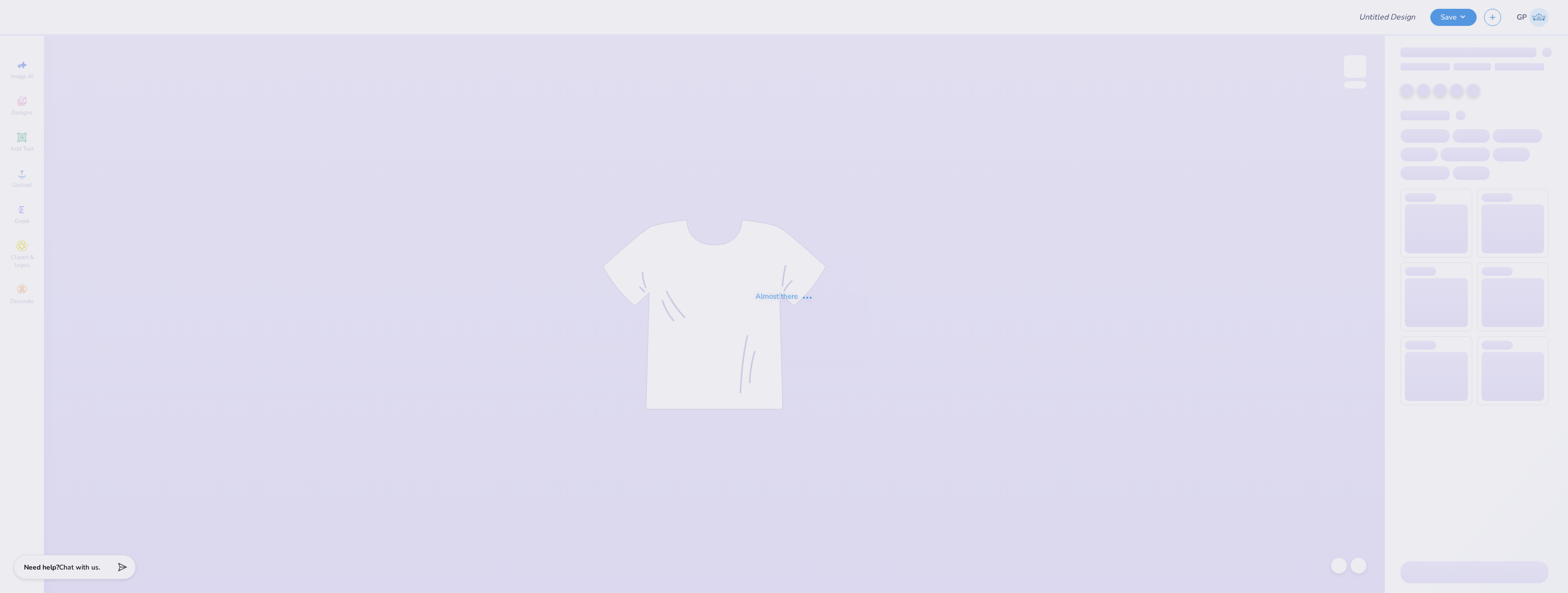
type input "KTP Fall Merch"
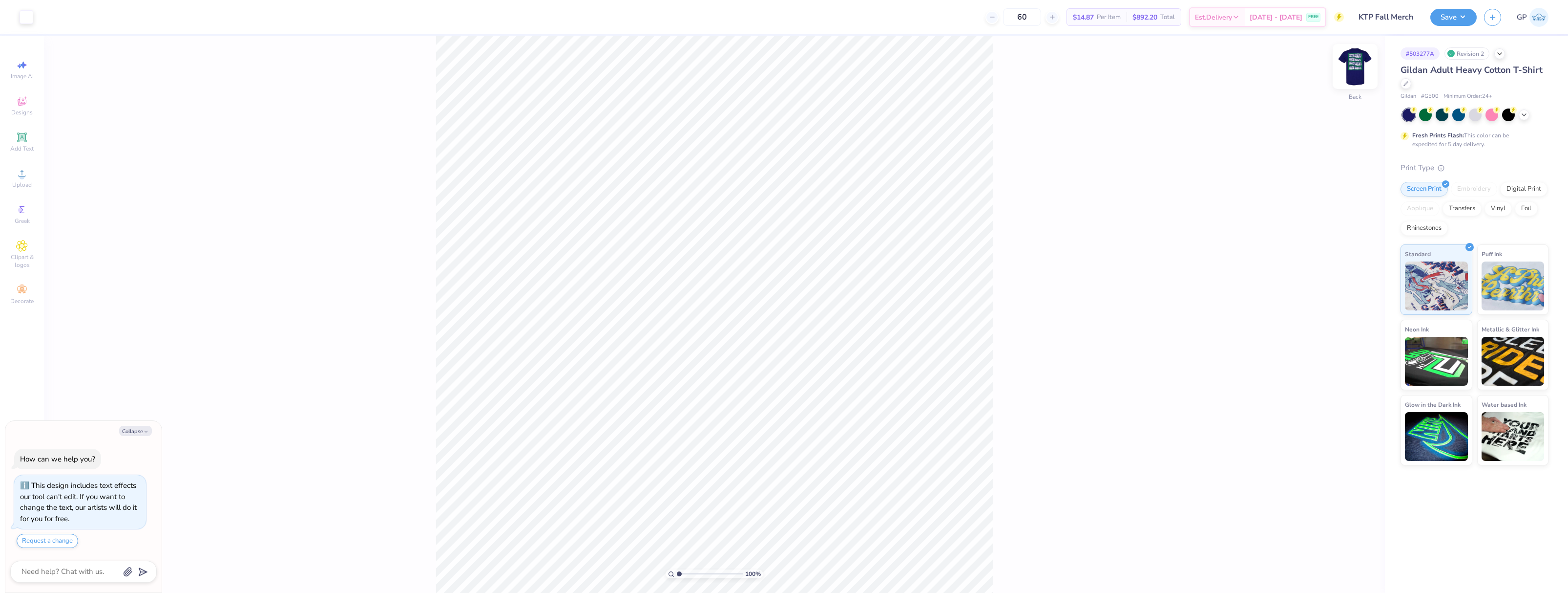
click at [1350, 67] on img at bounding box center [1354, 66] width 39 height 39
click at [25, 176] on icon at bounding box center [21, 173] width 7 height 7
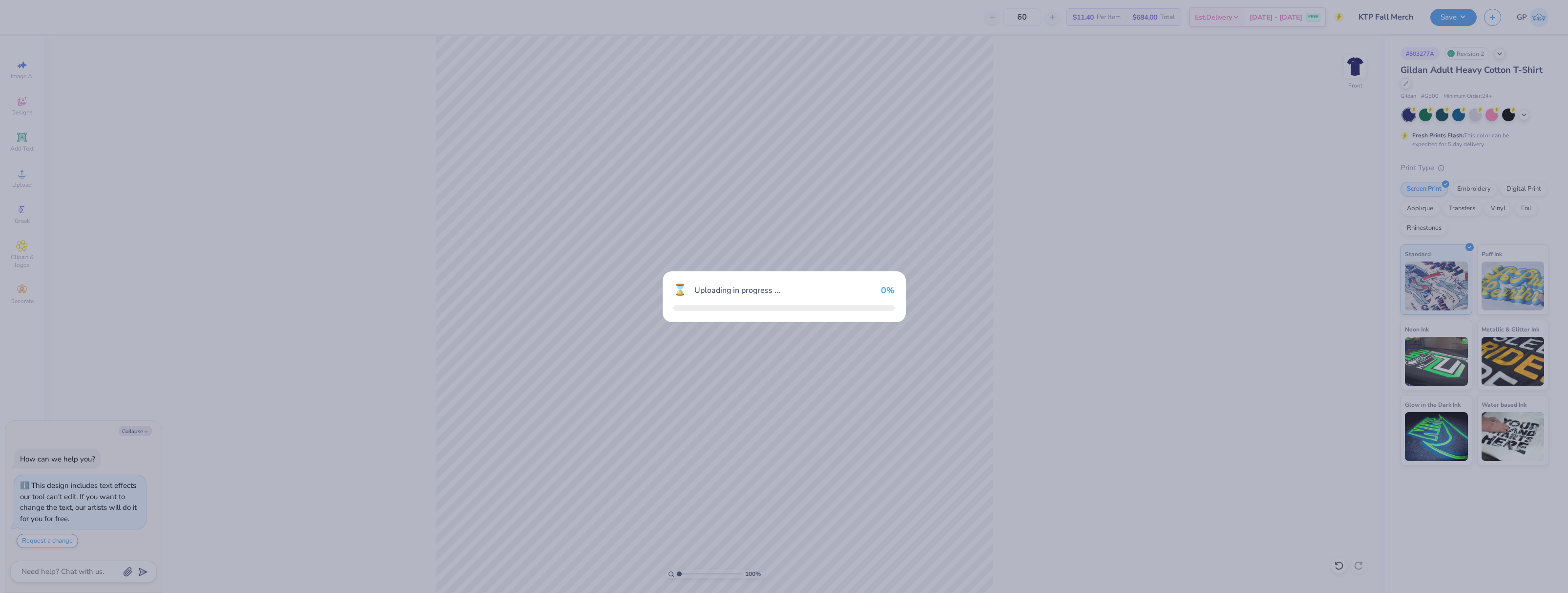
type textarea "x"
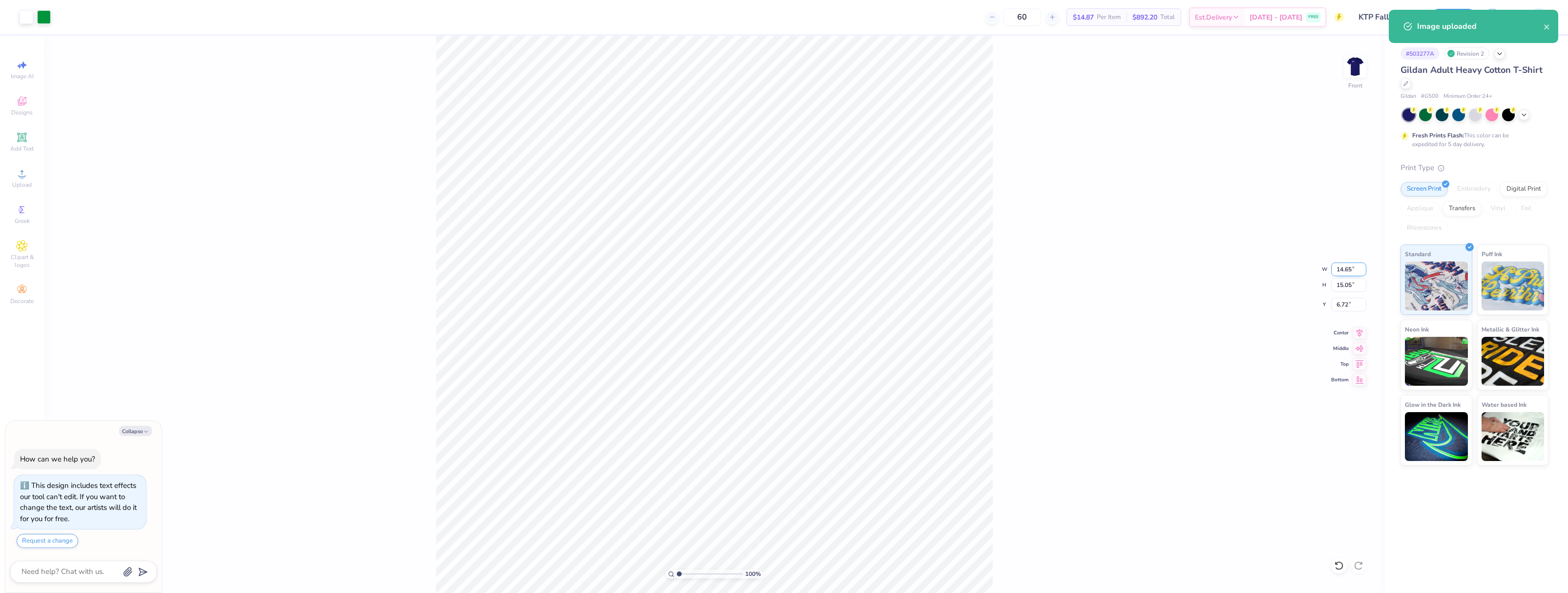
click at [1346, 270] on input "14.65" at bounding box center [1349, 268] width 35 height 13
type input "12"
type textarea "x"
type input "12.00"
type input "12.33"
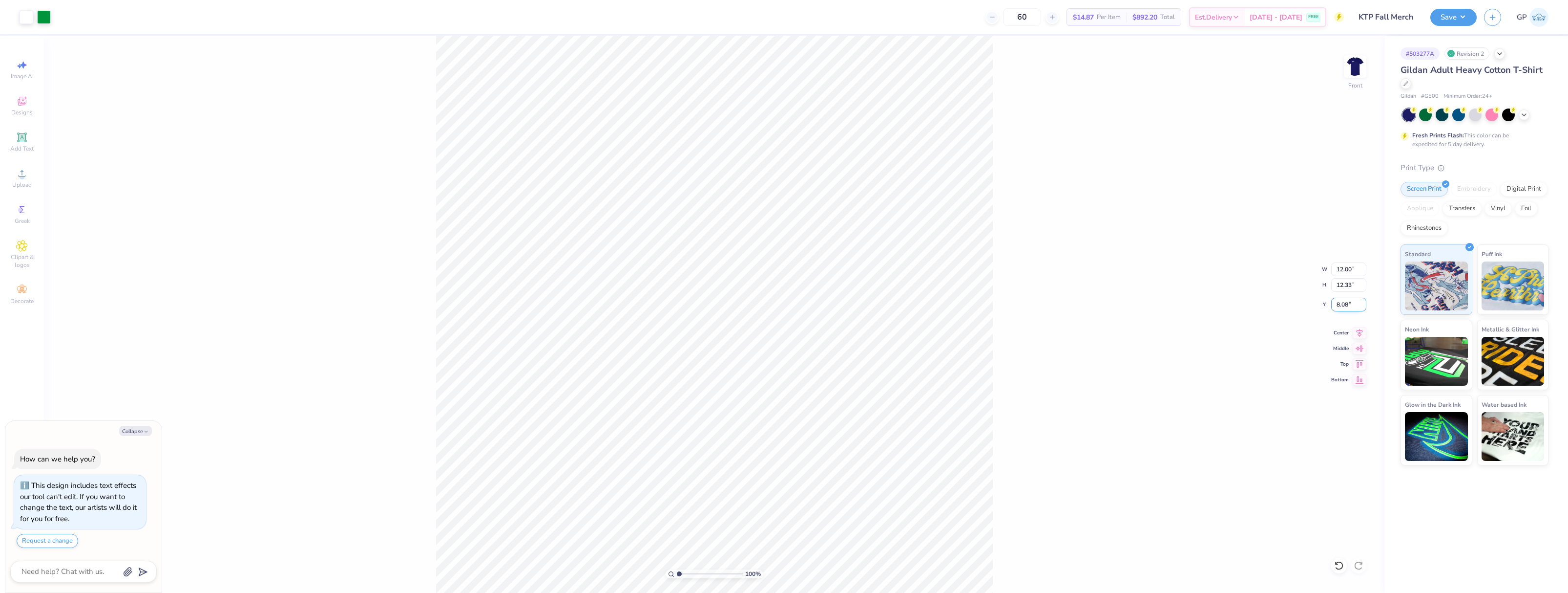
click at [1350, 307] on input "8.08" at bounding box center [1349, 304] width 35 height 13
type input "3"
type textarea "x"
type input "3.00"
click at [1196, 279] on div "100 % Front W 12.00 12.00 " H 12.33 12.33 " Y 3.00 3.00 " Center Middle Top Bot…" at bounding box center [714, 314] width 1341 height 557
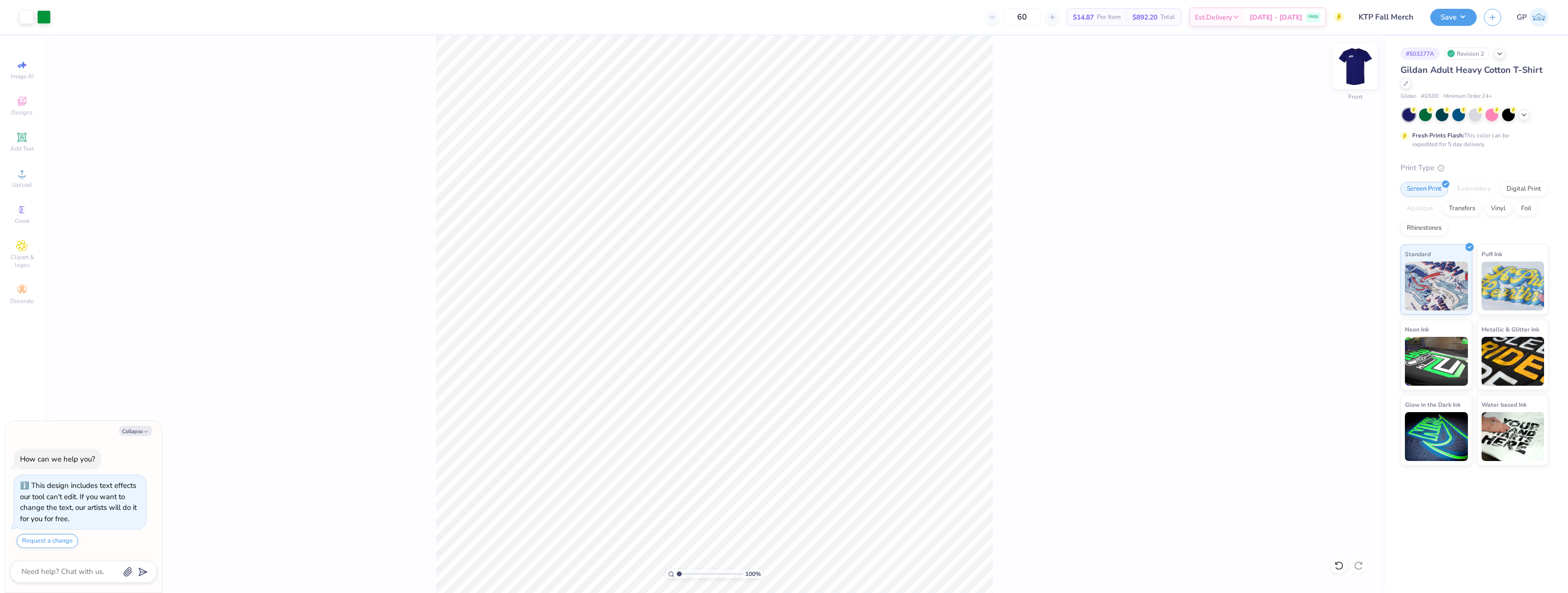
click at [1346, 76] on img at bounding box center [1354, 66] width 39 height 39
click at [28, 175] on div "Upload" at bounding box center [21, 178] width 34 height 29
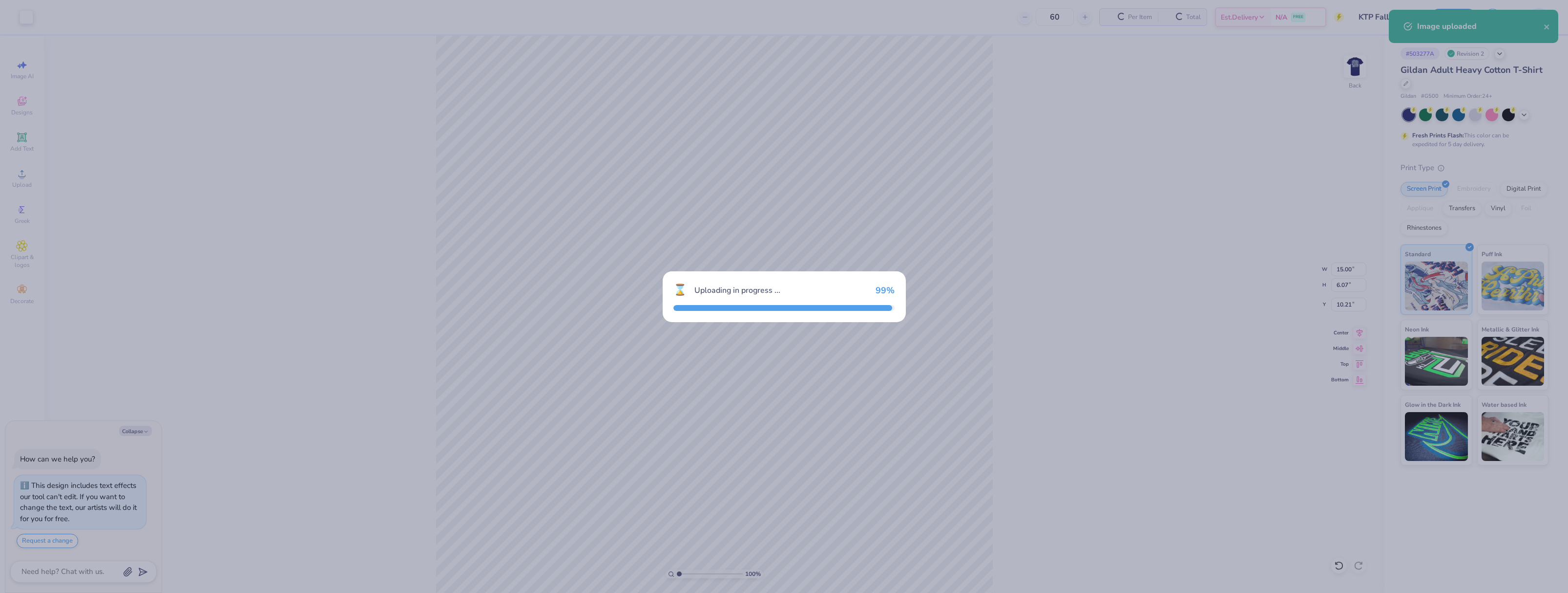
type textarea "x"
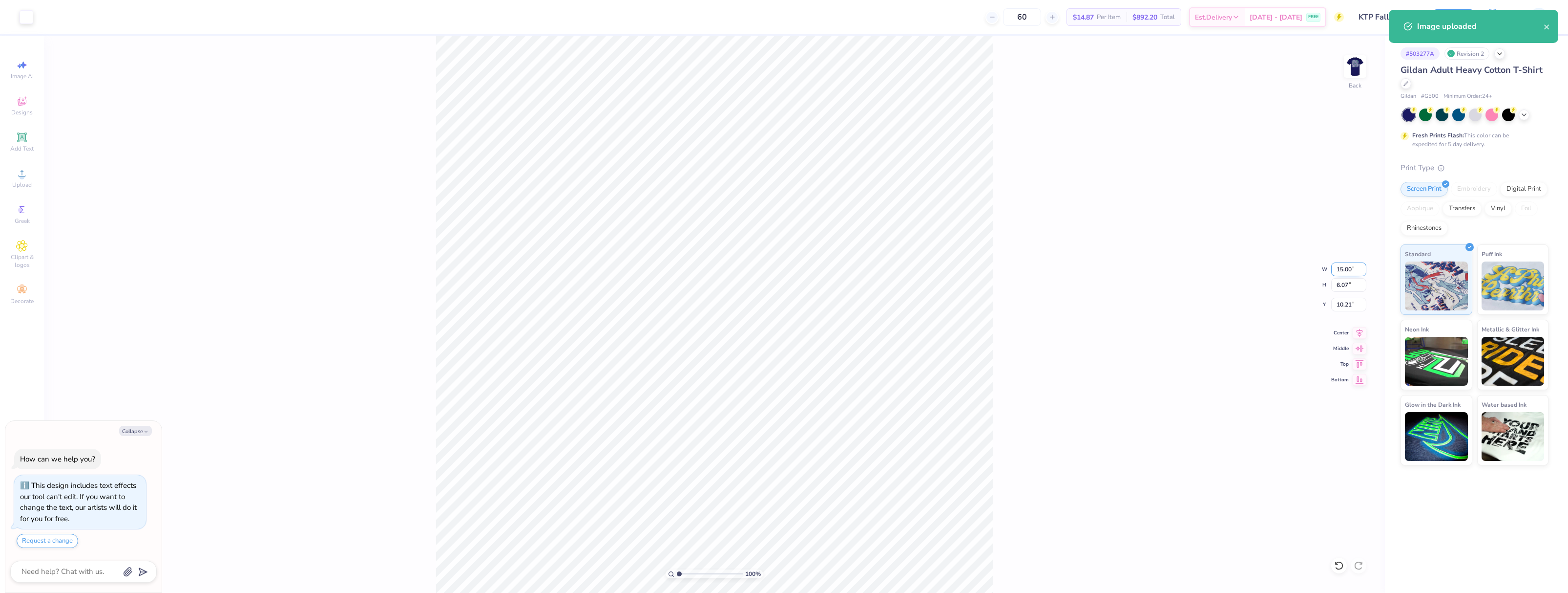
click at [1343, 270] on input "15.00" at bounding box center [1349, 268] width 35 height 13
type input "3.5"
type textarea "x"
type input "3.50"
type input "1.42"
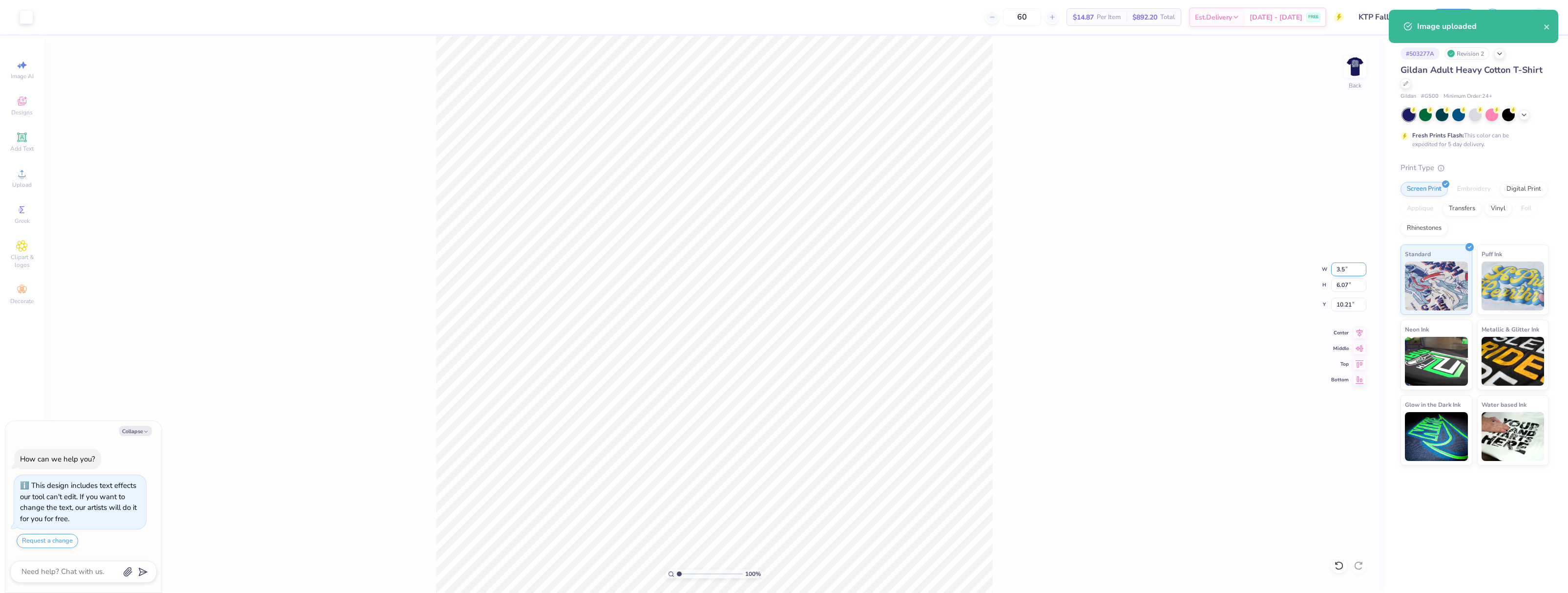
type input "12.54"
type textarea "x"
type input "3.00"
click at [1452, 14] on button "Save" at bounding box center [1453, 16] width 47 height 17
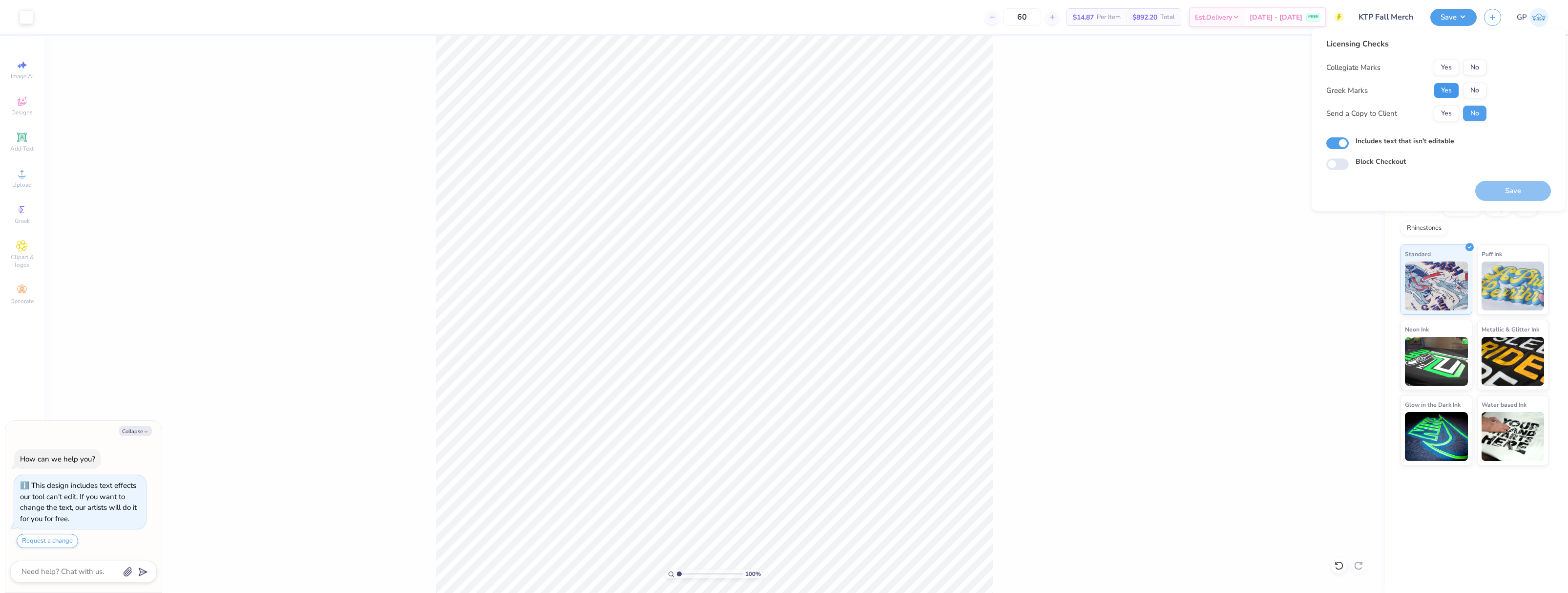
click at [1438, 87] on button "Yes" at bounding box center [1446, 90] width 25 height 16
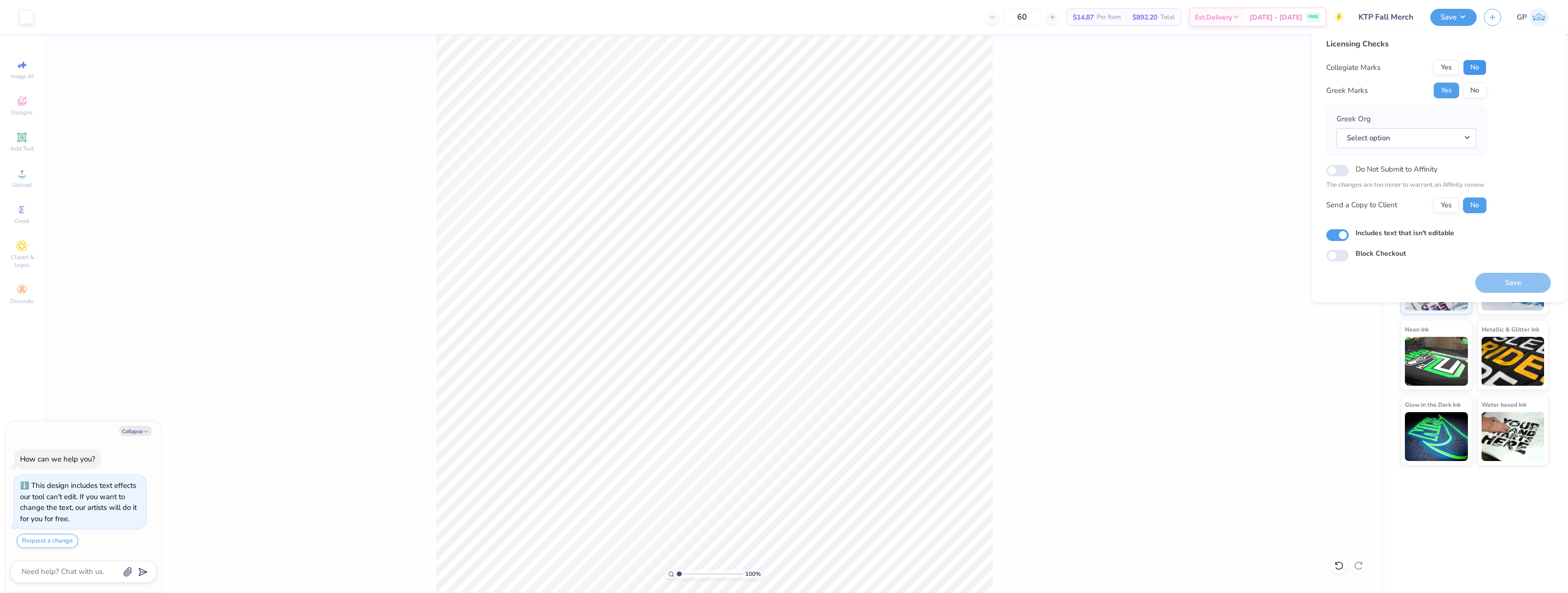
click at [1465, 65] on button "No" at bounding box center [1475, 67] width 24 height 16
click at [1496, 288] on button "Save" at bounding box center [1513, 282] width 76 height 20
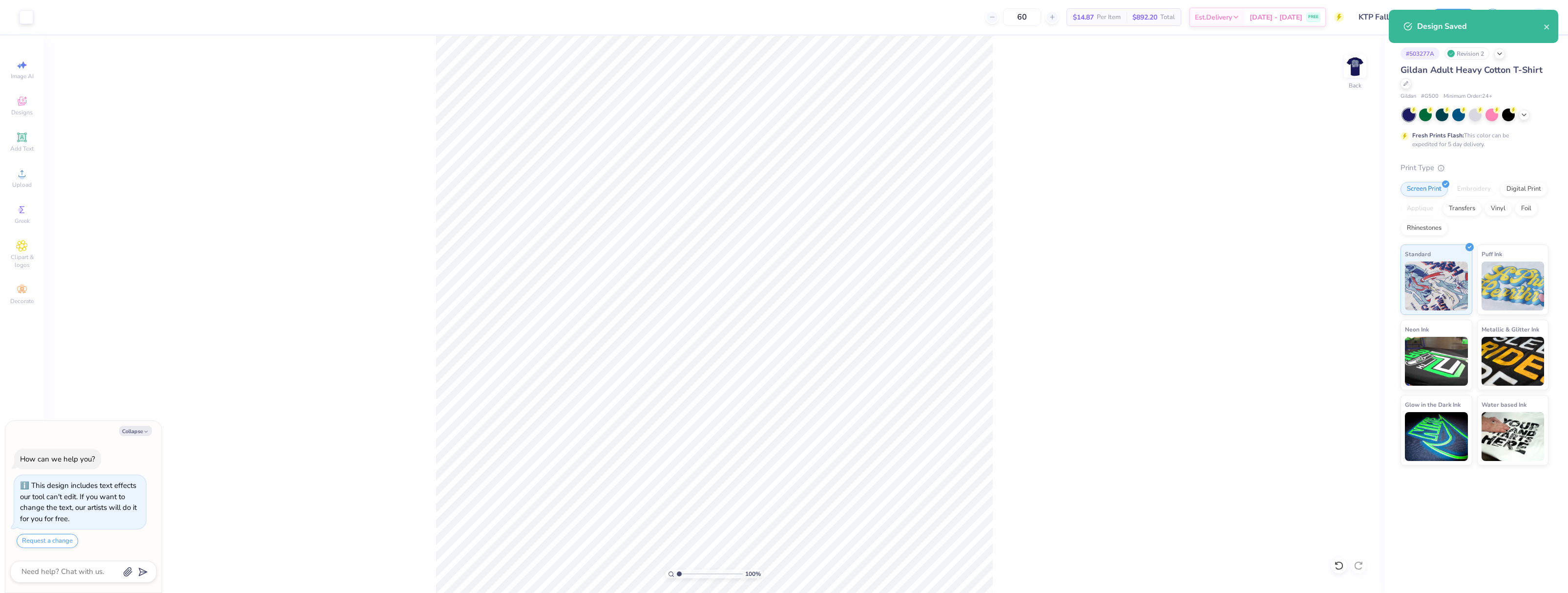
type textarea "x"
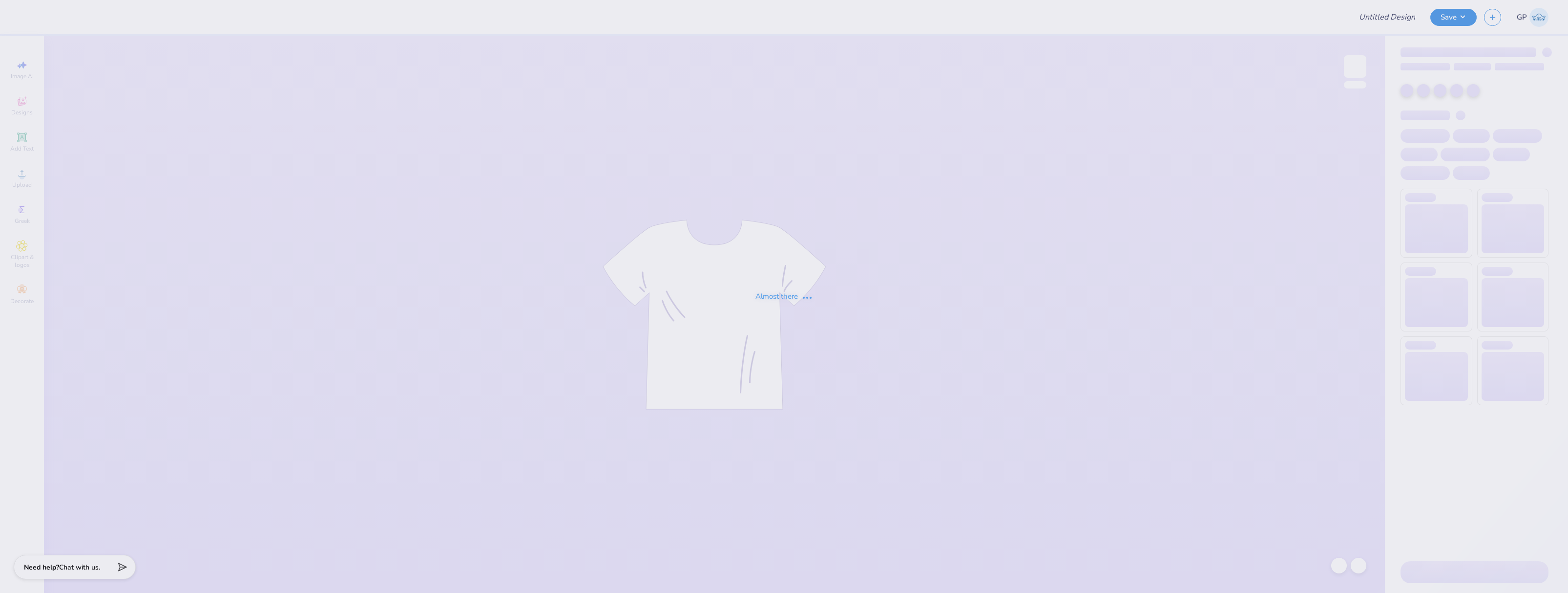
type input "Bar Crawl Fall tees option Brown Tank"
type input "26"
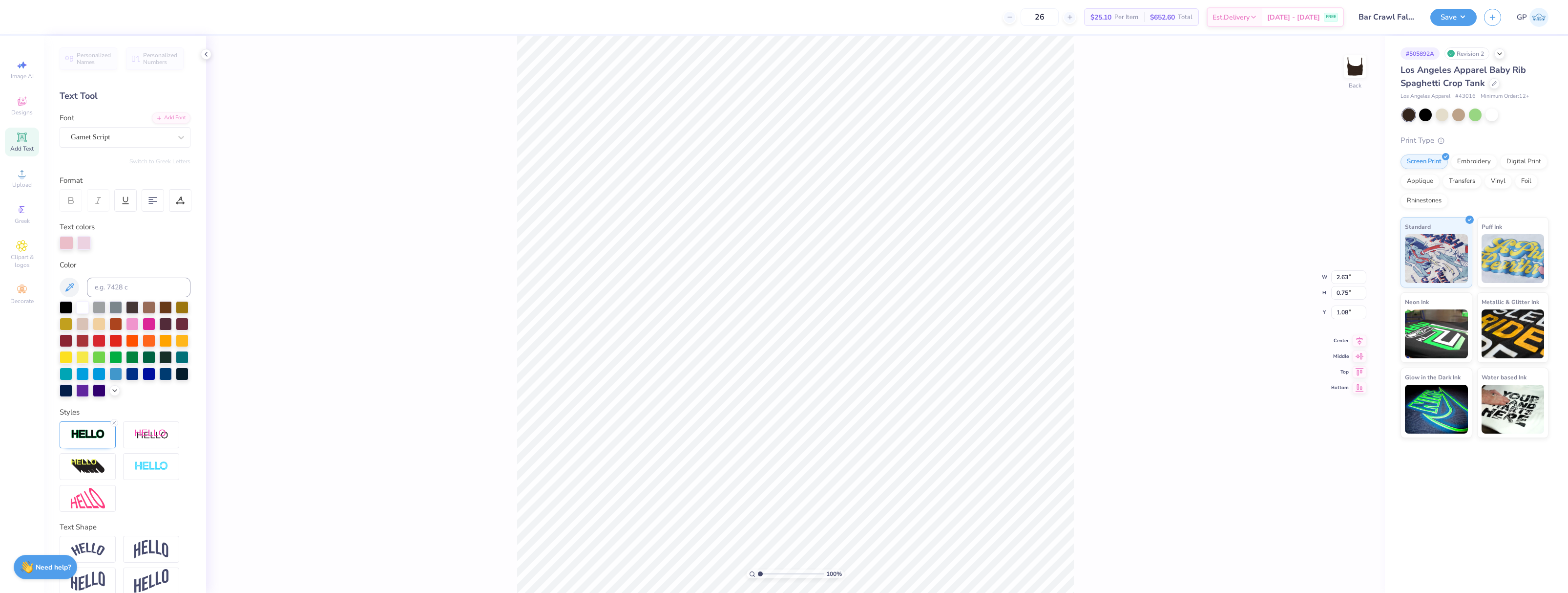
type input "1.45"
type input "0.40"
type input "5.13"
type input "7.00"
type input "3.11"
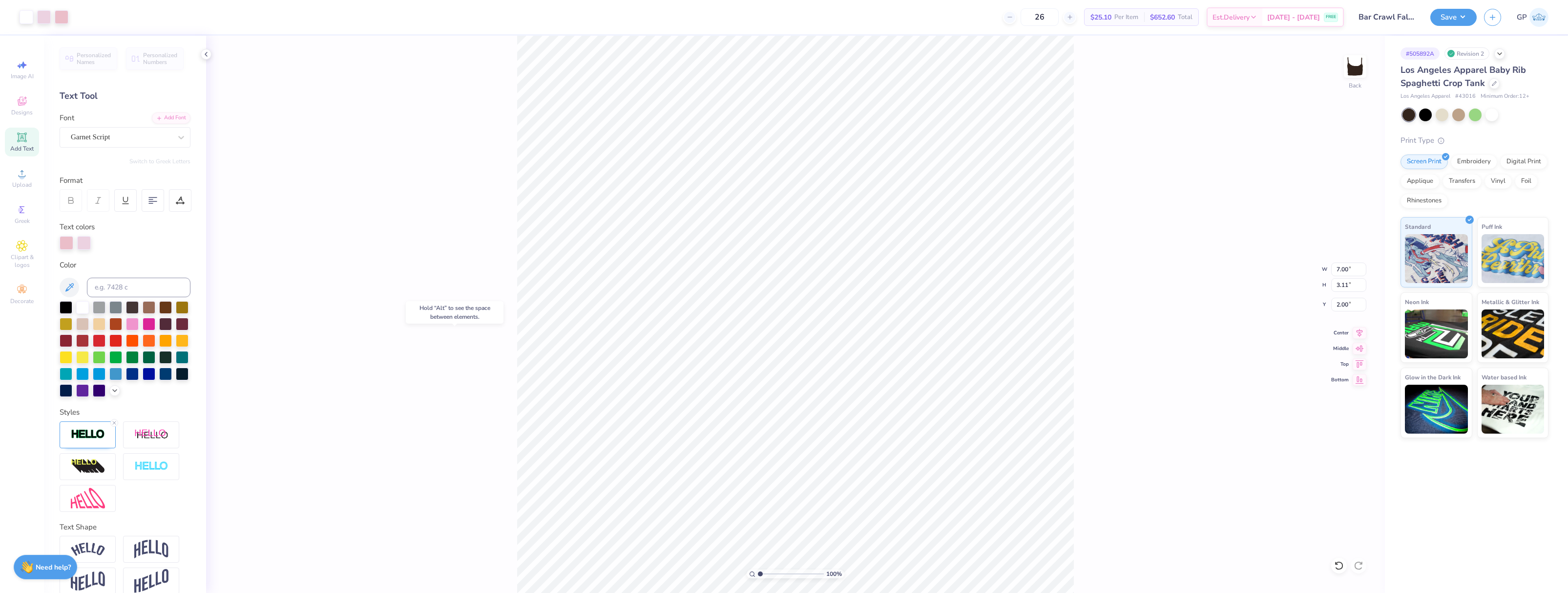
type input "2.02"
type input "4.12"
click at [31, 173] on div "Upload" at bounding box center [21, 178] width 34 height 29
click at [1354, 271] on input "9.54" at bounding box center [1349, 268] width 35 height 13
type input "7.00"
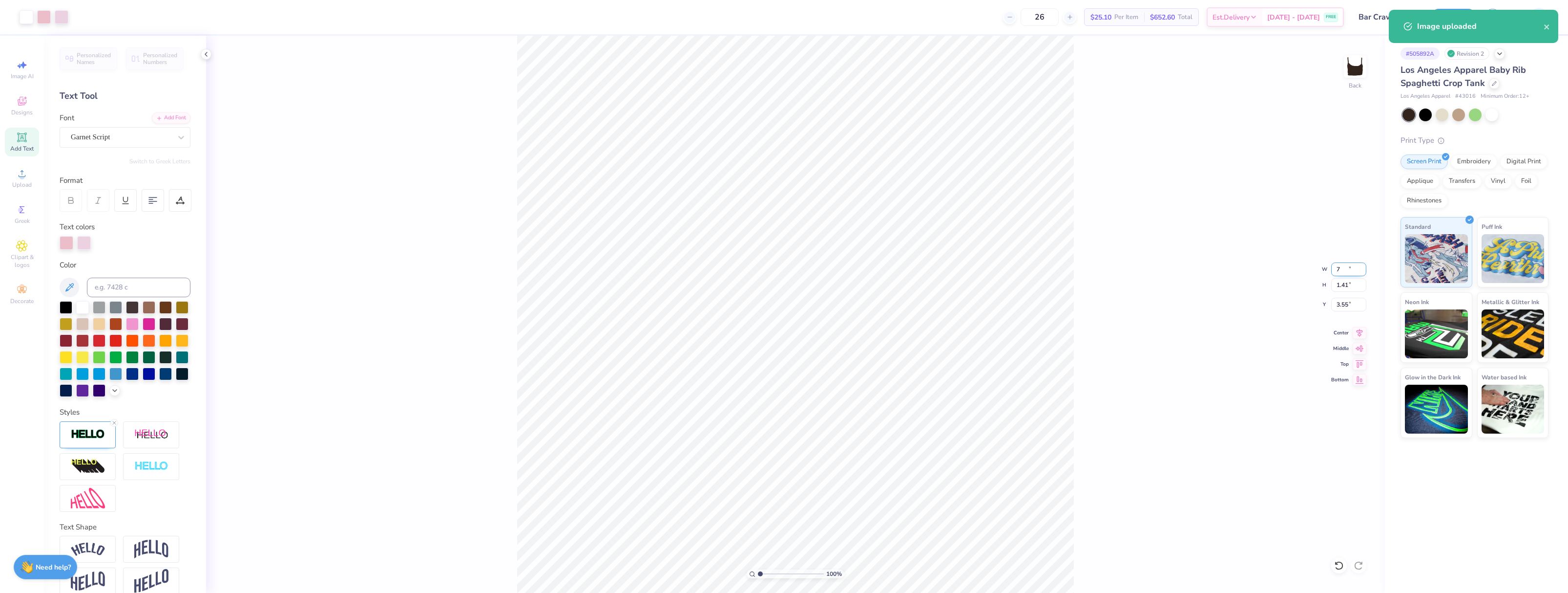
type input "1.03"
type input "3.41"
type input "2.63"
type input "0.75"
type input "2.55"
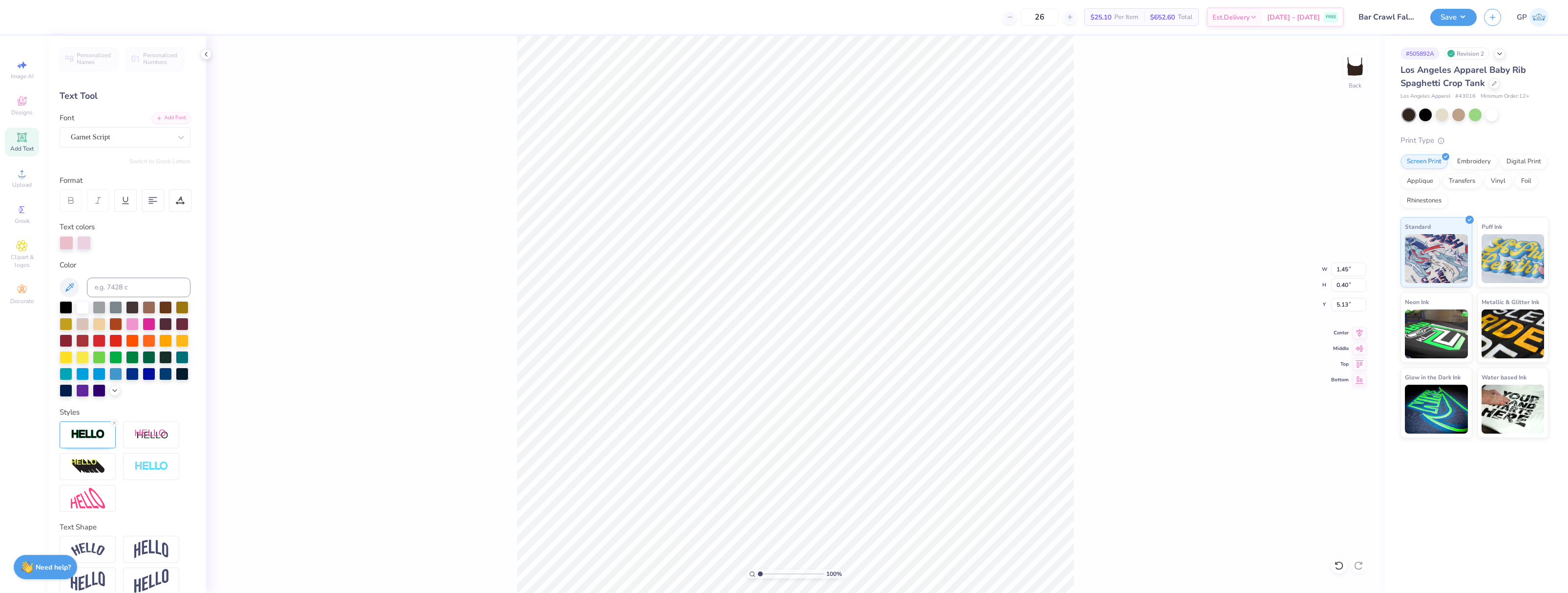
type input "4.63"
click at [1343, 307] on input "2.55" at bounding box center [1349, 304] width 35 height 13
type input "2.00"
click at [1156, 283] on div "100 % Back W 7.00 7.00 " H 2.48 2.48 " Y 2.00 2.00 " Center Middle Top Bottom" at bounding box center [795, 314] width 1179 height 557
click at [1444, 16] on button "Save" at bounding box center [1453, 16] width 47 height 17
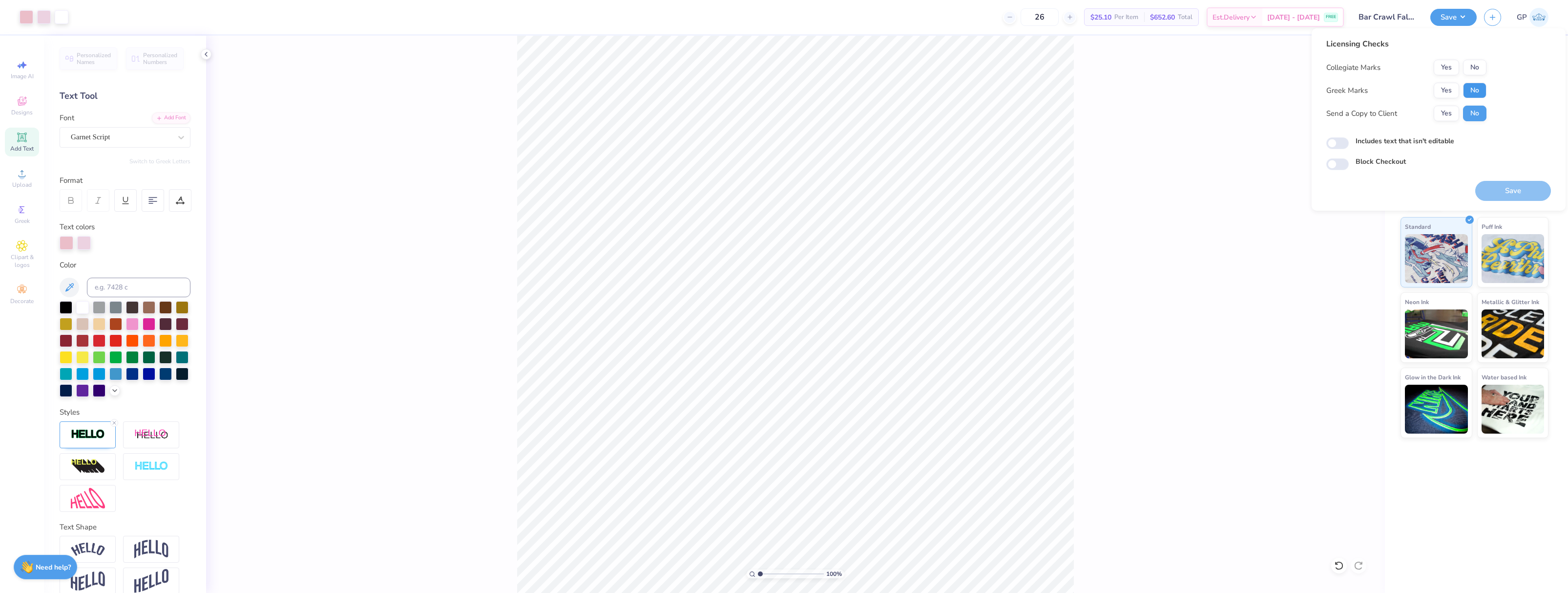
click at [1473, 91] on button "No" at bounding box center [1475, 90] width 24 height 16
click at [1472, 66] on button "No" at bounding box center [1475, 67] width 24 height 16
click at [1340, 139] on input "Includes text that isn't editable" at bounding box center [1338, 143] width 22 height 12
checkbox input "true"
click at [1498, 188] on button "Save" at bounding box center [1513, 190] width 76 height 20
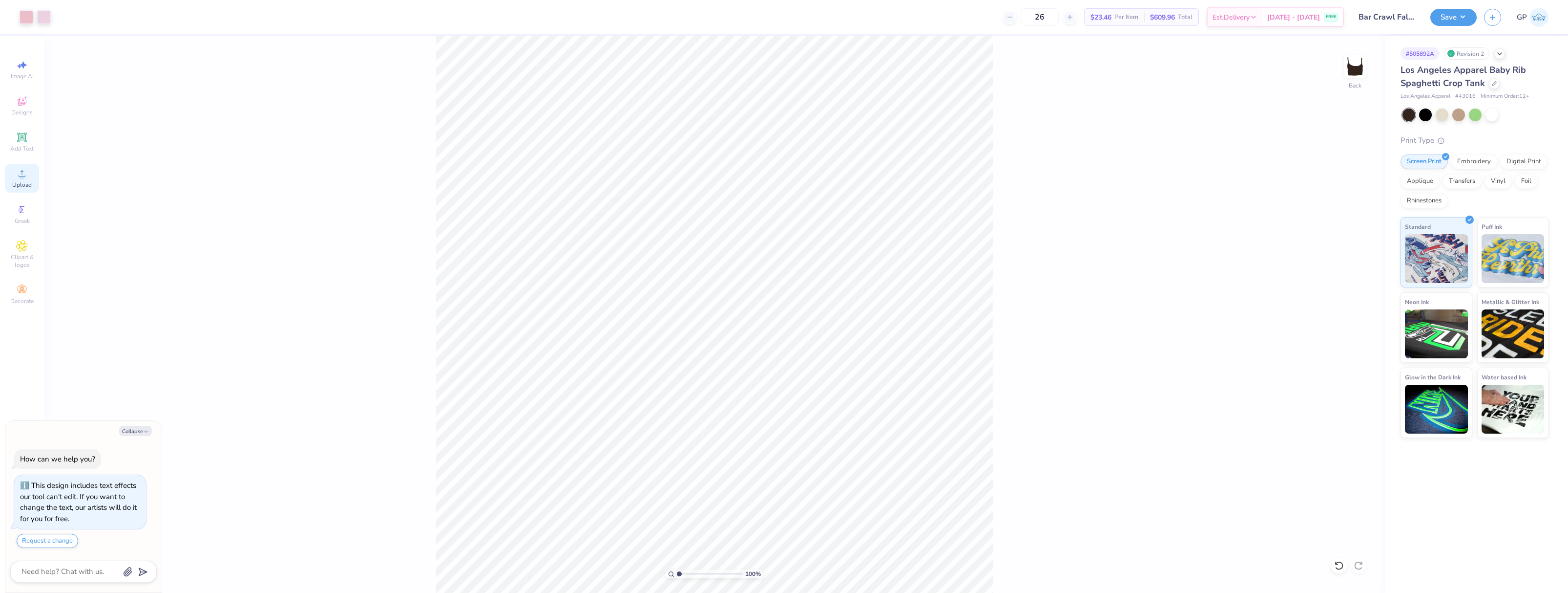
click at [26, 177] on icon at bounding box center [21, 173] width 12 height 12
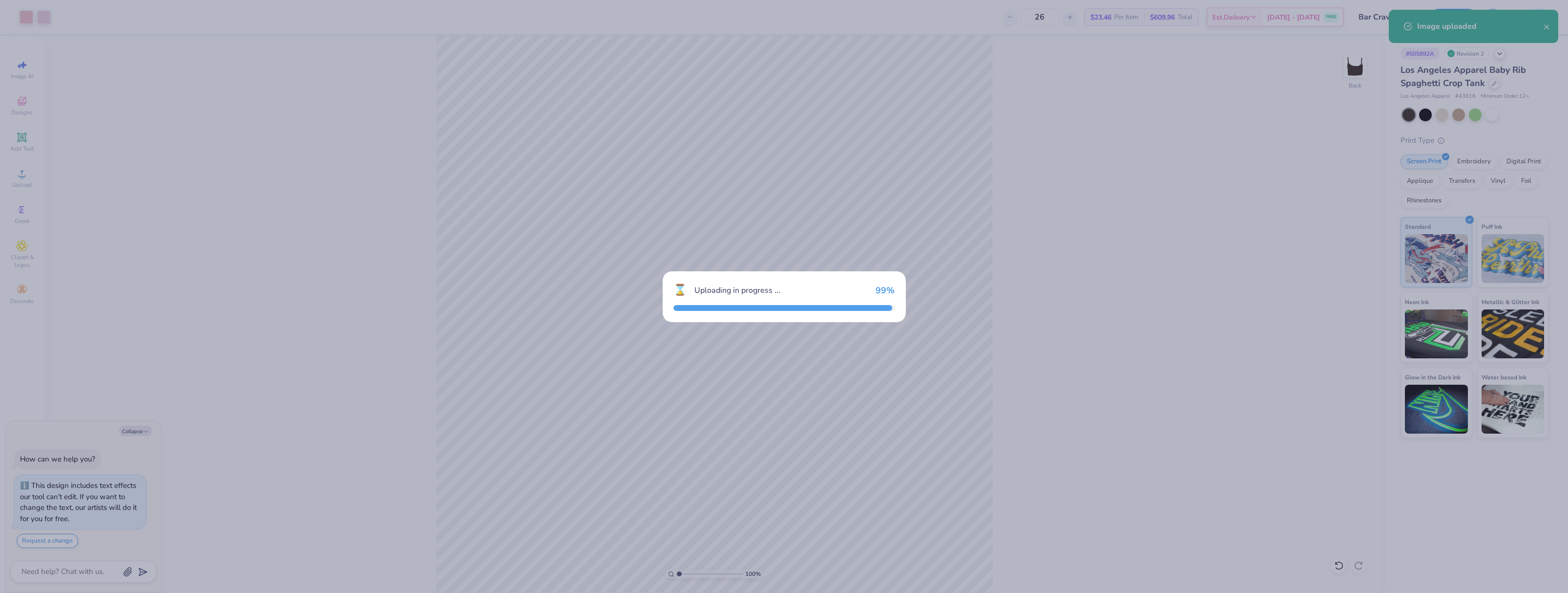
type textarea "x"
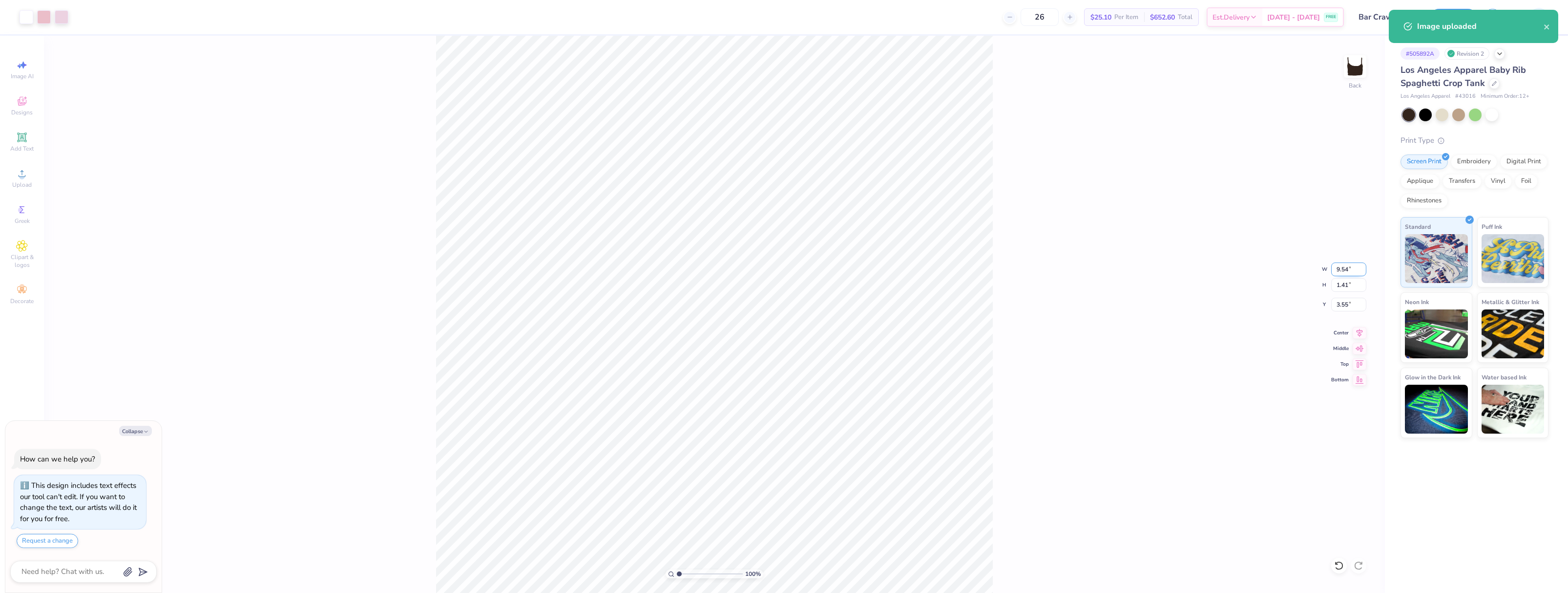
click at [1346, 268] on input "9.54" at bounding box center [1349, 268] width 35 height 13
type input "7"
type textarea "x"
type input "7.00"
type input "1.03"
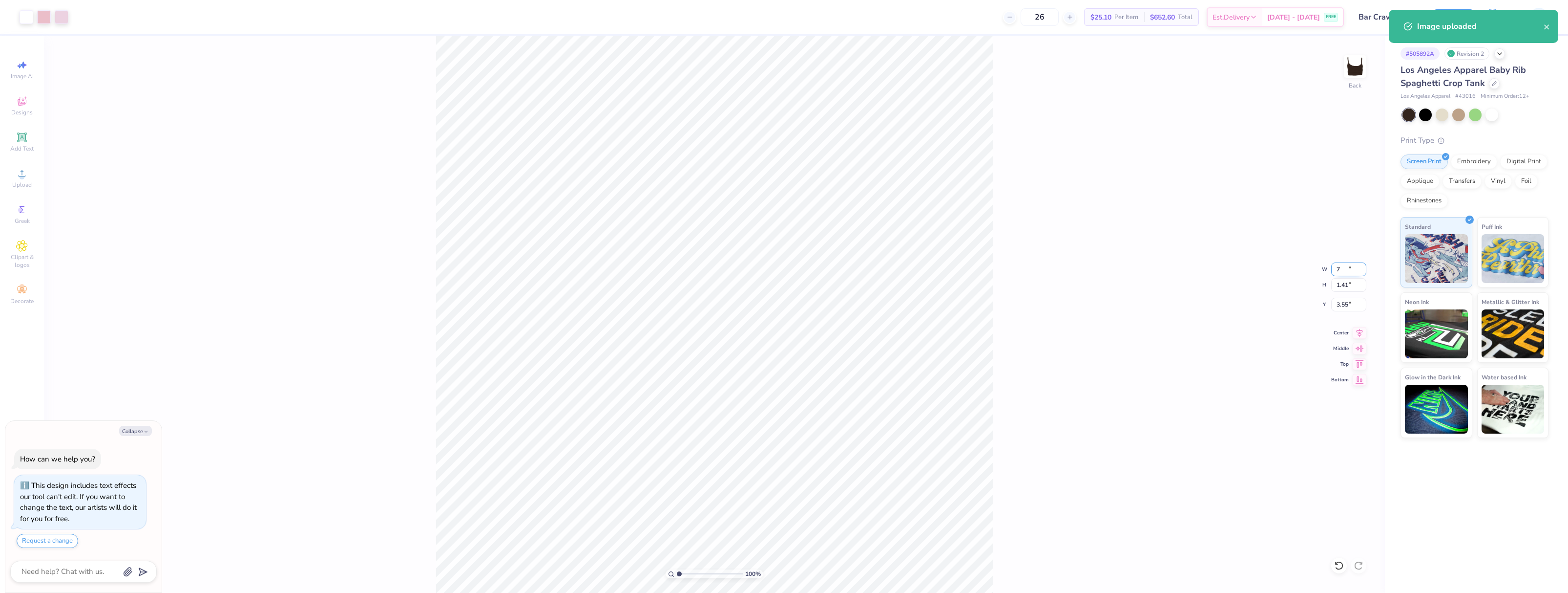
type input "3.73"
type textarea "x"
type input "3.00"
click at [1446, 17] on button "Save" at bounding box center [1453, 16] width 47 height 17
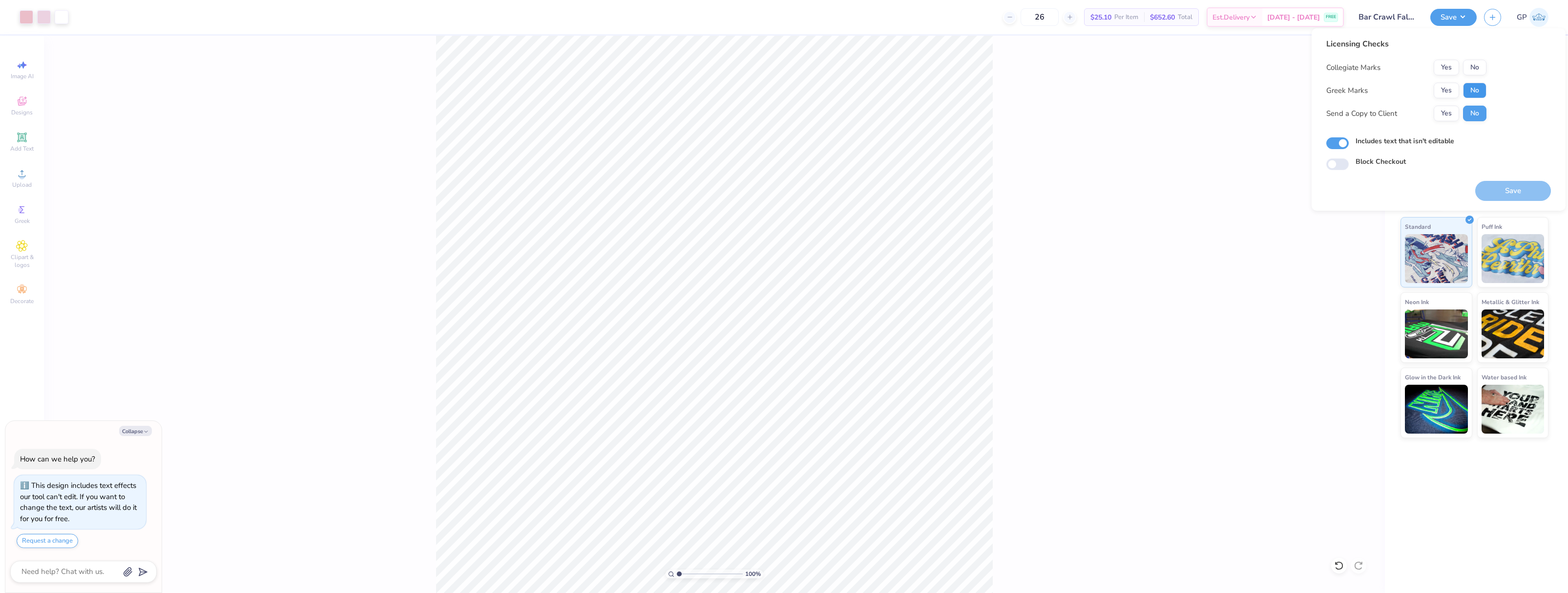
click at [1472, 93] on button "No" at bounding box center [1475, 90] width 24 height 16
click at [1477, 66] on button "No" at bounding box center [1475, 67] width 24 height 16
click at [1504, 188] on button "Save" at bounding box center [1513, 190] width 76 height 20
type textarea "x"
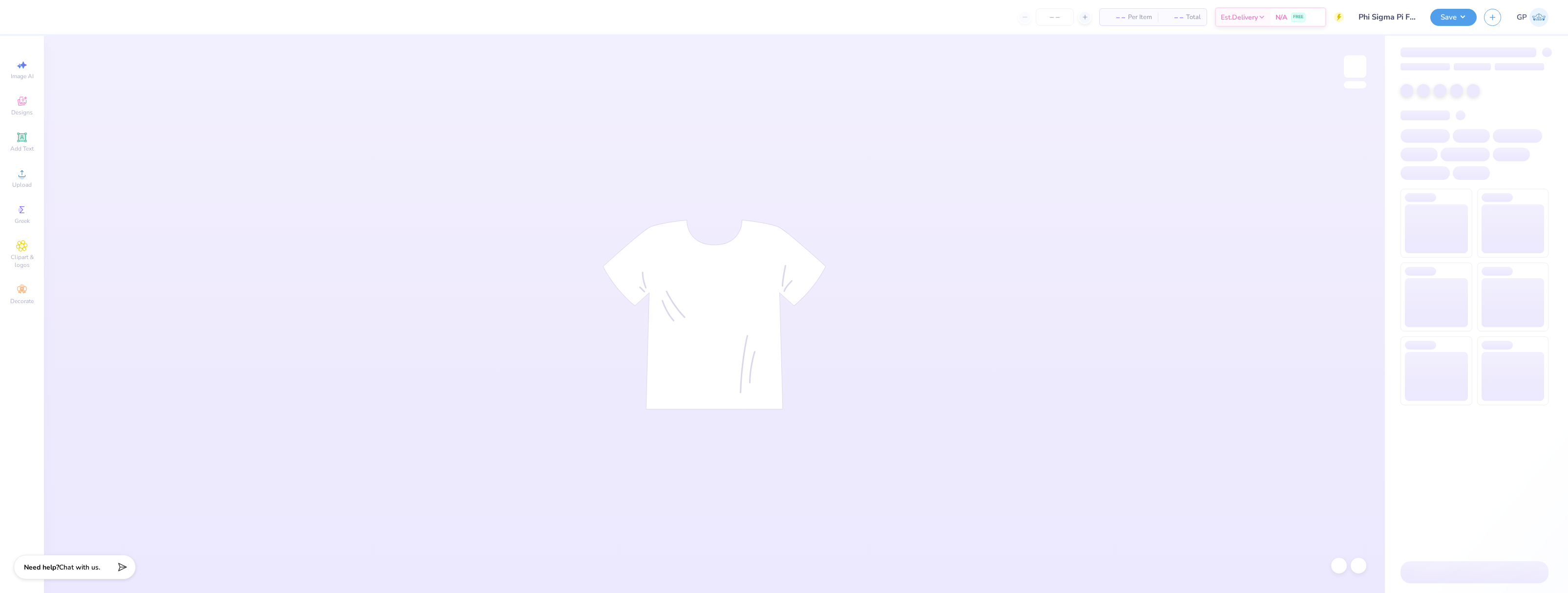
type input "Phi Sigma Pi Fall Rush"
type input "50"
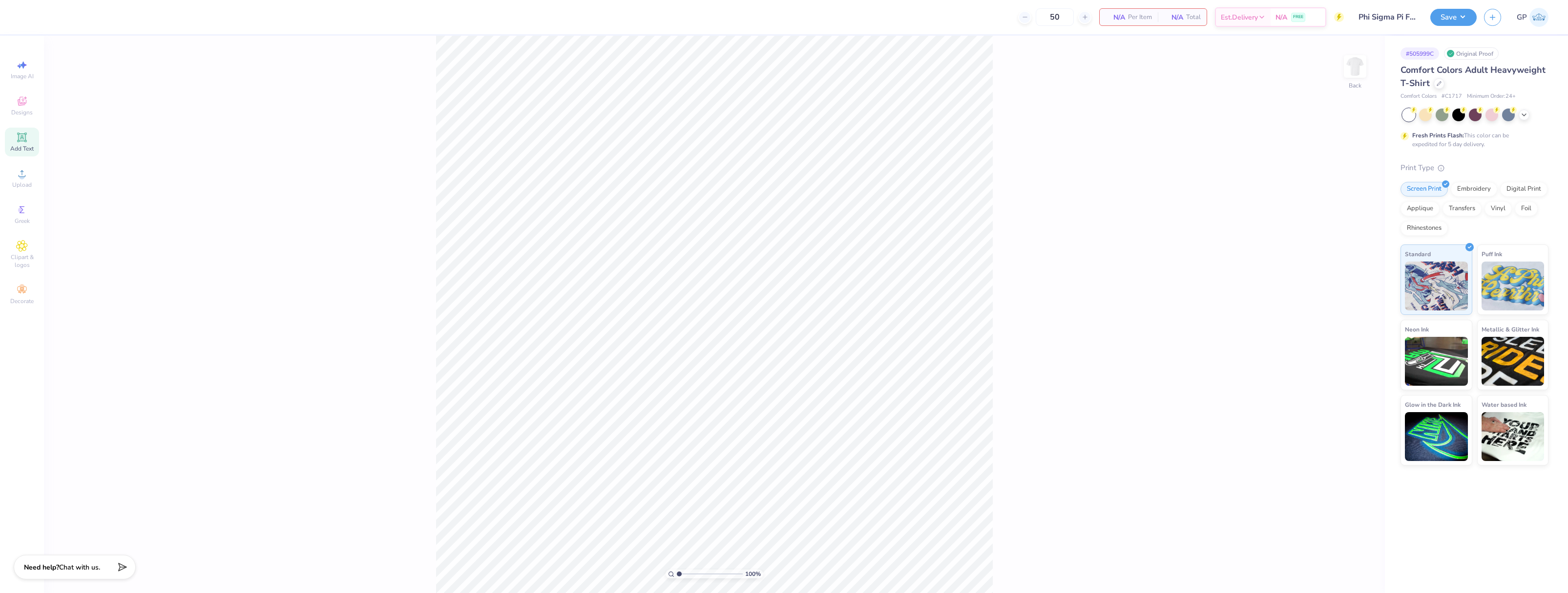
click at [21, 146] on span "Add Text" at bounding box center [22, 149] width 24 height 8
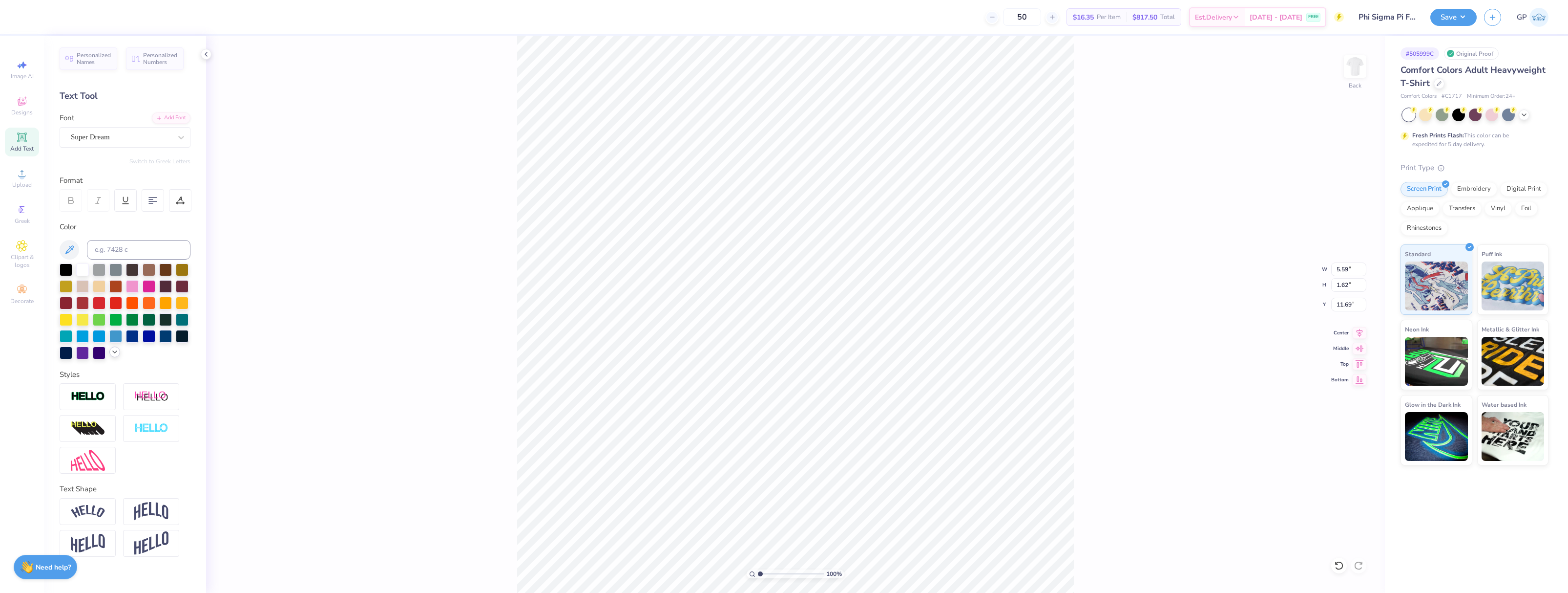
click at [113, 348] on icon at bounding box center [115, 352] width 8 height 8
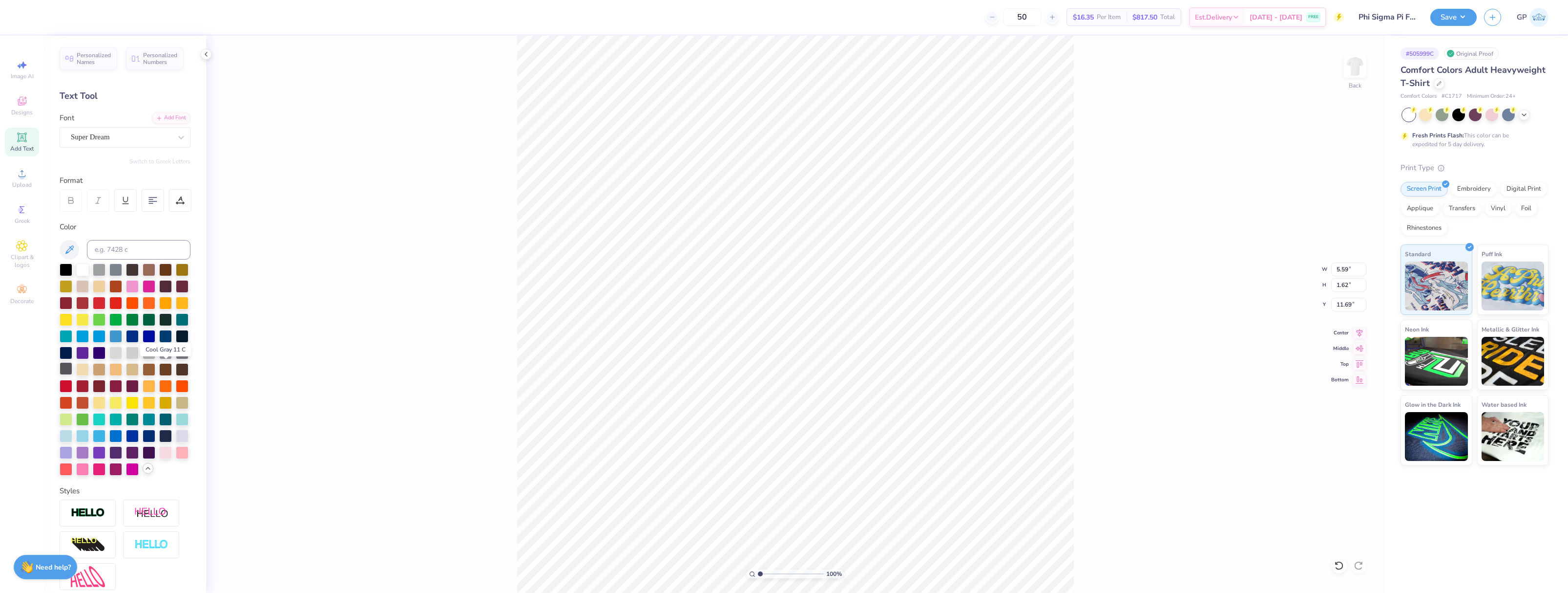
click at [72, 371] on div at bounding box center [66, 368] width 13 height 13
click at [180, 116] on div "Add Font" at bounding box center [171, 117] width 39 height 11
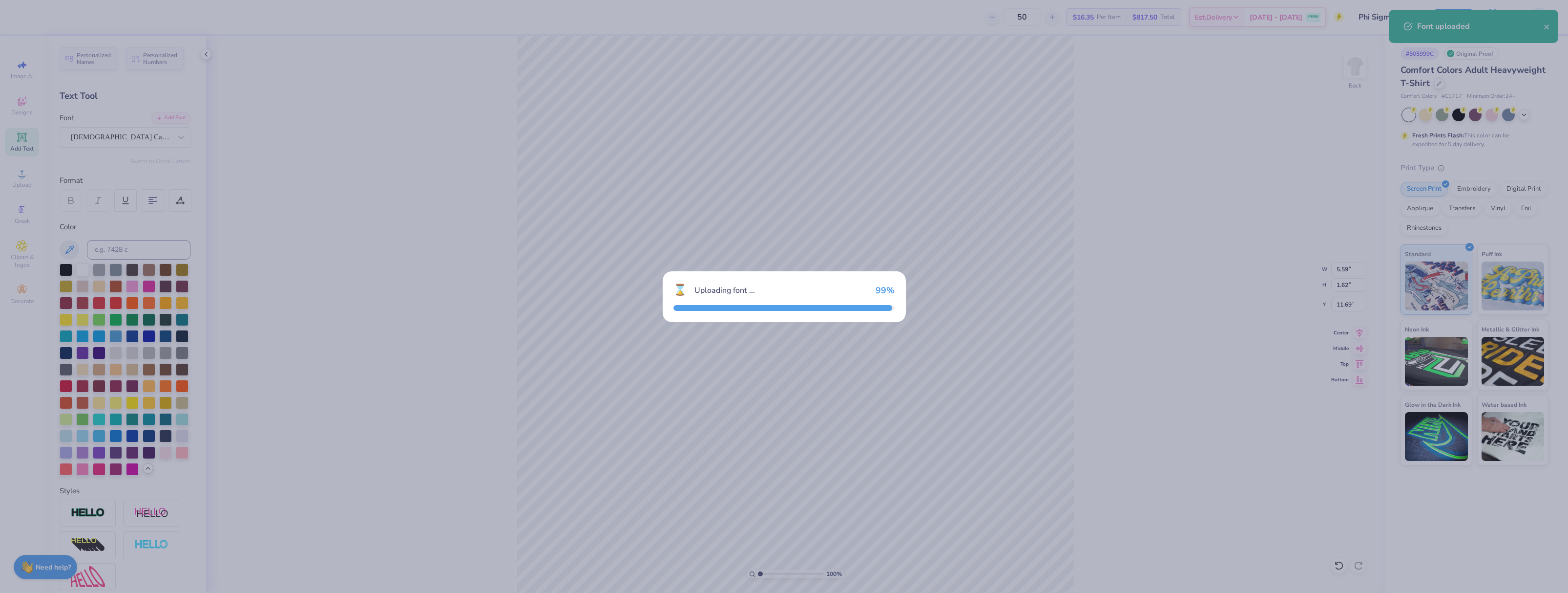
type input "3.41"
type input "1.68"
type input "11.66"
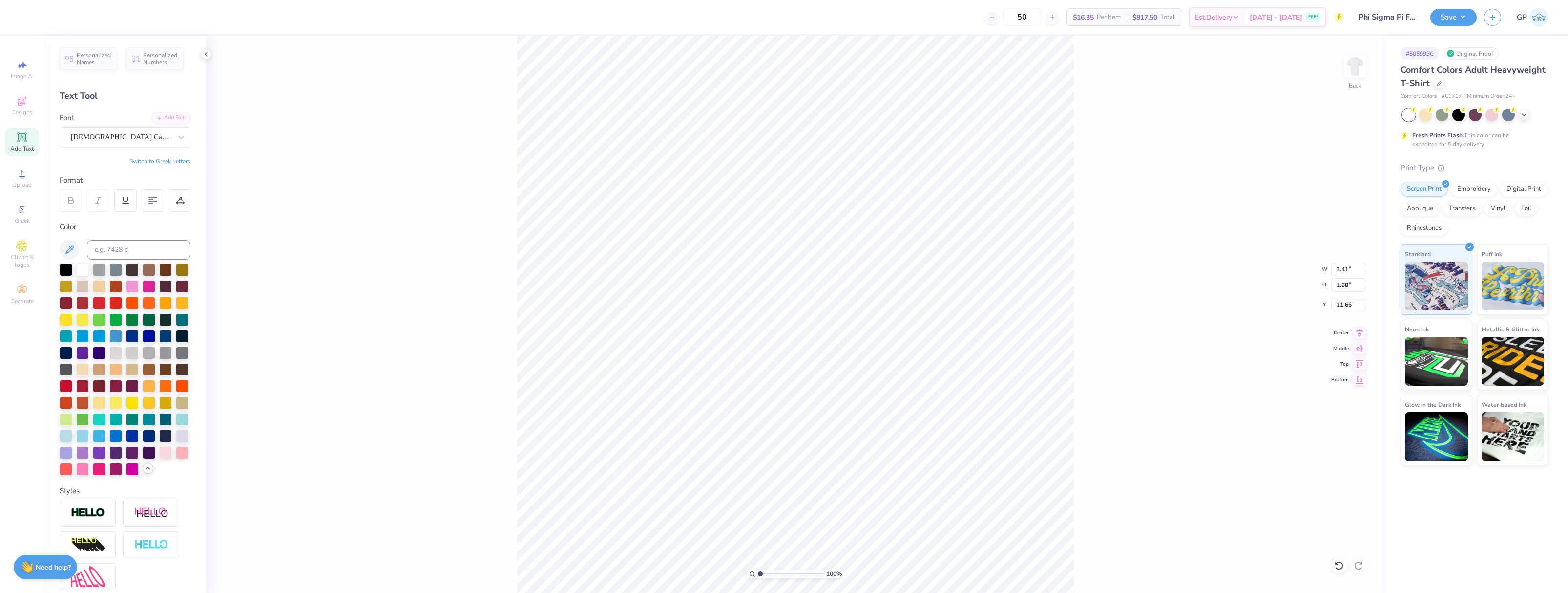
scroll to position [8, 2]
paste textarea "FSF"
paste textarea
type textarea "FSF"
click at [25, 183] on span "Upload" at bounding box center [21, 184] width 20 height 8
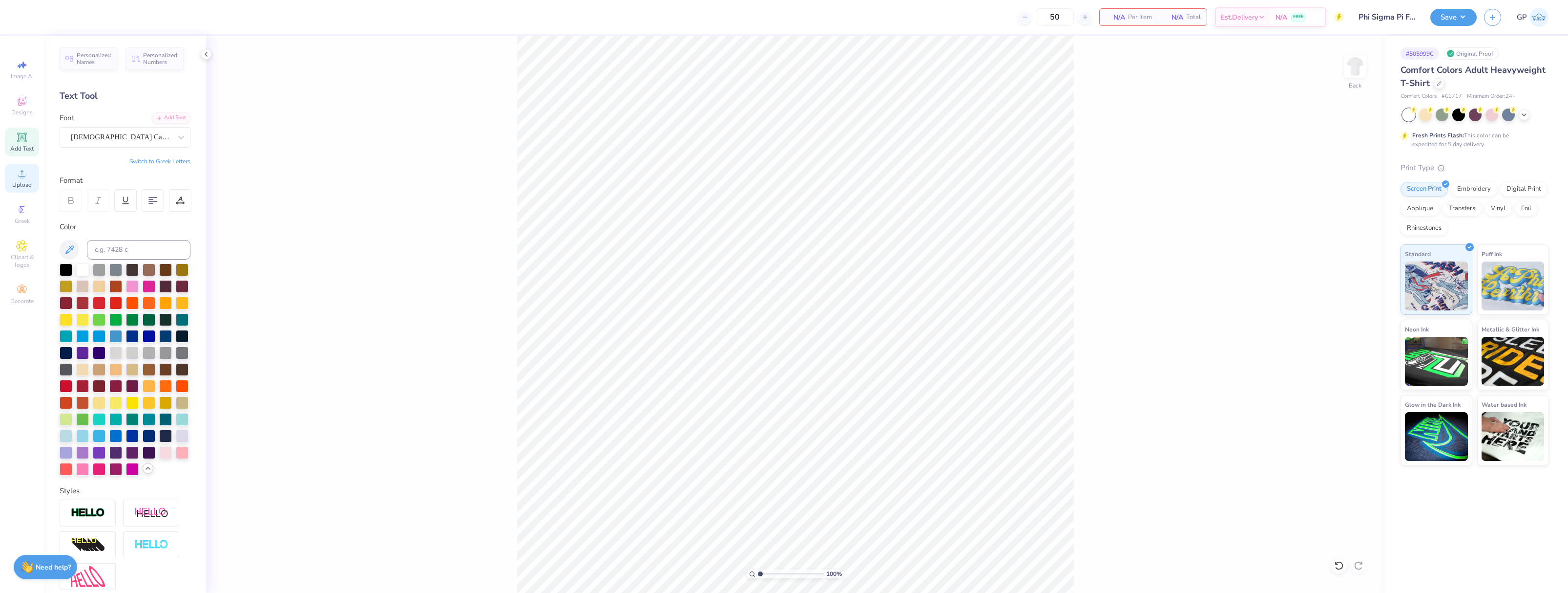
click at [18, 181] on span "Upload" at bounding box center [21, 184] width 20 height 8
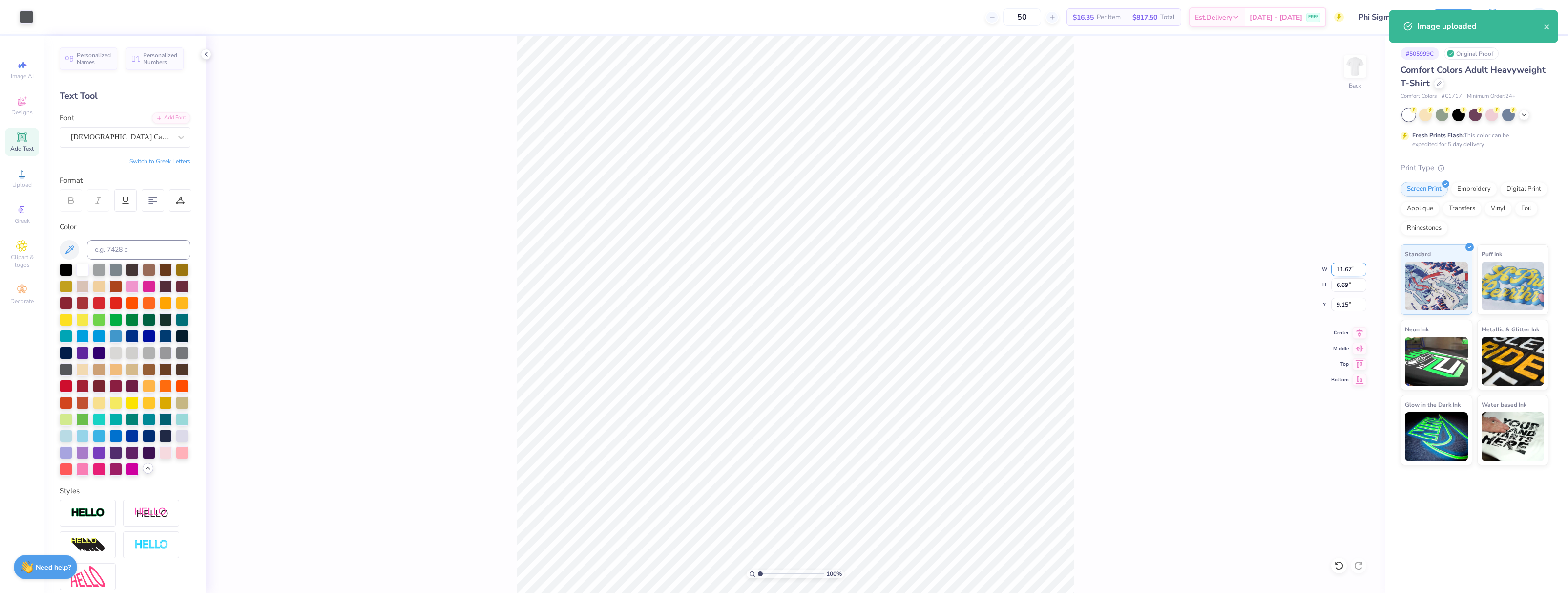
click at [1348, 274] on input "11.67" at bounding box center [1349, 268] width 35 height 13
type input "3.00"
type input "1.72"
click at [1346, 306] on input "11.64" at bounding box center [1349, 304] width 35 height 13
type input "3.00"
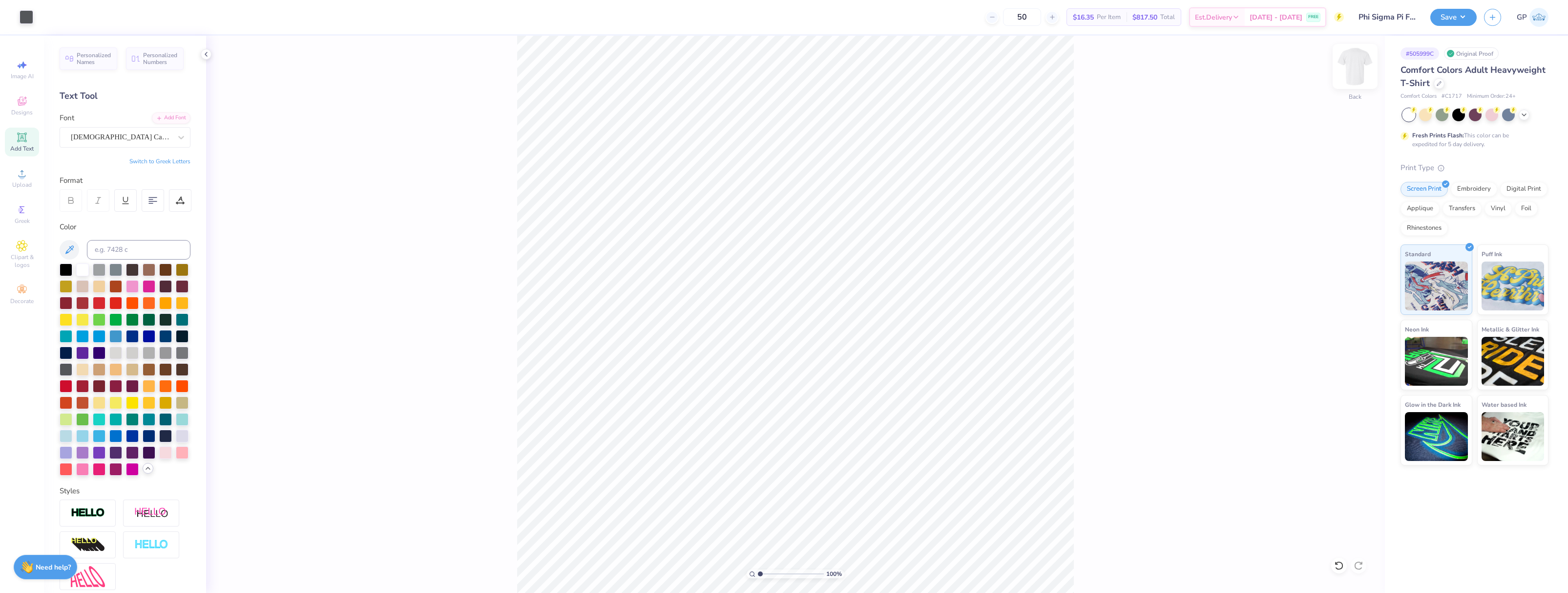
click at [1348, 67] on img at bounding box center [1354, 66] width 39 height 39
click at [32, 177] on div "Upload" at bounding box center [21, 178] width 34 height 29
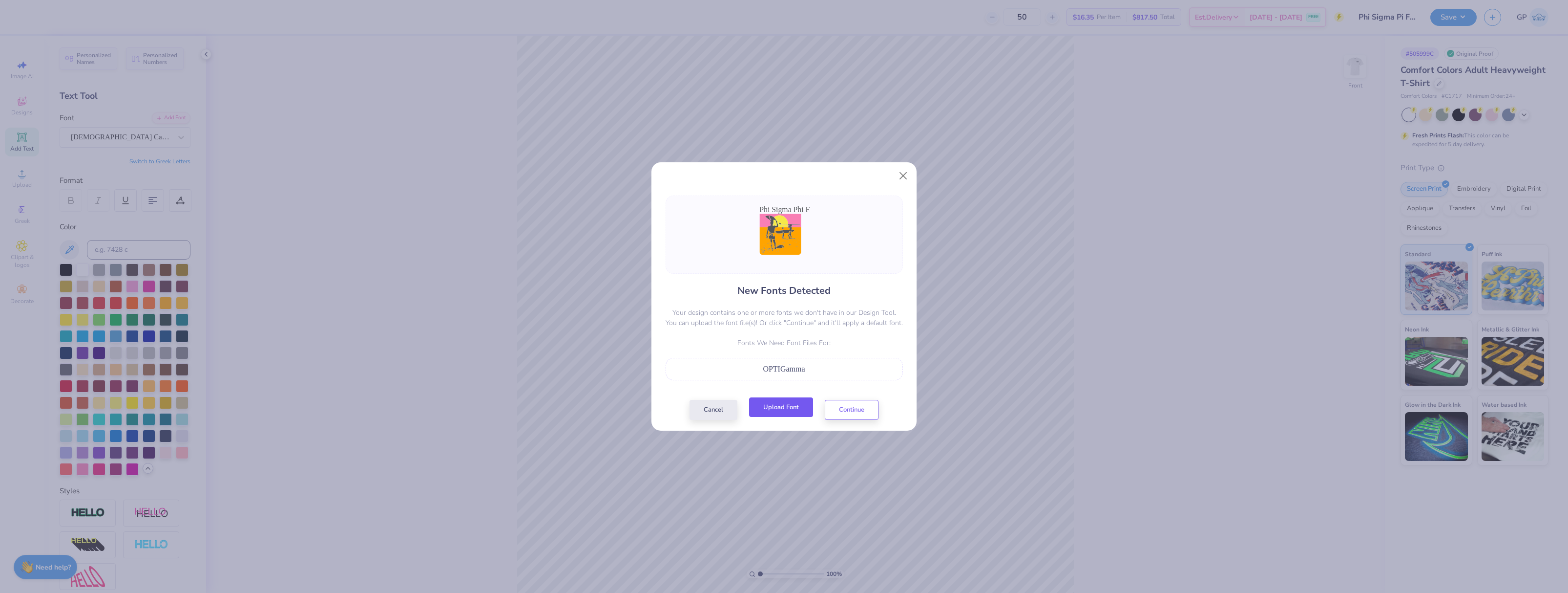
click at [793, 406] on button "Upload Font" at bounding box center [781, 407] width 64 height 20
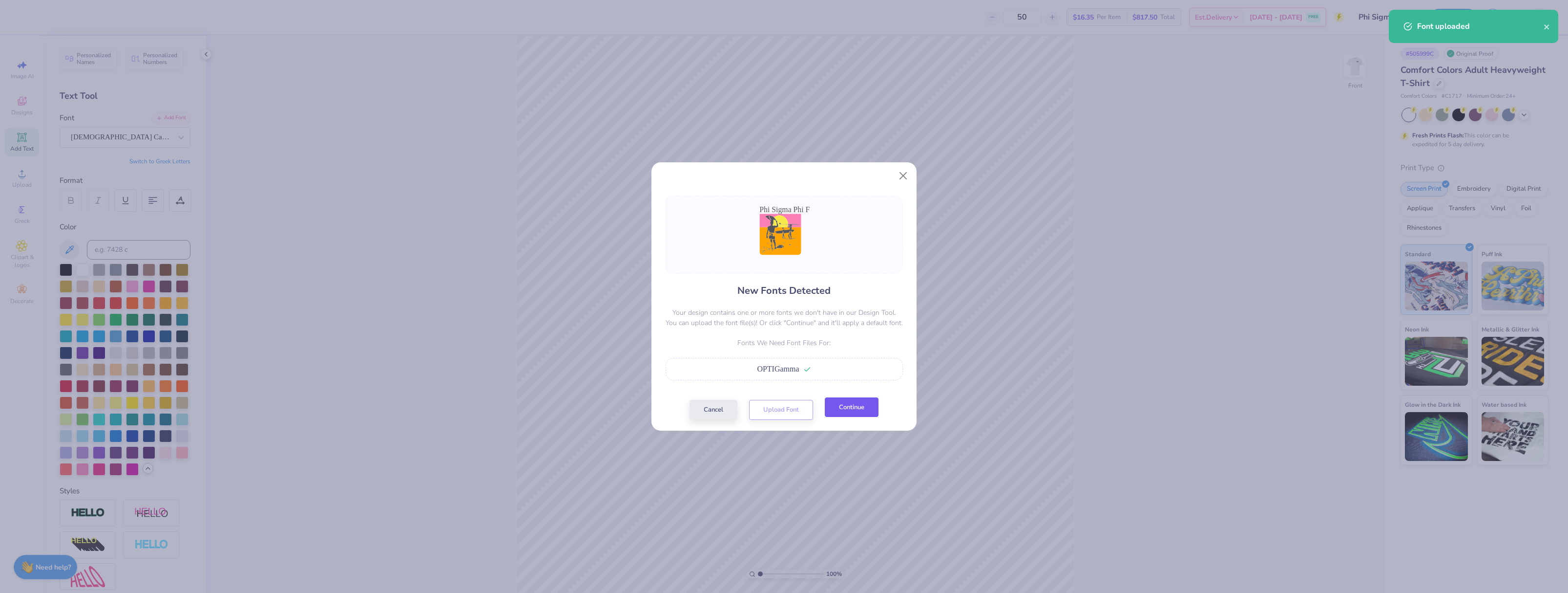
click at [844, 409] on button "Continue" at bounding box center [852, 407] width 54 height 20
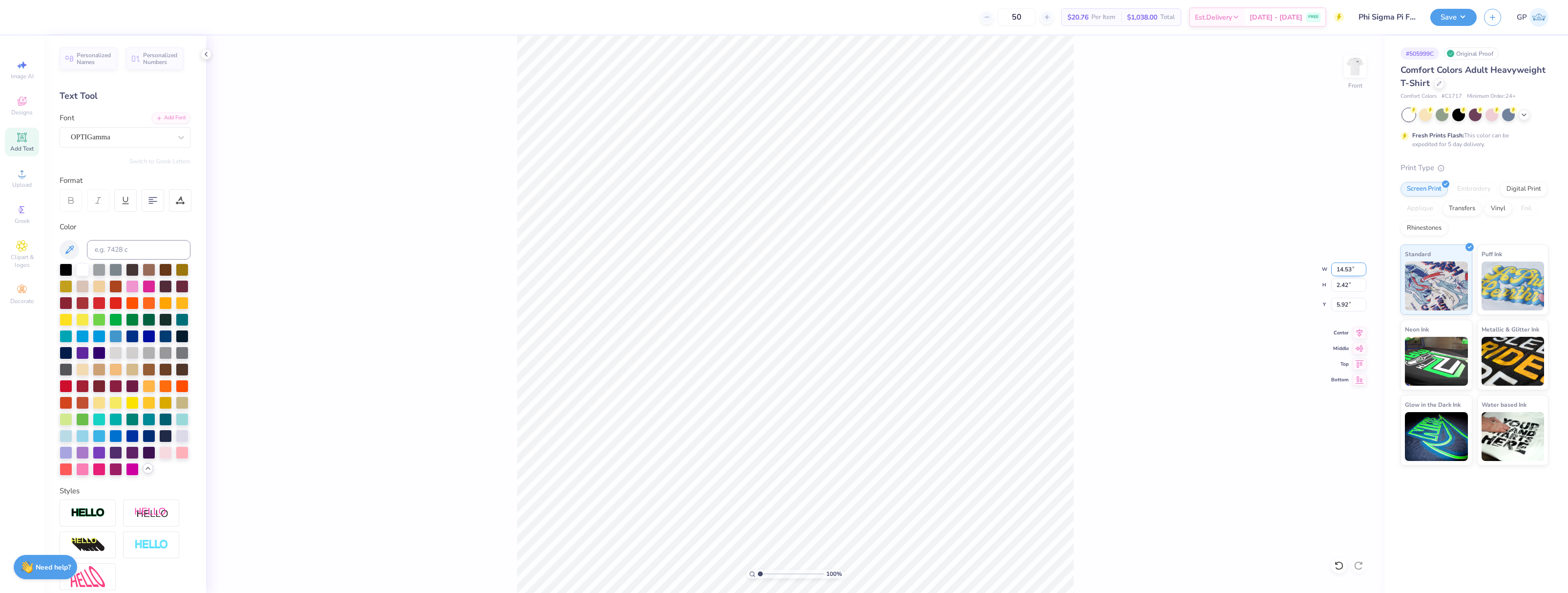
click at [1348, 267] on input "14.53" at bounding box center [1349, 268] width 35 height 13
type input "12.00"
type input "2.00"
type input "6.13"
type input "13.37"
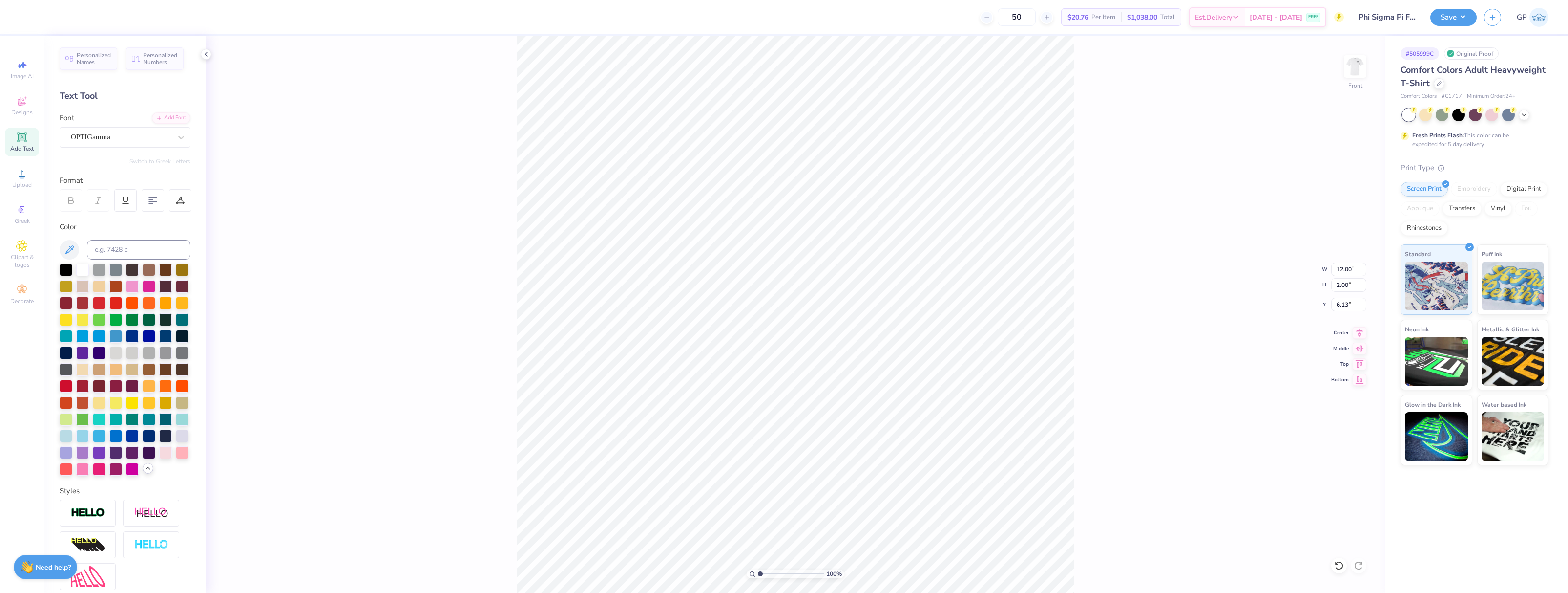
type input "13.17"
type input "8.40"
click at [1354, 270] on input "13.37" at bounding box center [1349, 268] width 35 height 13
type input "12.00"
type input "11.82"
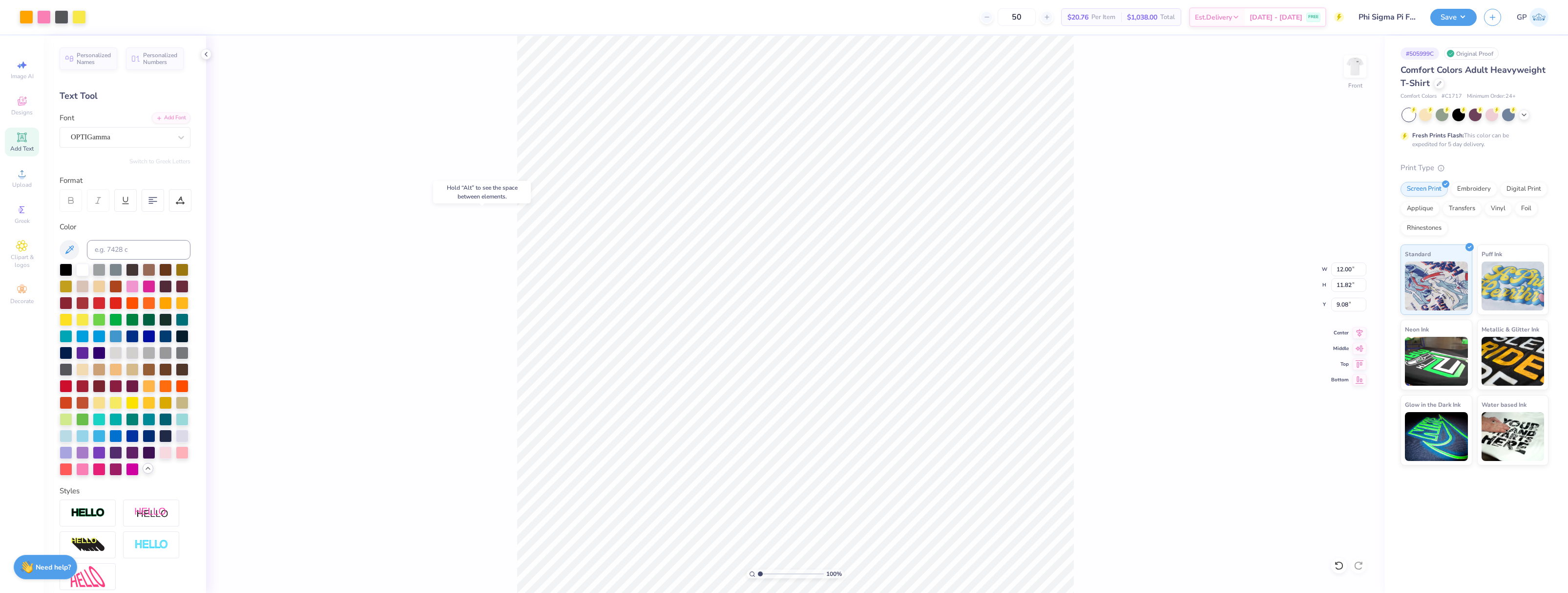
type input "8.35"
type input "3.00"
click at [1439, 16] on button "Save" at bounding box center [1453, 16] width 47 height 17
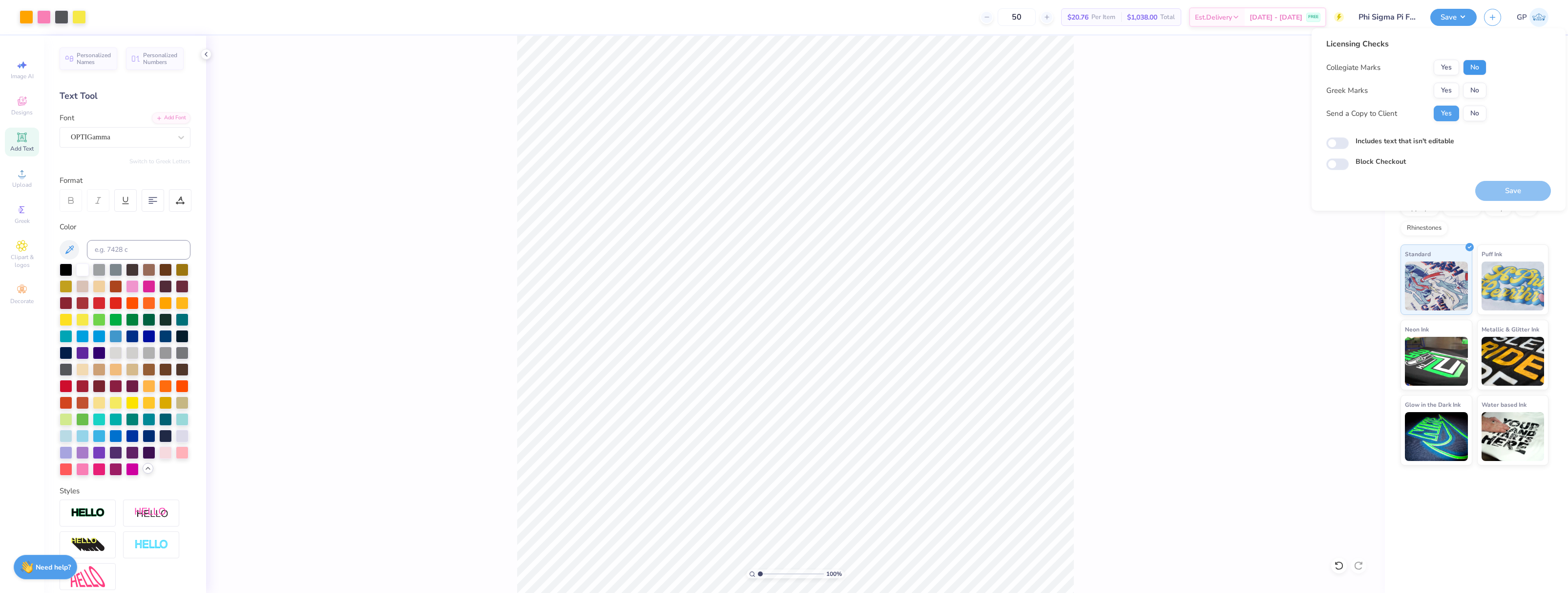
click at [1468, 66] on button "No" at bounding box center [1475, 67] width 24 height 16
click at [1468, 85] on button "No" at bounding box center [1475, 90] width 24 height 16
click at [1339, 140] on input "Includes text that isn't editable" at bounding box center [1338, 143] width 22 height 12
checkbox input "true"
click at [1498, 192] on button "Save" at bounding box center [1513, 190] width 76 height 20
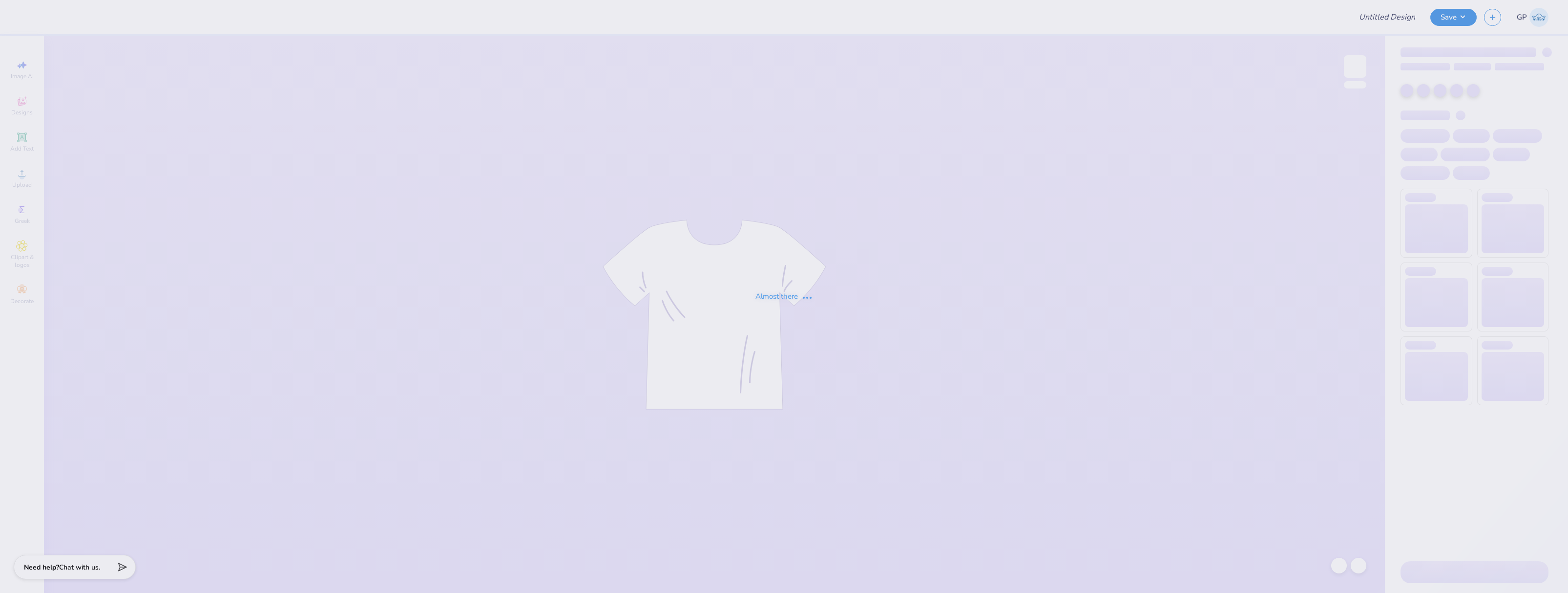
type input "GTA tee"
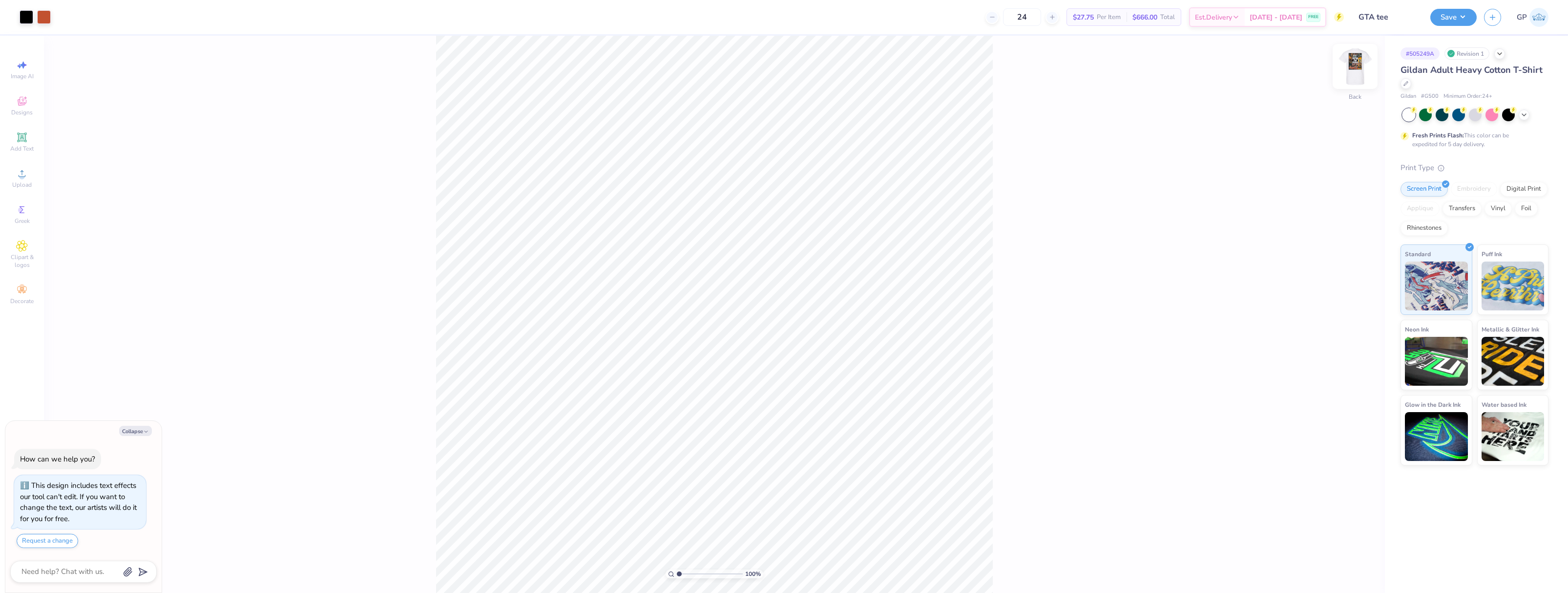
click at [1365, 67] on img at bounding box center [1354, 66] width 39 height 39
click at [26, 178] on icon at bounding box center [21, 173] width 12 height 12
type textarea "x"
click at [1352, 288] on input "18.00" at bounding box center [1349, 284] width 35 height 13
type input "13.5"
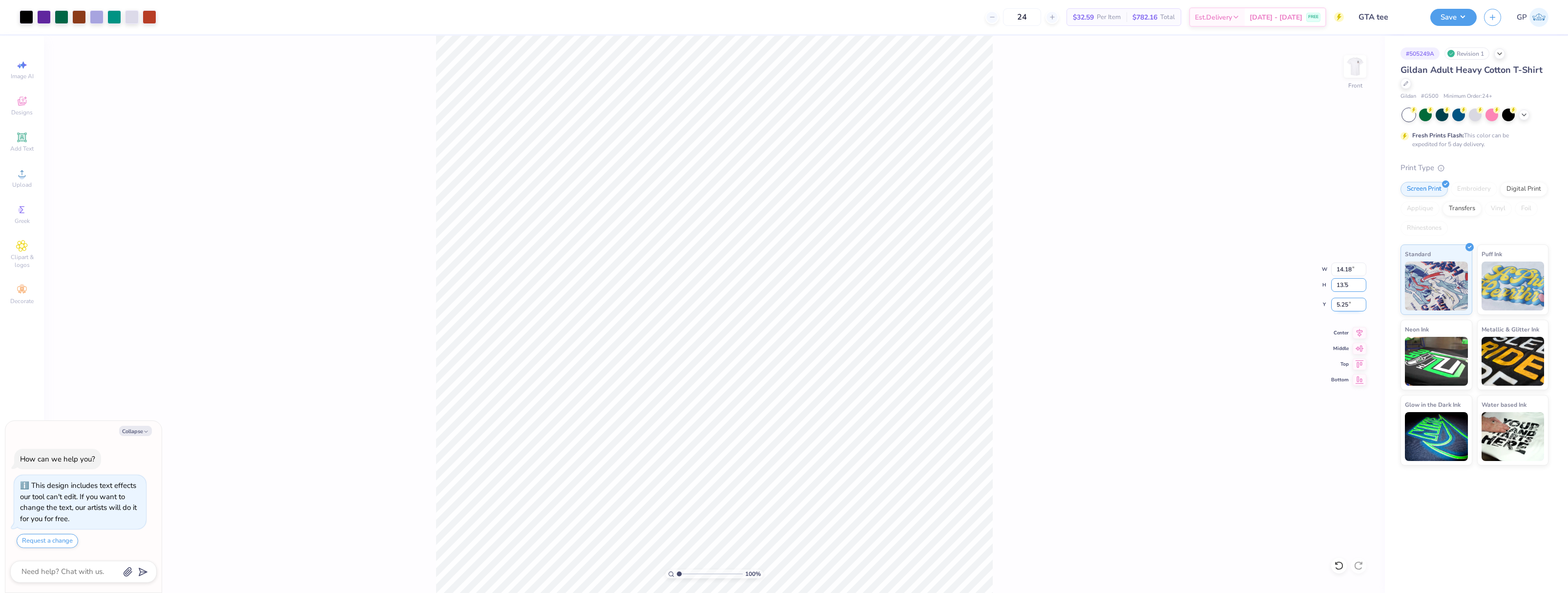
type textarea "x"
type input "10.63"
type input "13.50"
click at [1348, 309] on input "7.50" at bounding box center [1349, 304] width 35 height 13
type input "3"
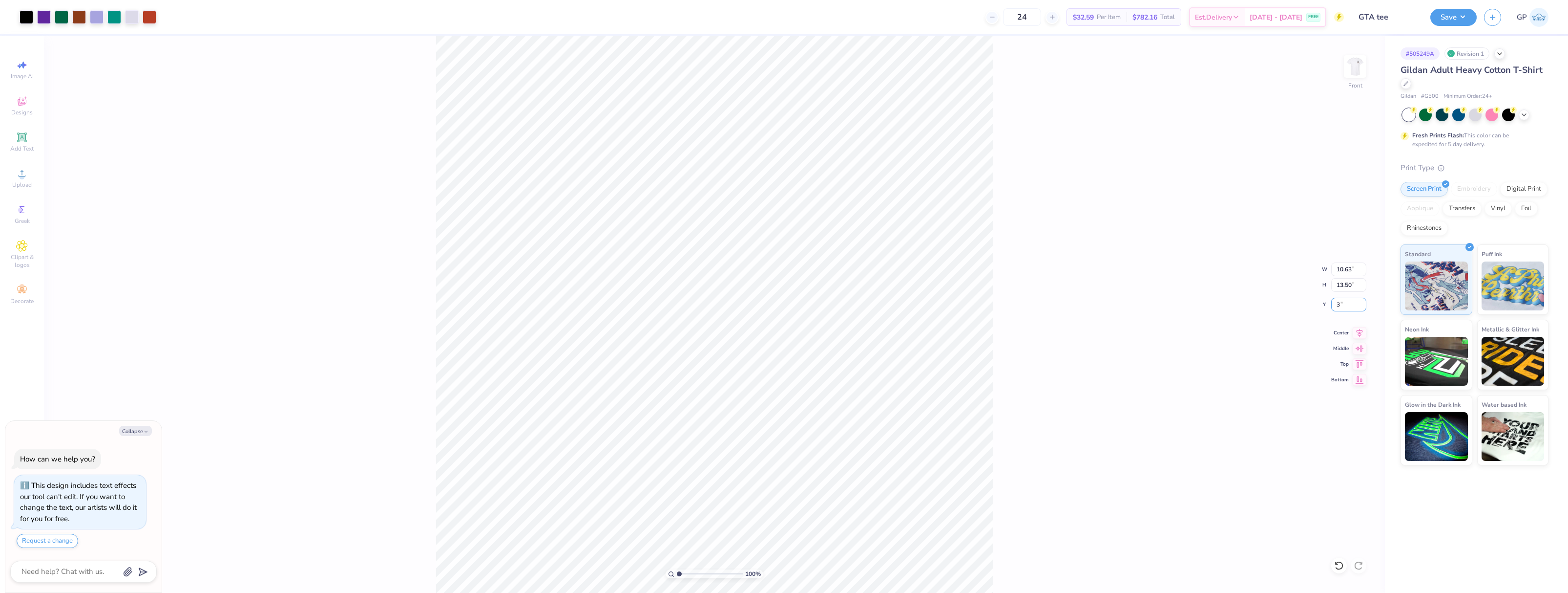
type textarea "x"
type input "3.00"
click at [1121, 243] on div "100 % Front W 10.63 10.63 " H 13.50 13.50 " Y 3.00 3.00 " Center Middle Top Bot…" at bounding box center [714, 314] width 1341 height 557
click at [1432, 18] on button "Save" at bounding box center [1453, 16] width 47 height 17
type textarea "x"
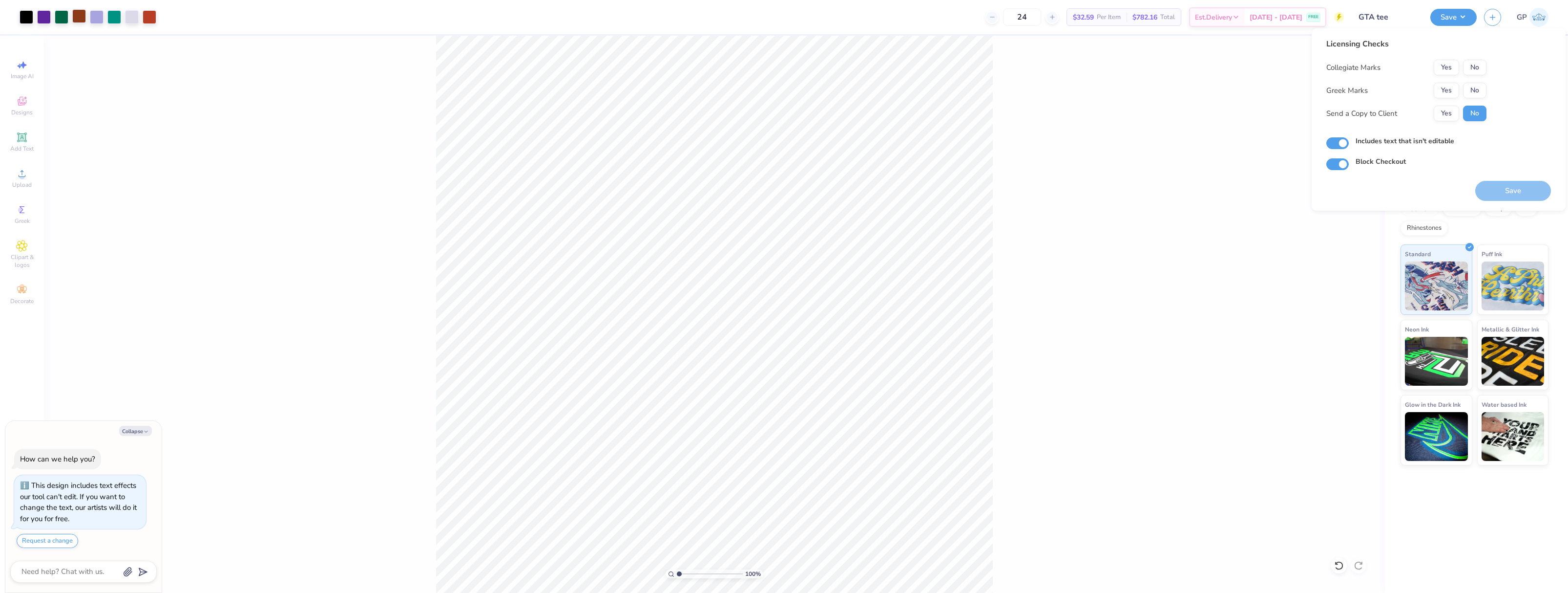
click at [80, 17] on div at bounding box center [78, 16] width 13 height 13
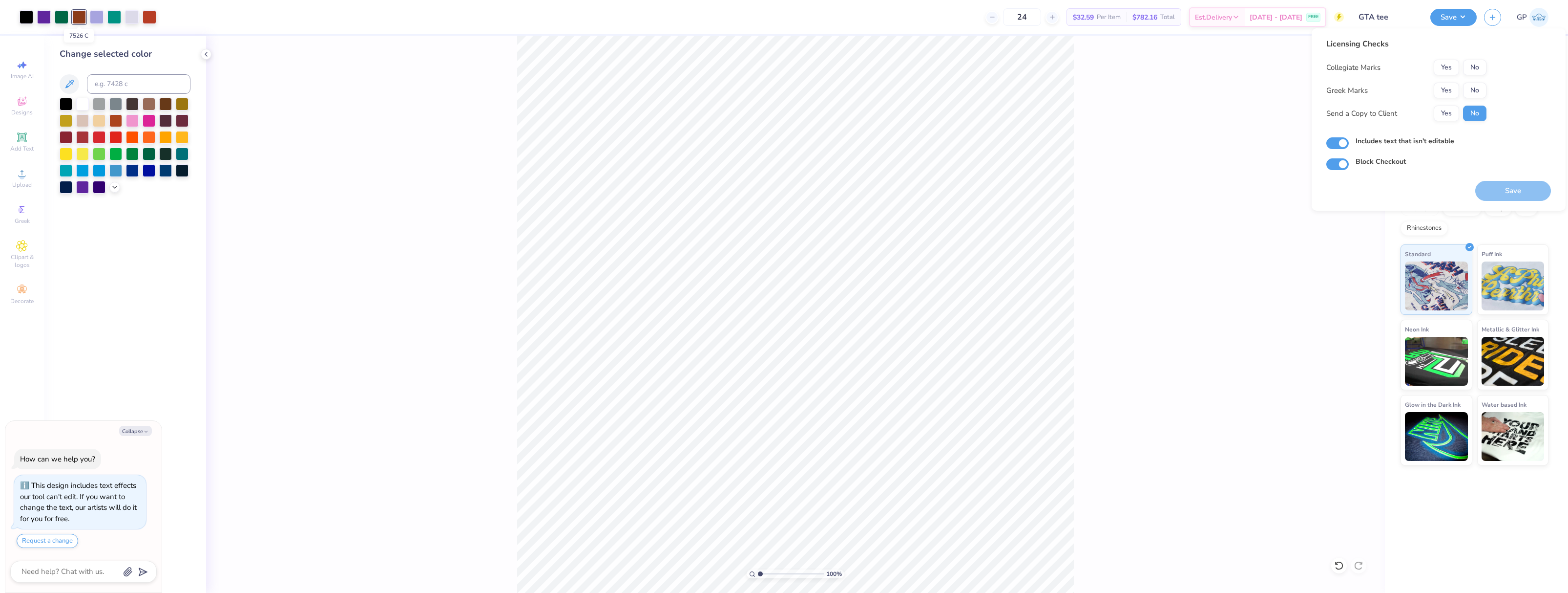
click at [80, 17] on div at bounding box center [78, 17] width 13 height 13
click at [116, 136] on div at bounding box center [116, 136] width 13 height 13
click at [148, 21] on div at bounding box center [149, 16] width 13 height 13
click at [148, 21] on div at bounding box center [149, 17] width 13 height 13
click at [103, 137] on div at bounding box center [99, 136] width 13 height 13
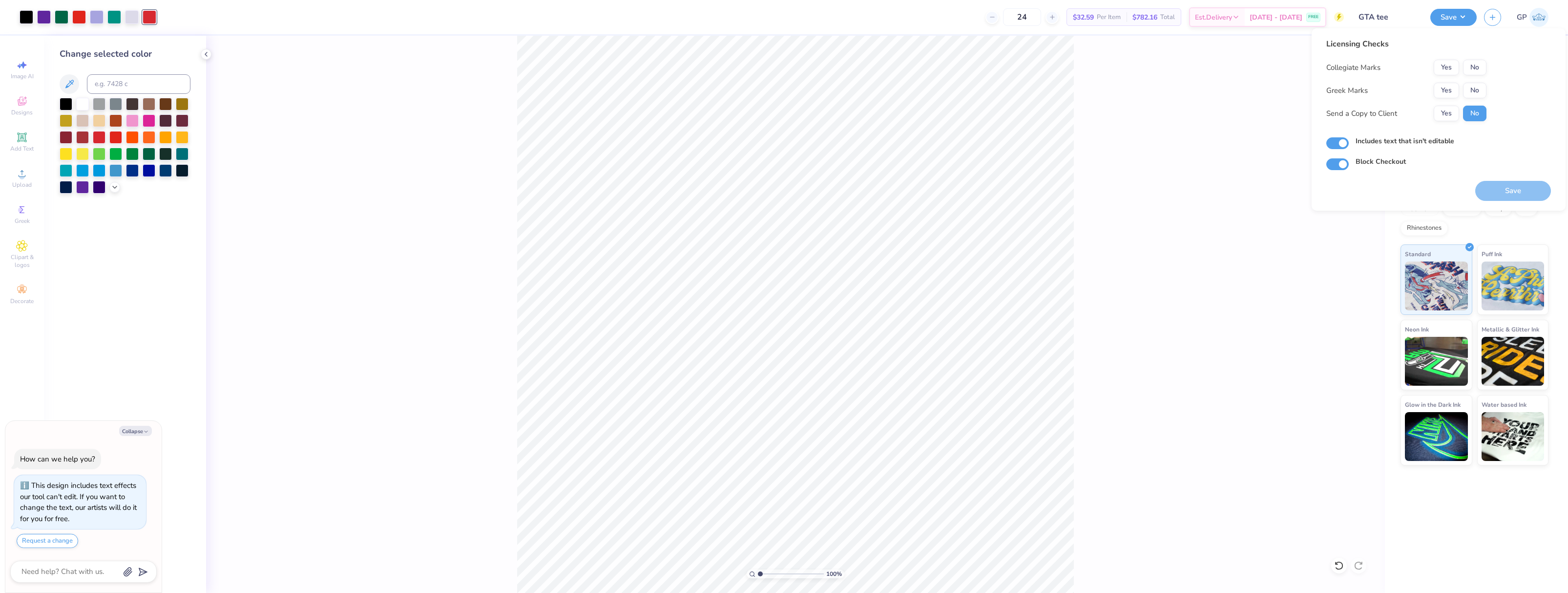
click at [262, 114] on div "100 % Front" at bounding box center [795, 314] width 1179 height 557
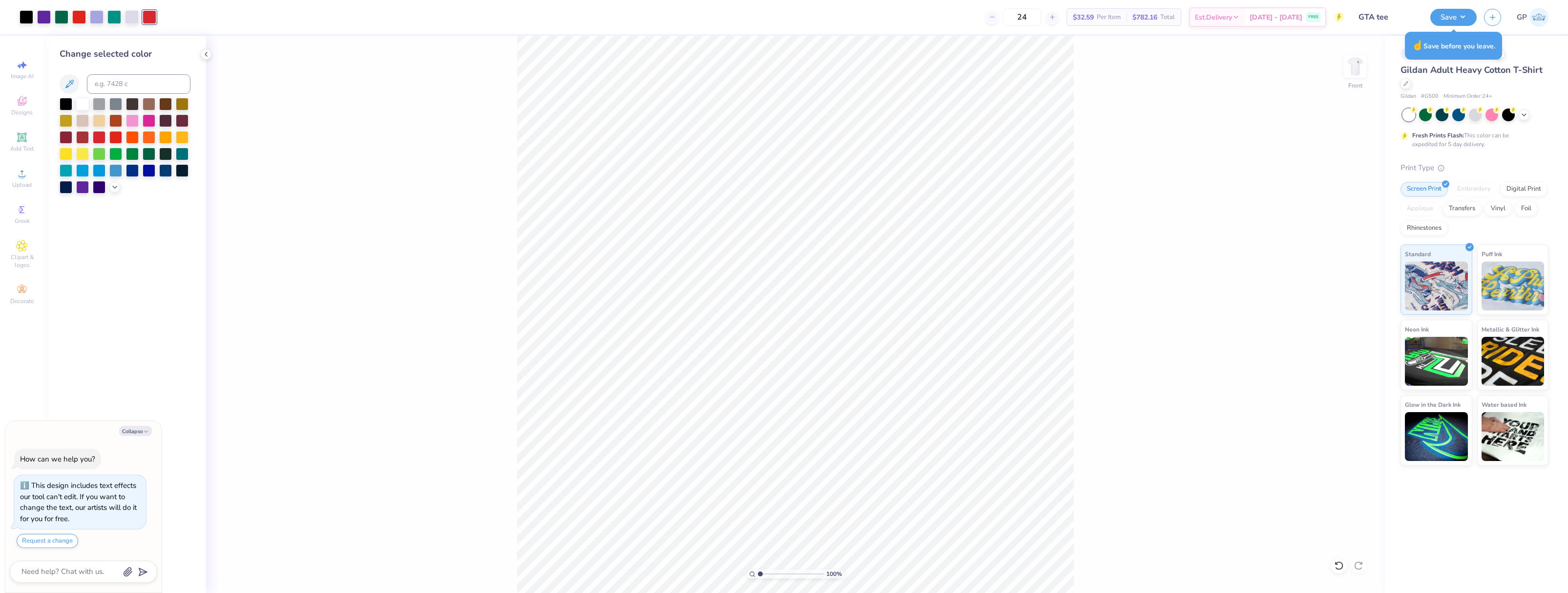
type textarea "x"
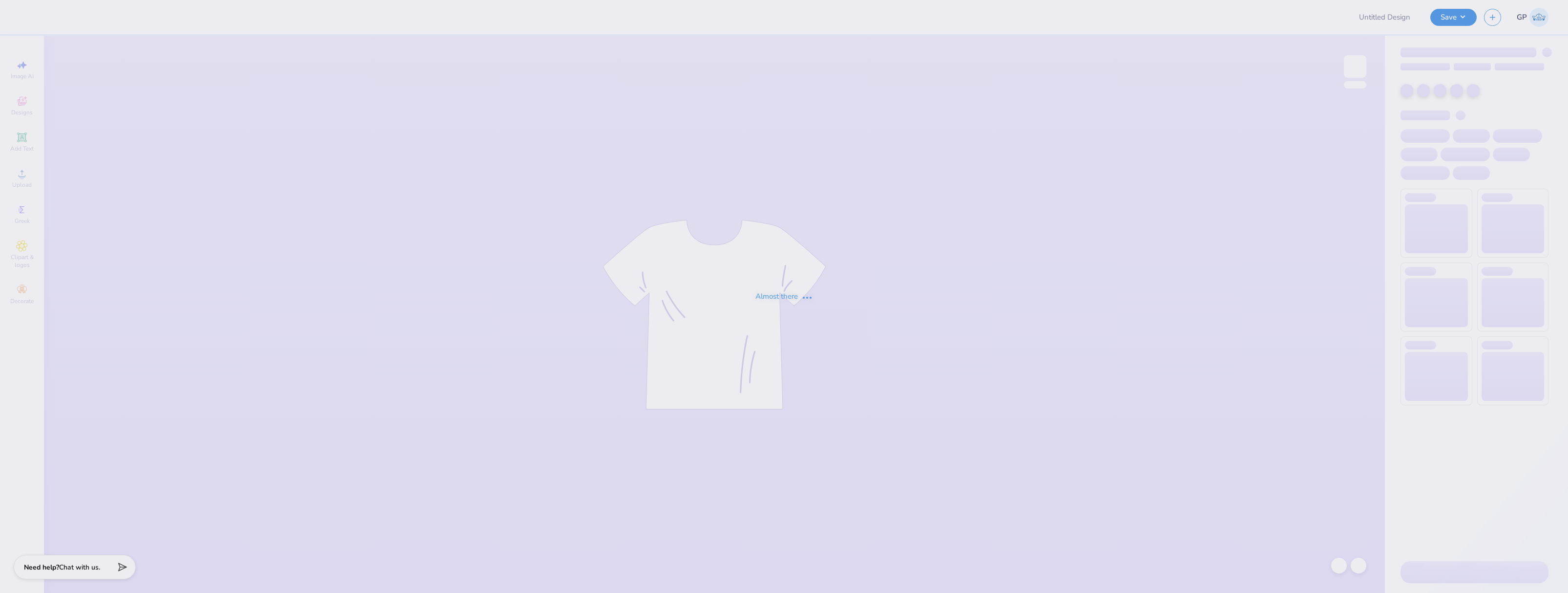
type input "GTA tee"
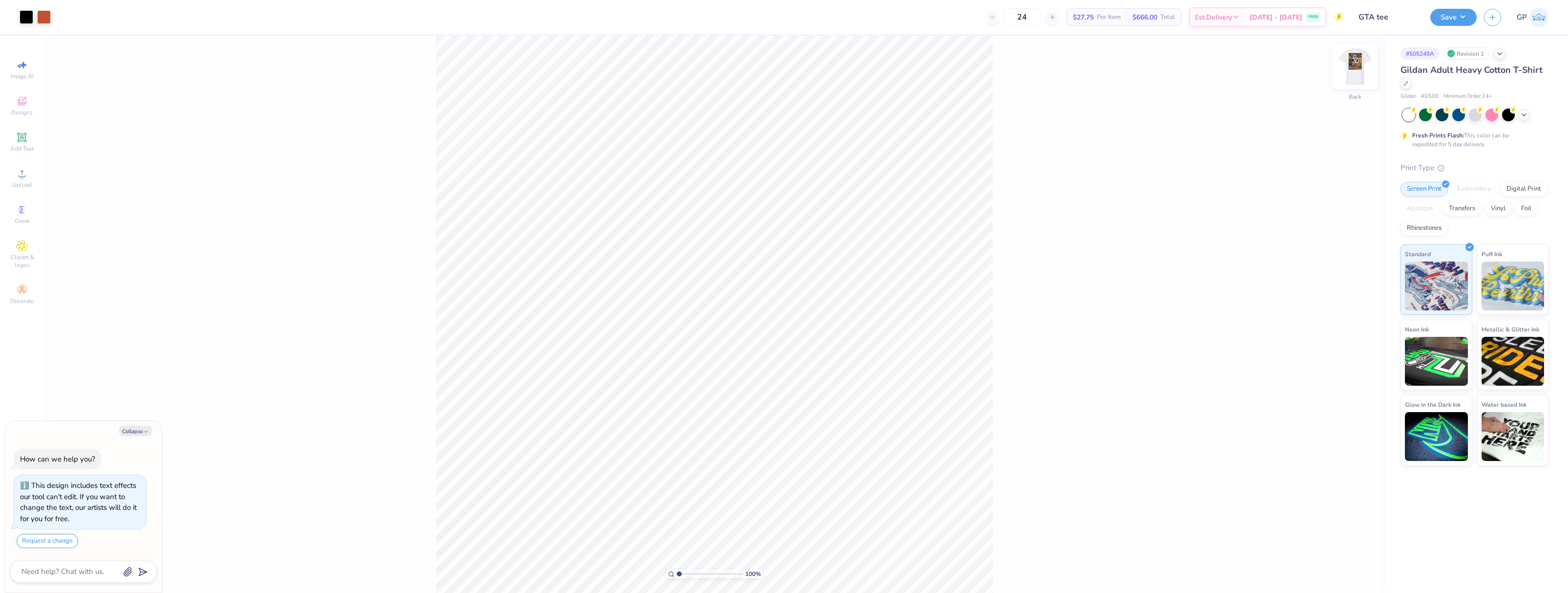
click at [1355, 71] on img at bounding box center [1354, 66] width 39 height 39
click at [18, 181] on div "Upload" at bounding box center [21, 178] width 34 height 29
click at [13, 180] on div "Upload" at bounding box center [21, 178] width 34 height 29
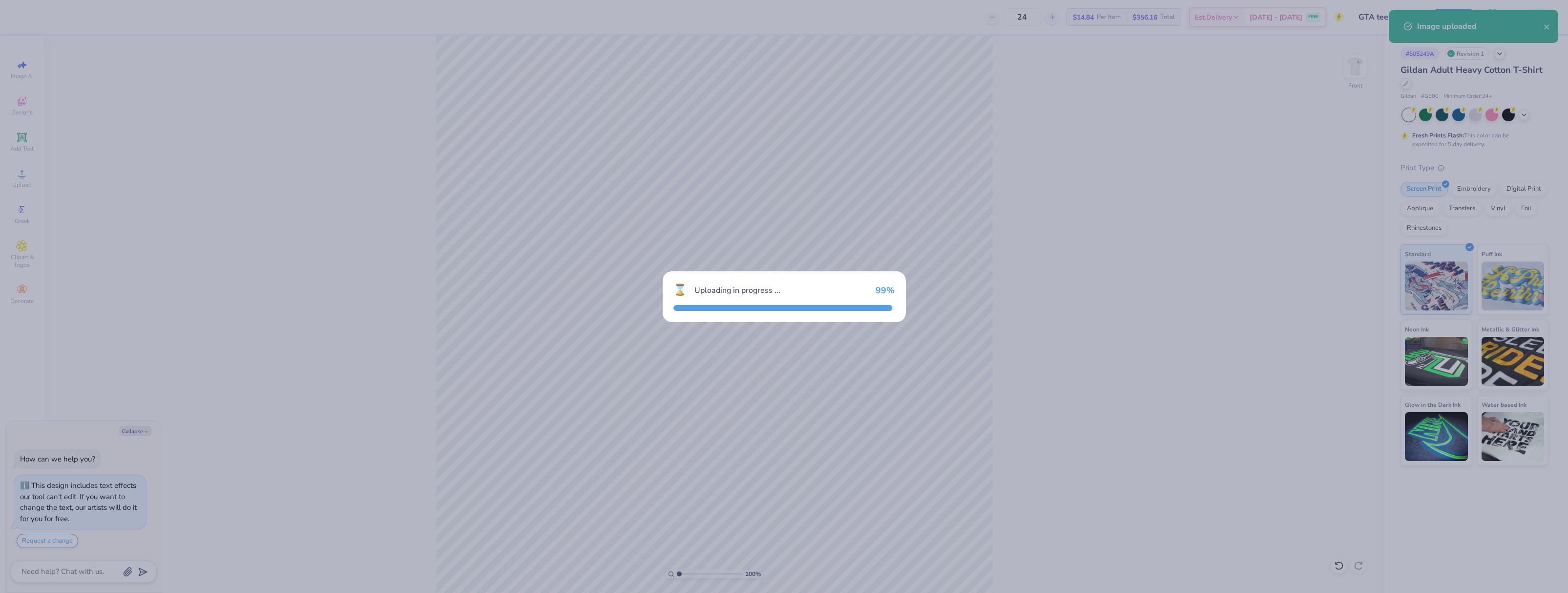
type textarea "x"
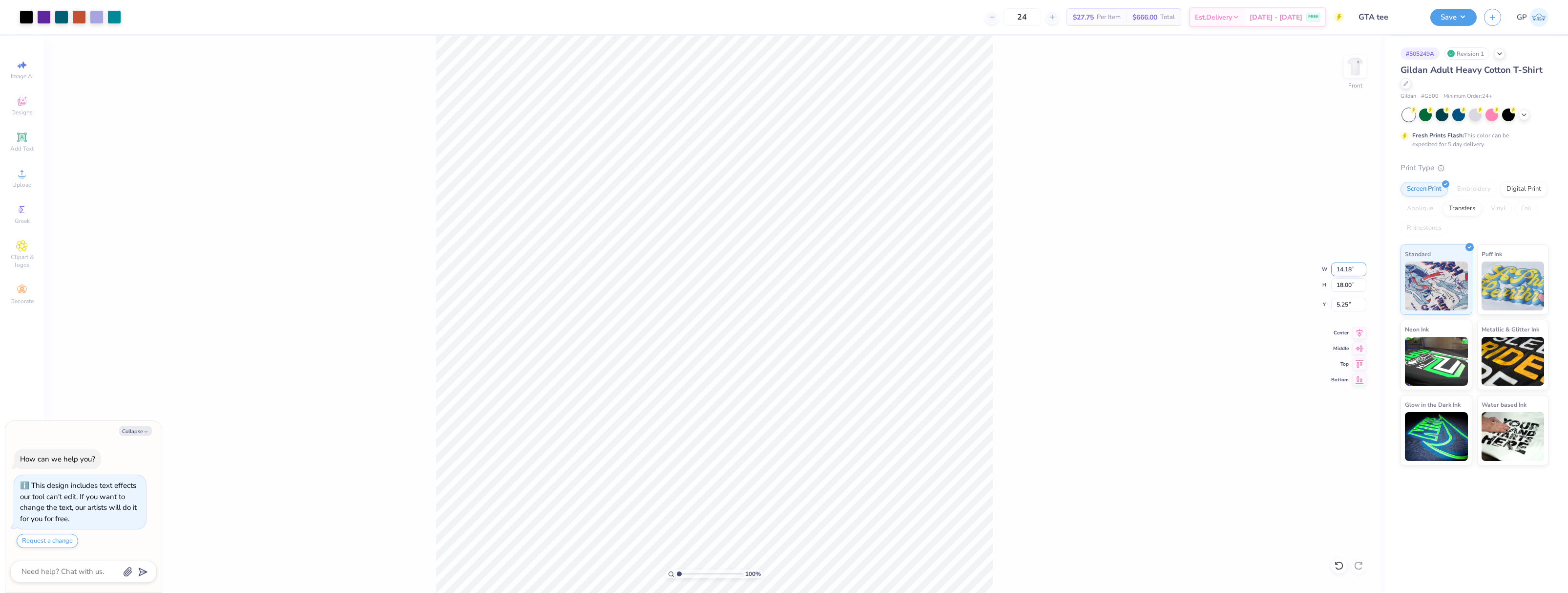
click at [1344, 269] on input "14.18" at bounding box center [1349, 268] width 35 height 13
click at [1346, 287] on input "18.00" at bounding box center [1349, 284] width 35 height 13
type input "13.5"
type textarea "x"
type input "10.63"
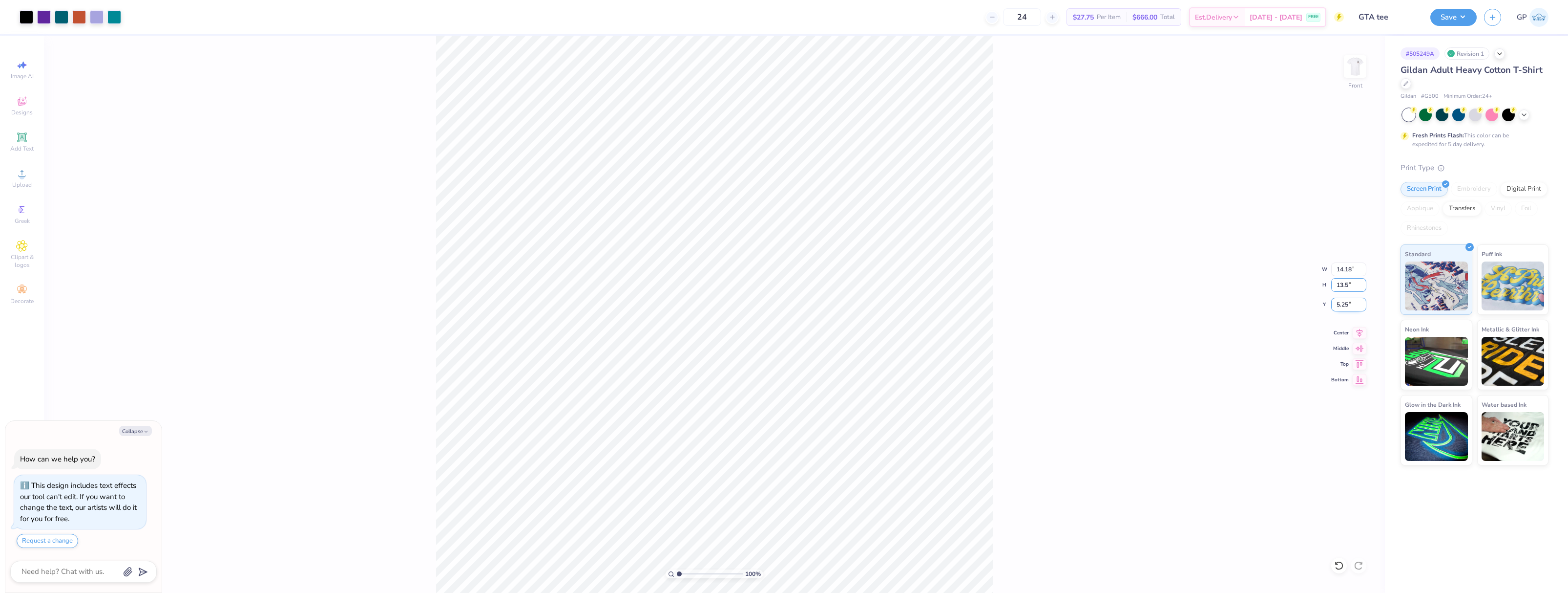
type input "13.50"
click at [1350, 306] on input "7.50" at bounding box center [1349, 304] width 35 height 13
type input "3"
type textarea "x"
type input "3.00"
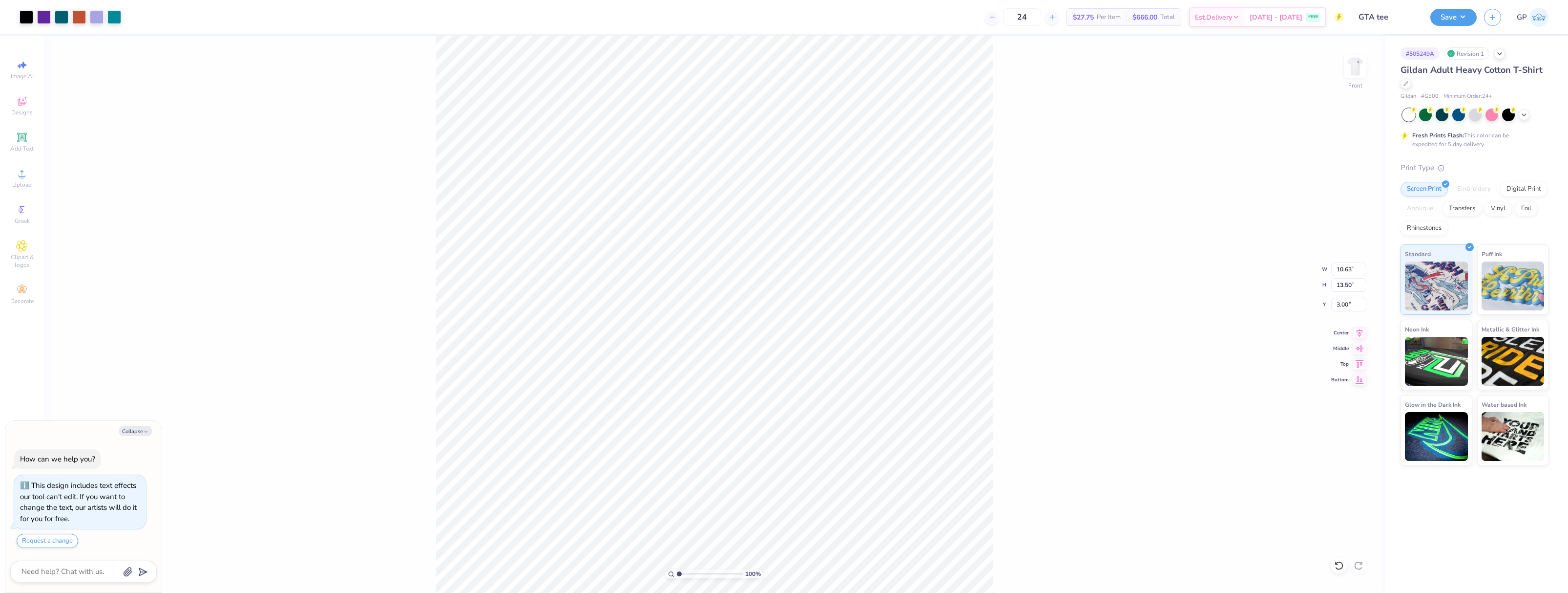
click at [1191, 253] on div "100 % Front W 10.63 10.63 " H 13.50 13.50 " Y 3.00 3.00 " Center Middle Top Bot…" at bounding box center [714, 314] width 1341 height 557
click at [1439, 18] on button "Save" at bounding box center [1453, 16] width 47 height 17
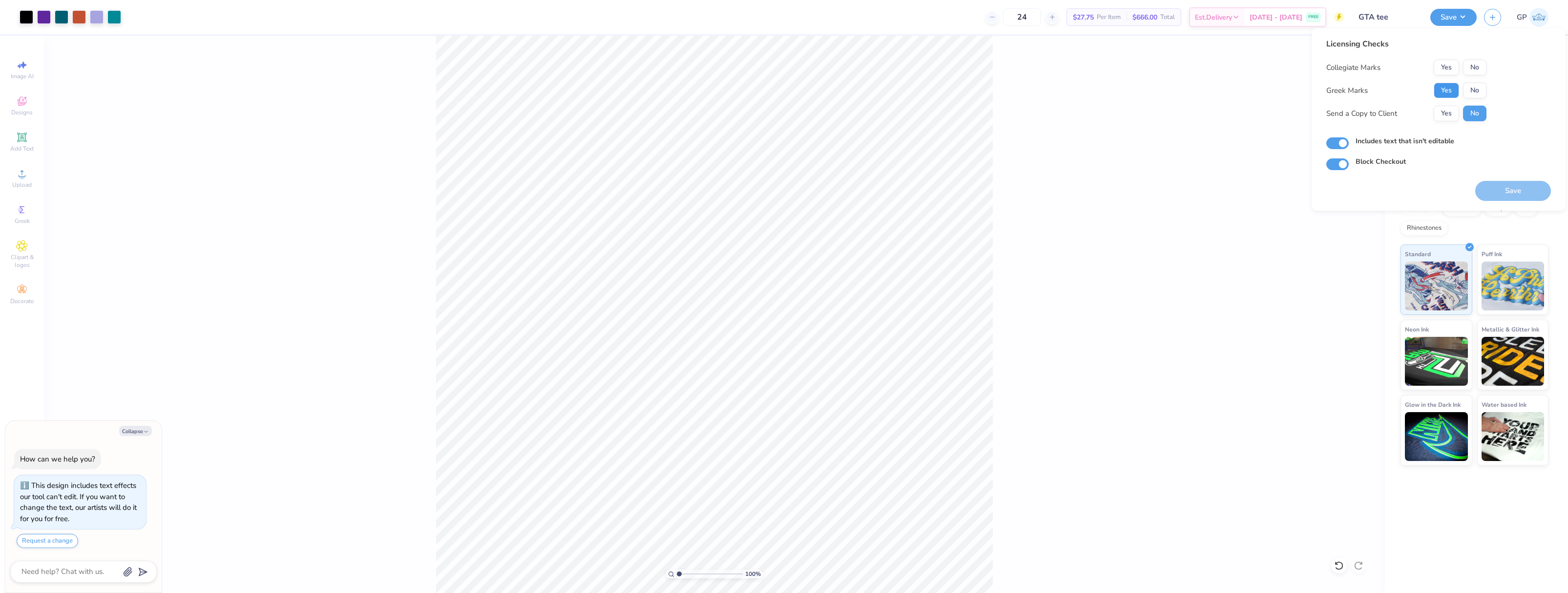
click at [1450, 87] on button "Yes" at bounding box center [1446, 90] width 25 height 16
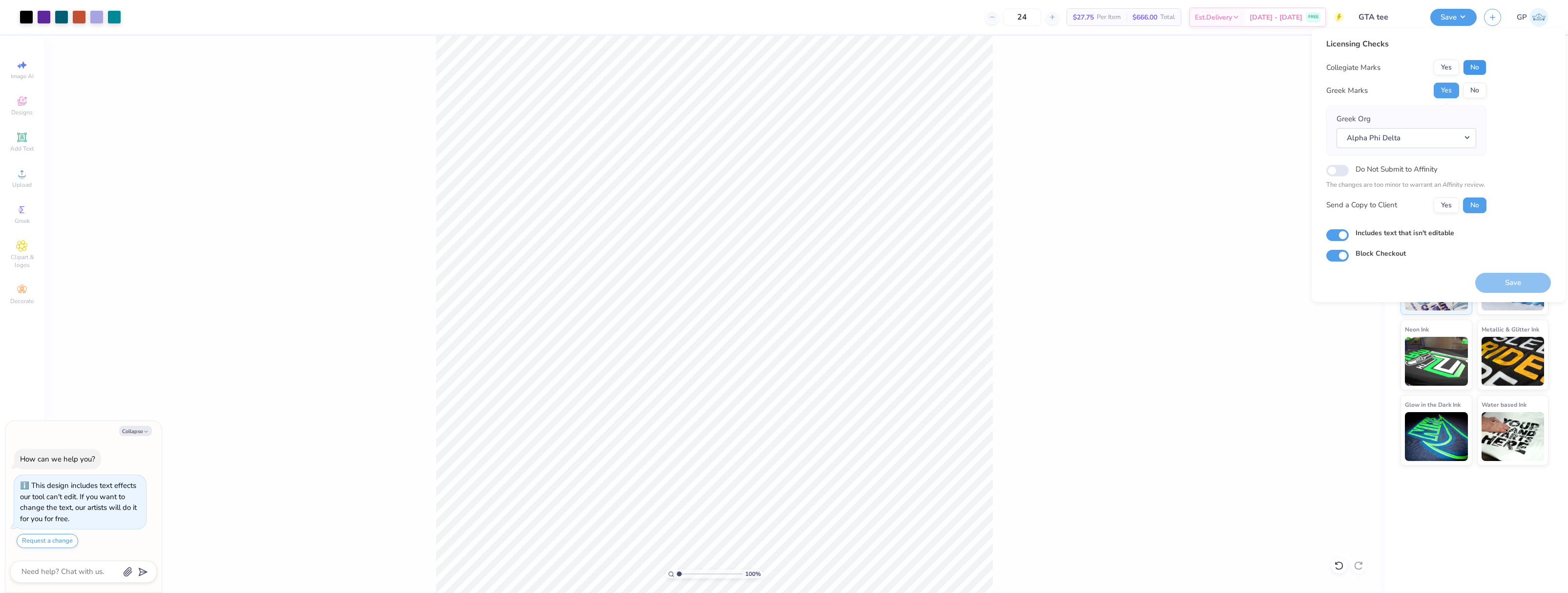
click at [1472, 70] on button "No" at bounding box center [1475, 67] width 24 height 16
click at [1483, 287] on button "Save" at bounding box center [1513, 282] width 76 height 20
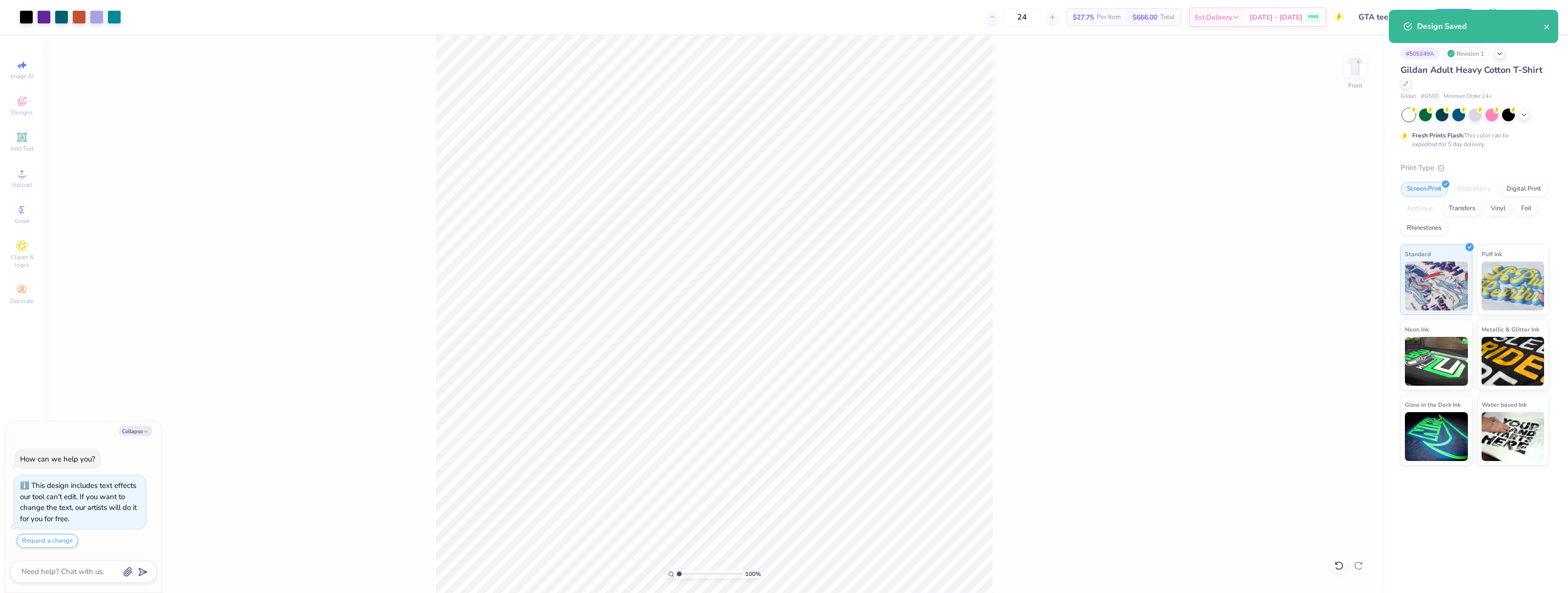
type textarea "x"
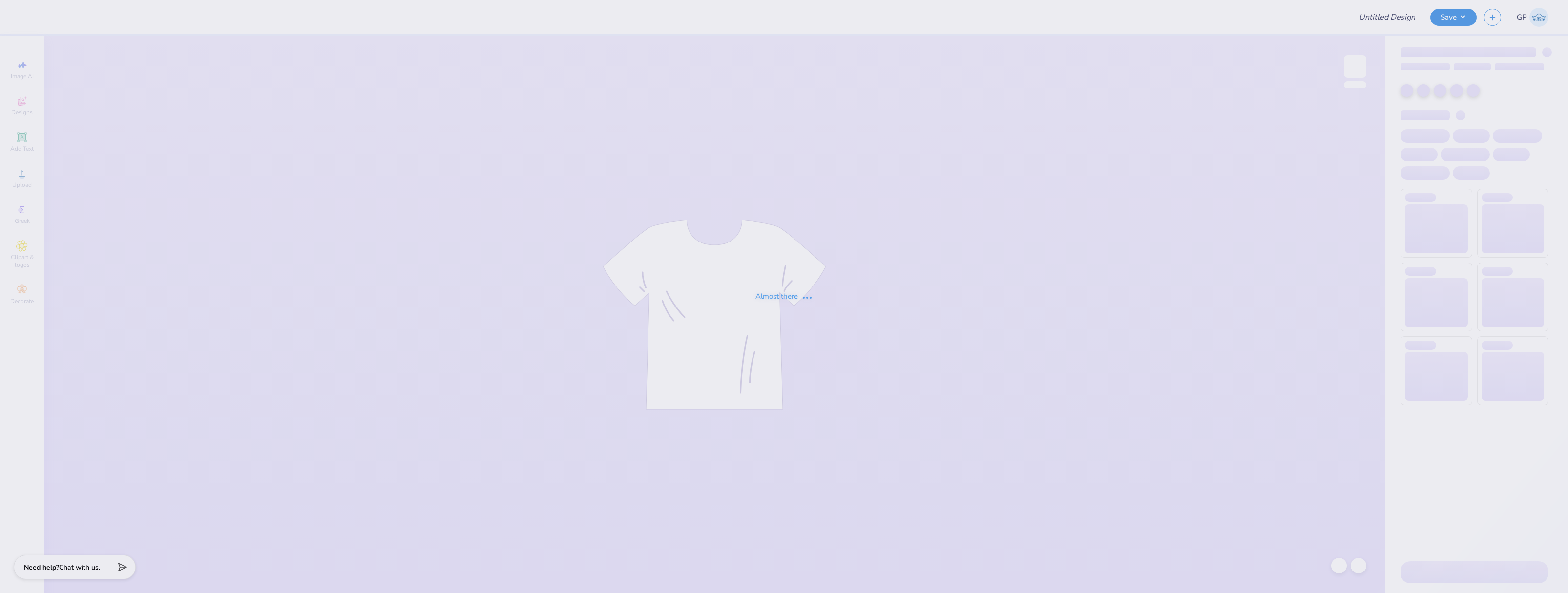
type input "ATO Fall Rush Shirt #2"
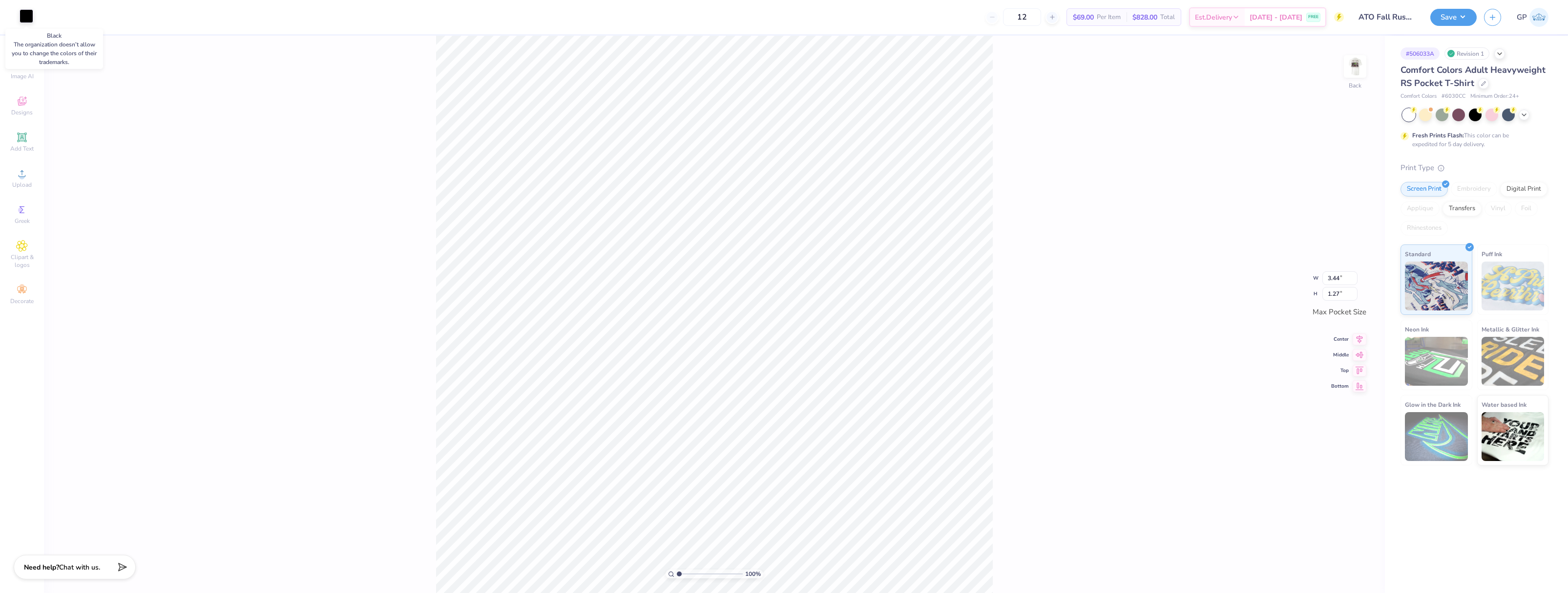
click at [28, 17] on div at bounding box center [26, 16] width 13 height 13
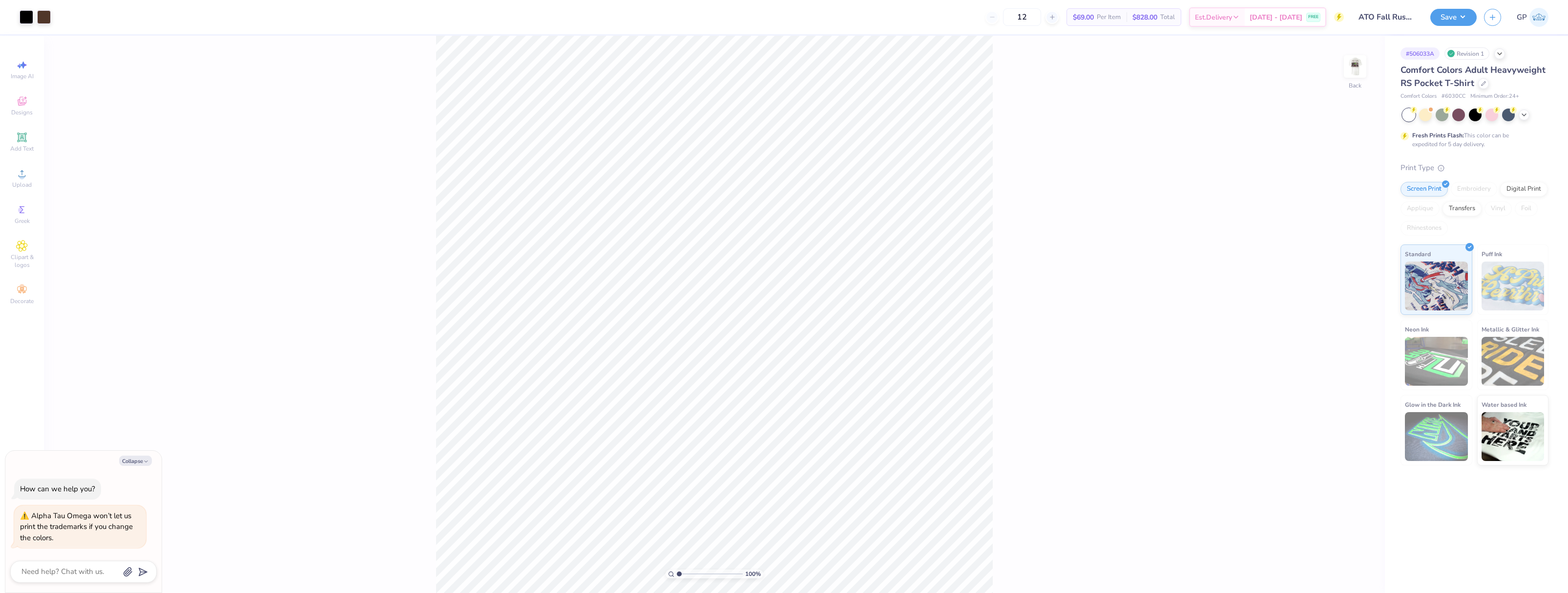
type textarea "x"
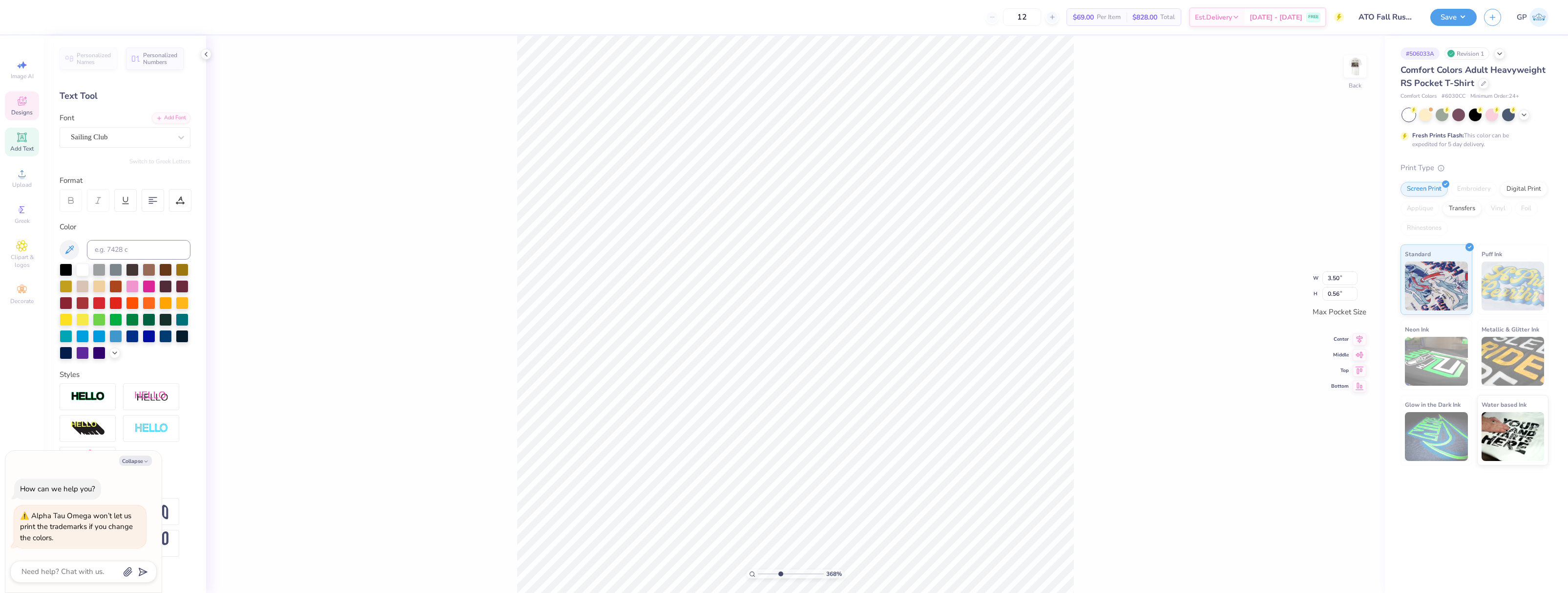
drag, startPoint x: 760, startPoint y: 574, endPoint x: 783, endPoint y: 569, distance: 23.5
click at [780, 574] on input "range" at bounding box center [790, 573] width 66 height 9
type input "4.05"
type textarea "x"
type input "3.44"
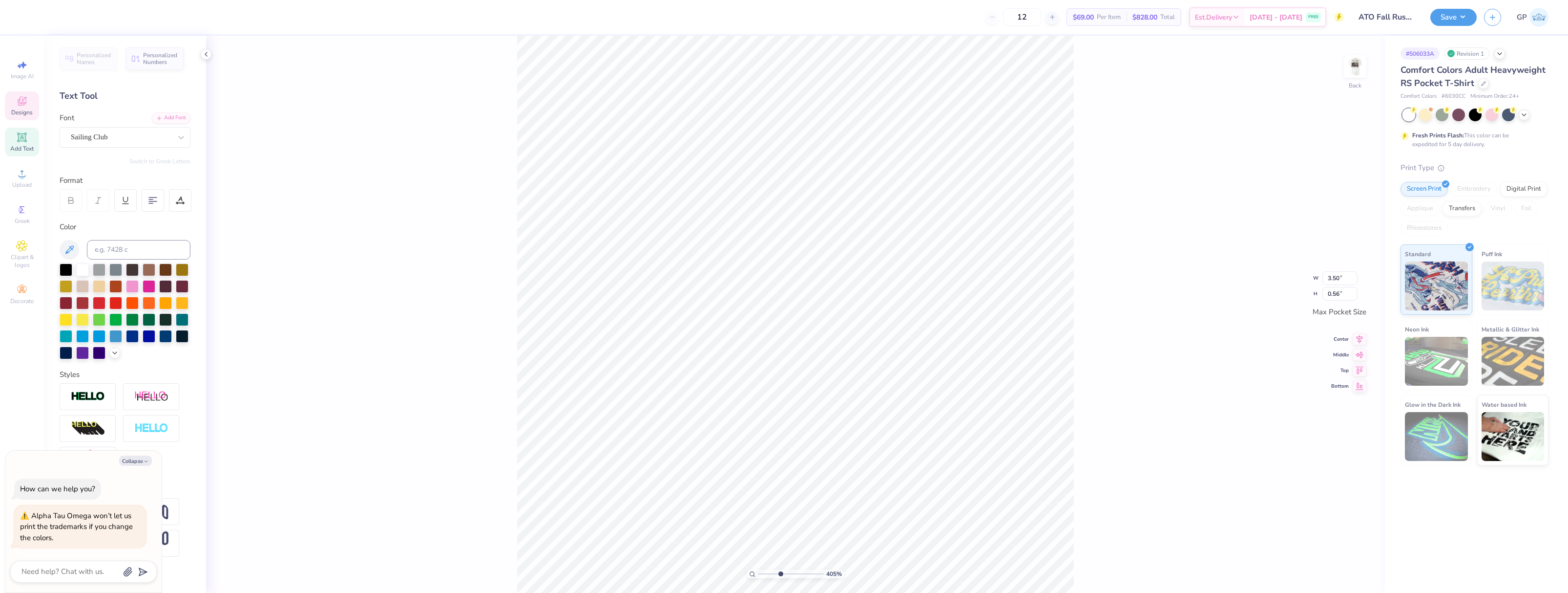
type input "1.27"
type textarea "x"
type input "3.50"
type input "0.56"
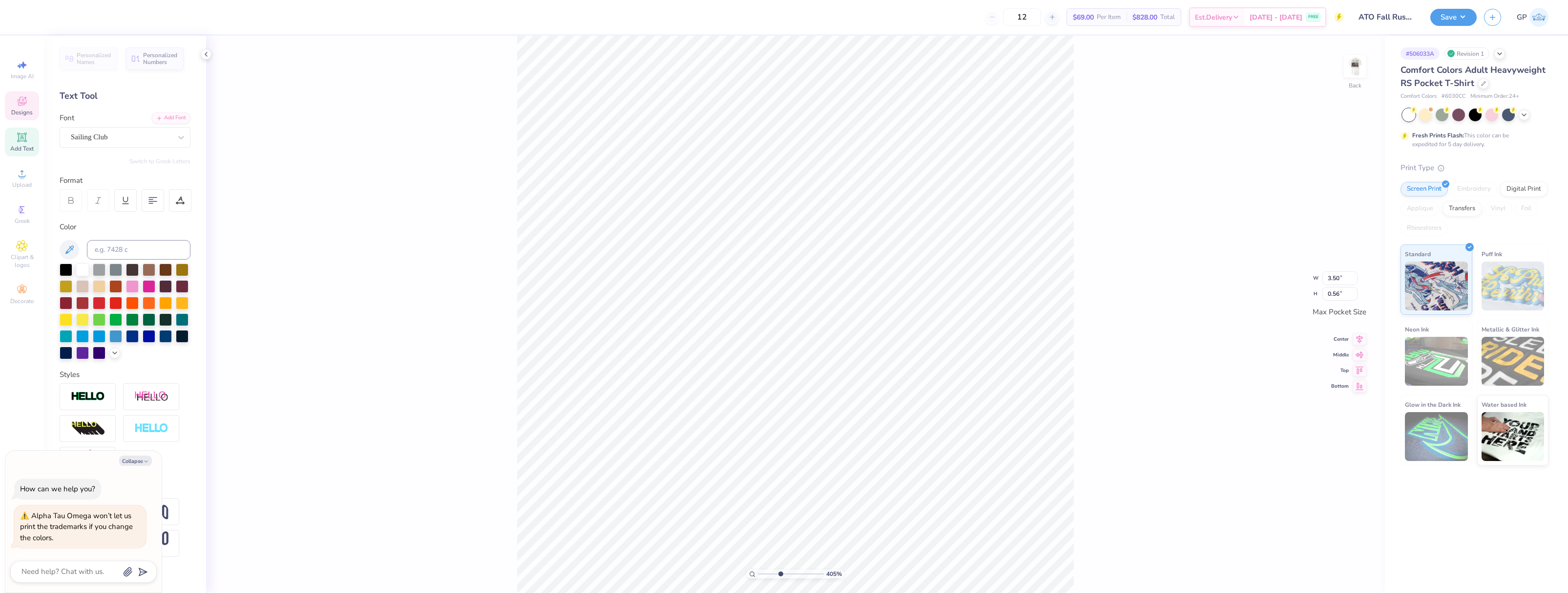
click at [515, 226] on div "405 % Back W 3.50 3.50 " H 0.56 0.56 " Max Pocket Size Center Middle Top Bottom" at bounding box center [795, 314] width 1179 height 557
click at [164, 268] on div at bounding box center [165, 268] width 13 height 13
type textarea "x"
type input "3.44"
type input "0.55"
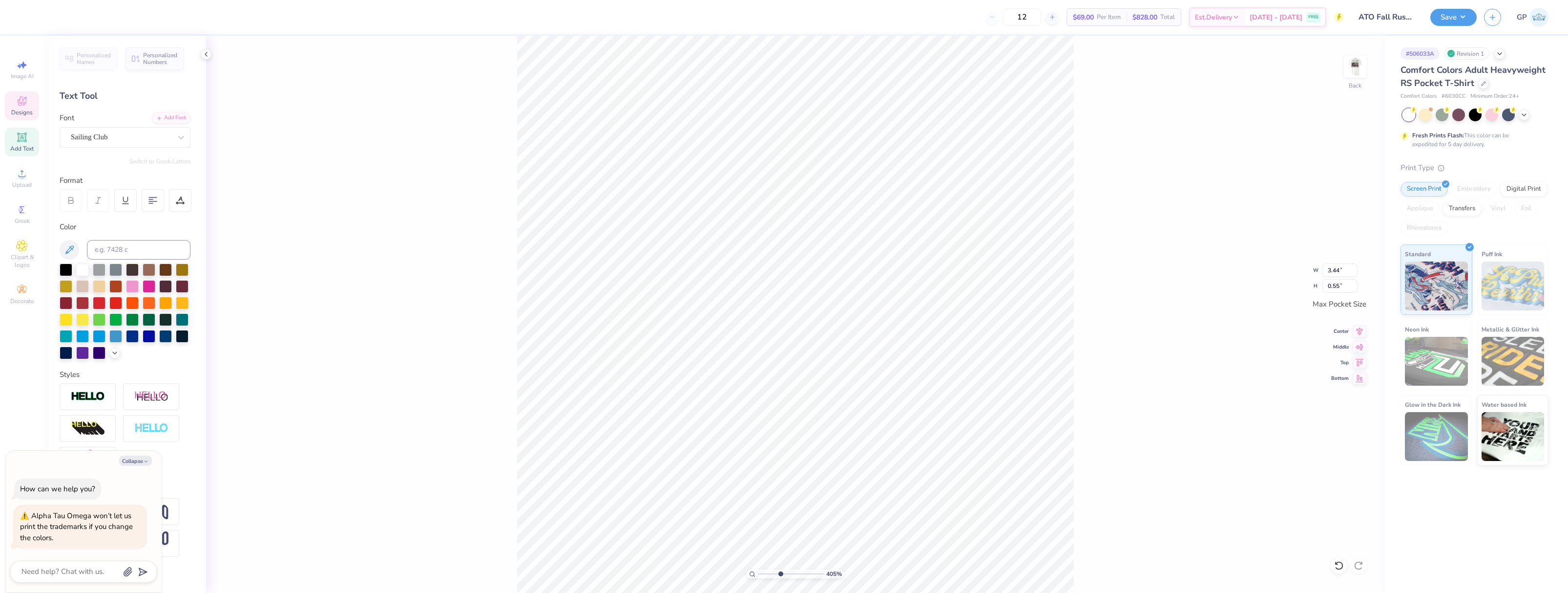
type textarea "x"
type input "1.27"
click at [165, 272] on div at bounding box center [165, 268] width 13 height 13
click at [165, 269] on div at bounding box center [165, 268] width 13 height 13
click at [25, 17] on div at bounding box center [26, 16] width 13 height 13
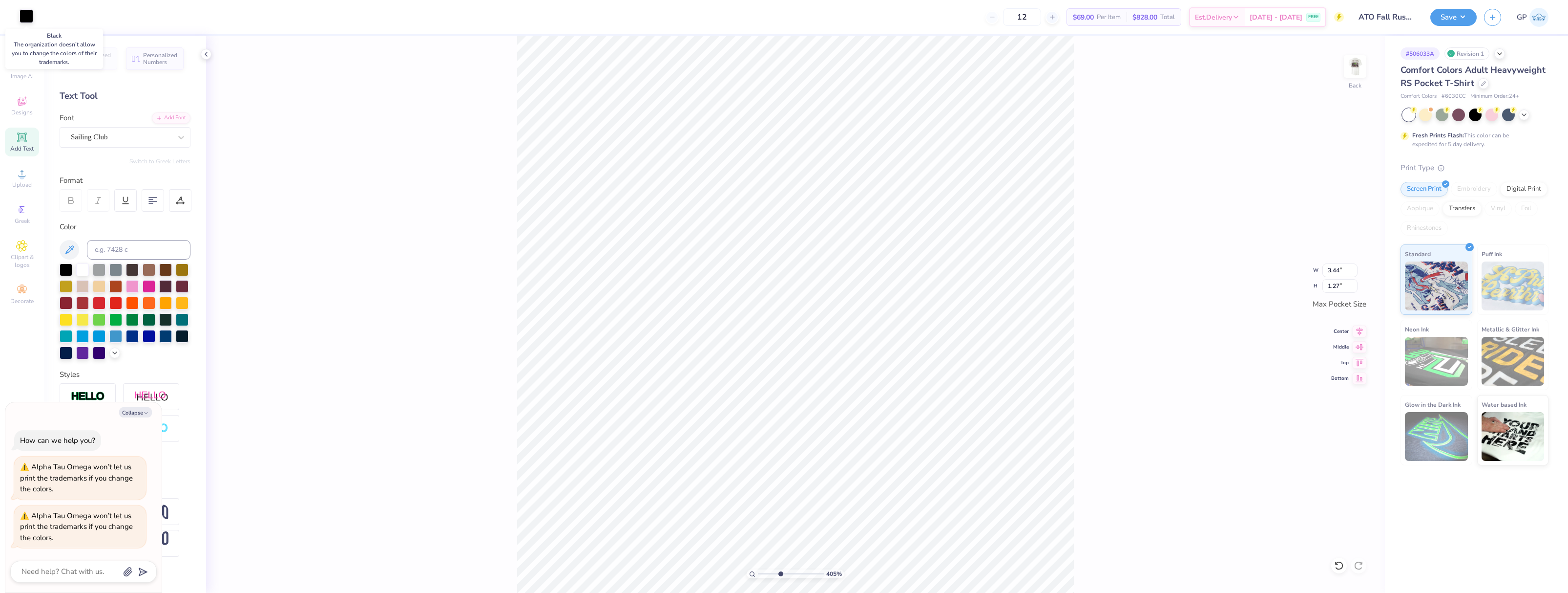
click at [25, 17] on div at bounding box center [26, 16] width 13 height 13
click at [161, 271] on div at bounding box center [165, 268] width 13 height 13
type textarea "x"
drag, startPoint x: 778, startPoint y: 572, endPoint x: 767, endPoint y: 572, distance: 11.0
type input "1.97"
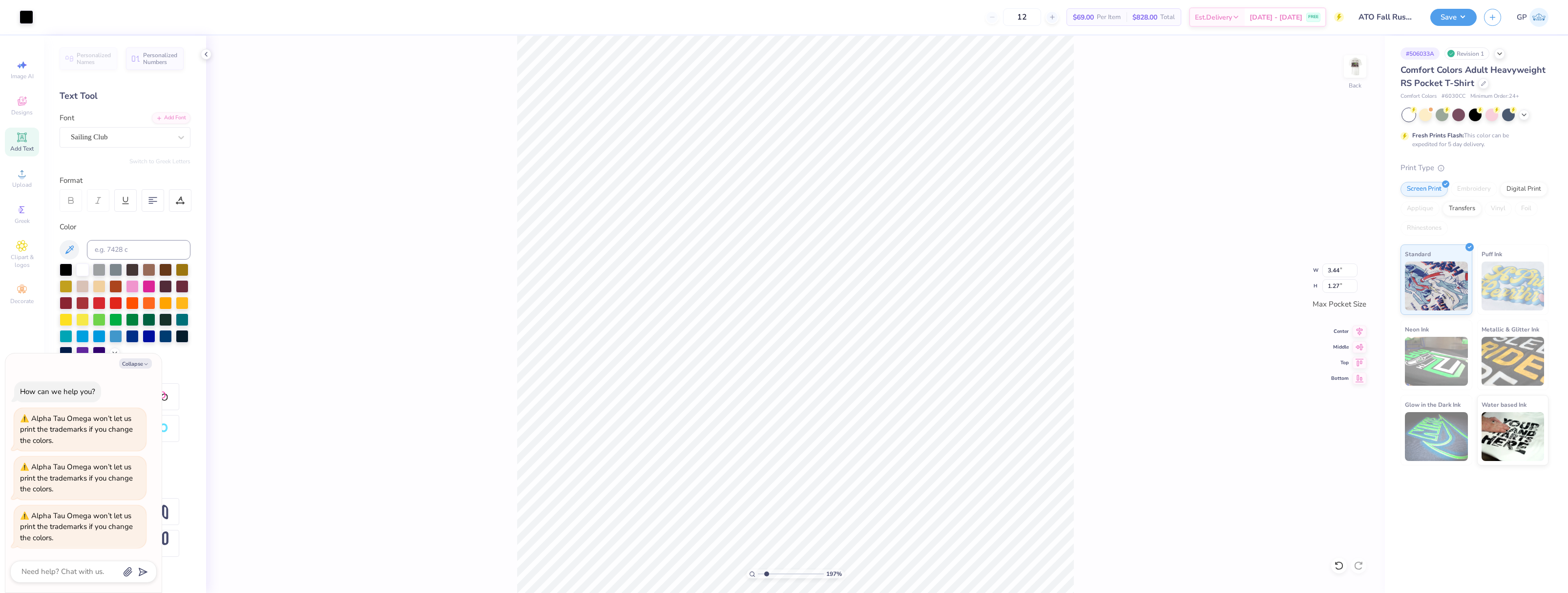
click at [767, 572] on input "range" at bounding box center [790, 573] width 66 height 9
click at [1354, 69] on img at bounding box center [1354, 66] width 39 height 39
type textarea "x"
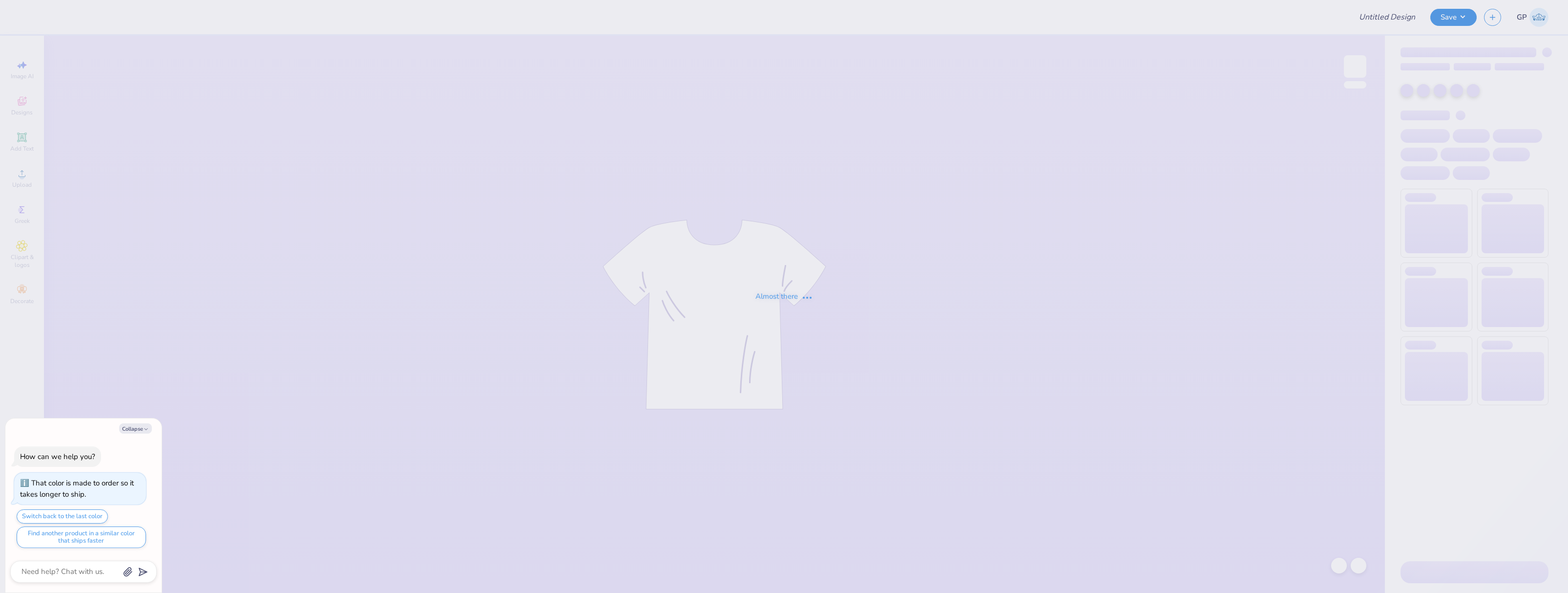
type textarea "x"
type input "square tank black mock up"
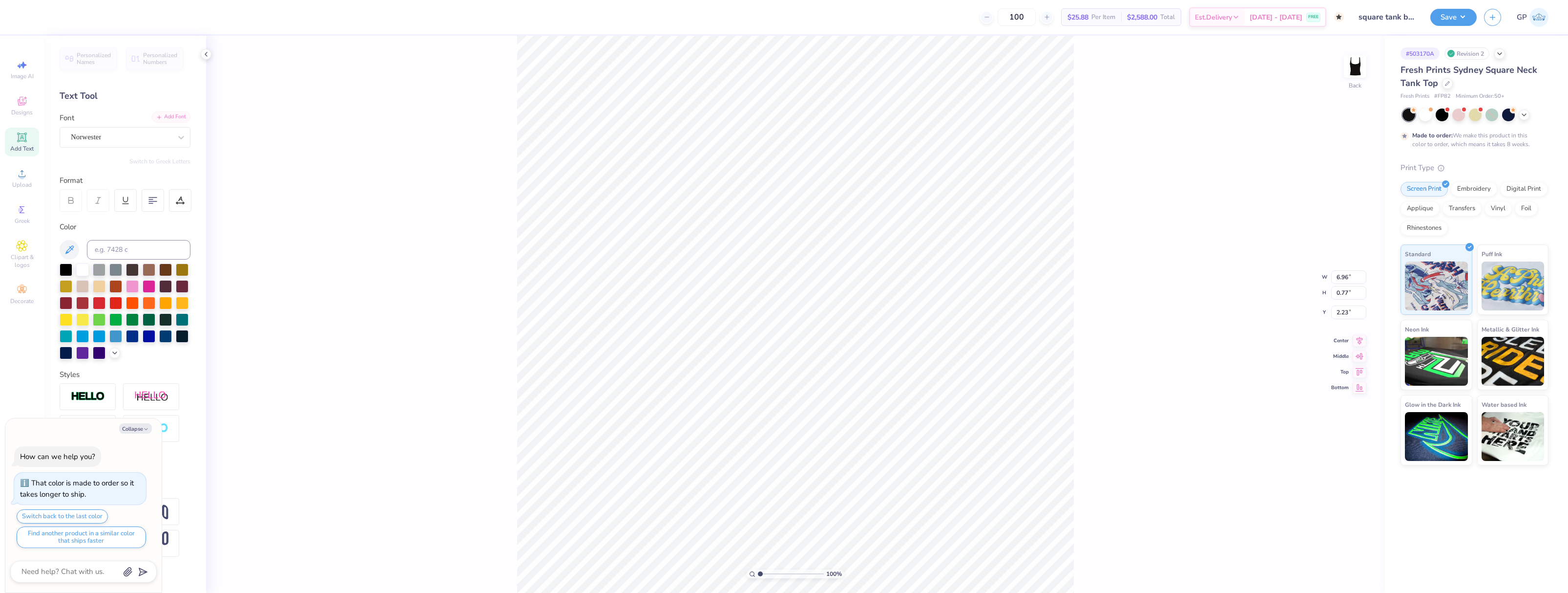
click at [173, 114] on div "Add Font" at bounding box center [171, 117] width 39 height 11
type textarea "x"
click at [1348, 268] on input "7.01" at bounding box center [1349, 268] width 35 height 13
type input "7.0"
type textarea "x"
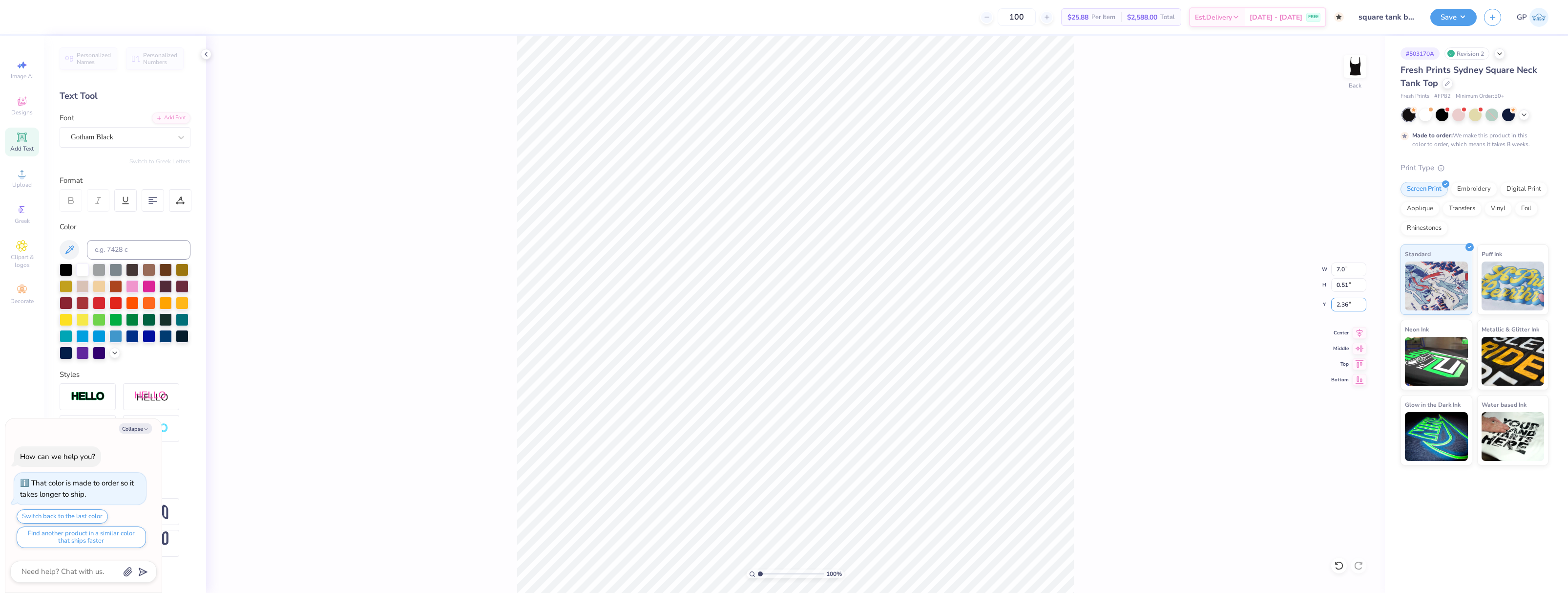
type input "7.00"
drag, startPoint x: 1327, startPoint y: 304, endPoint x: 1310, endPoint y: 304, distance: 17.0
click at [1310, 304] on div "100 % Back W 7.00 7.00 " H 0.51 0.51 " Y 2.36 2.36 " Center Middle Top Bottom" at bounding box center [795, 314] width 1179 height 557
type textarea "x"
click at [1346, 302] on input "2.36" at bounding box center [1349, 304] width 35 height 13
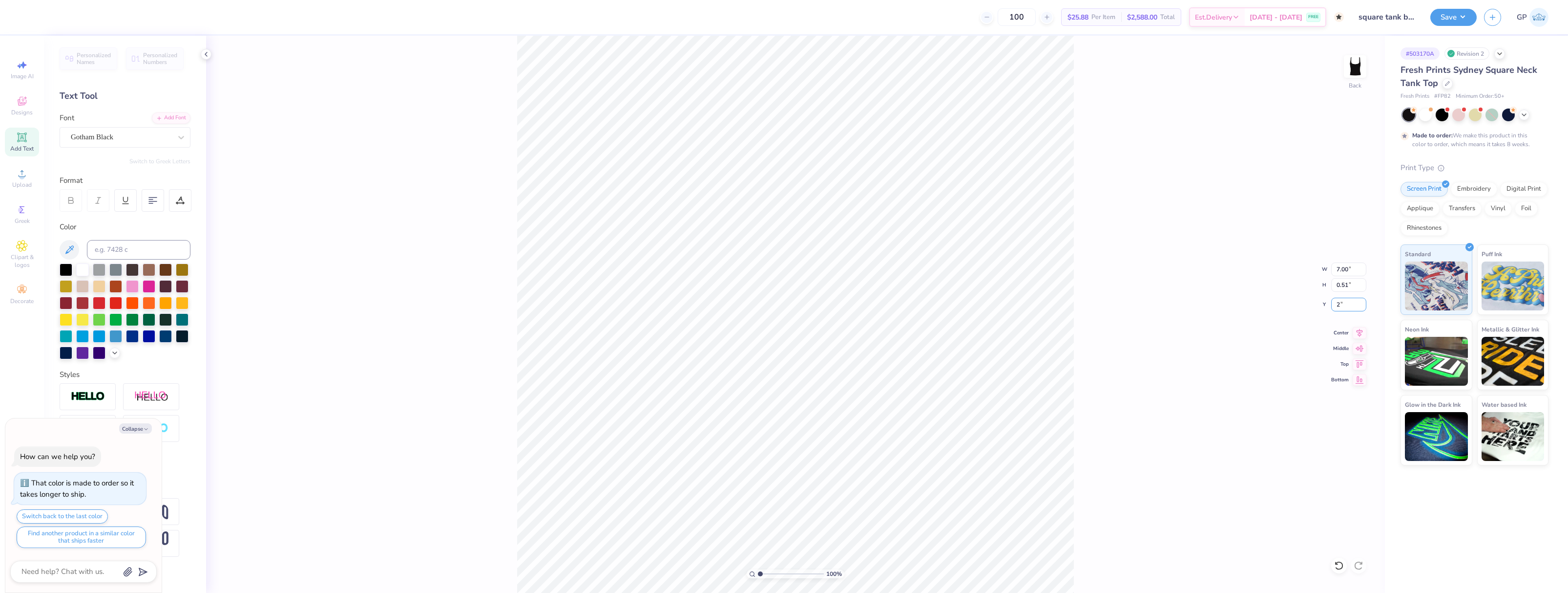
type input "2"
click at [1245, 305] on div "100 % Back W 7.00 7.00 " H 0.51 0.51 " Y 2 2 " Center Middle Top Bottom" at bounding box center [795, 314] width 1179 height 557
type textarea "x"
type input "2.00"
click at [1444, 20] on button "Save" at bounding box center [1453, 16] width 47 height 17
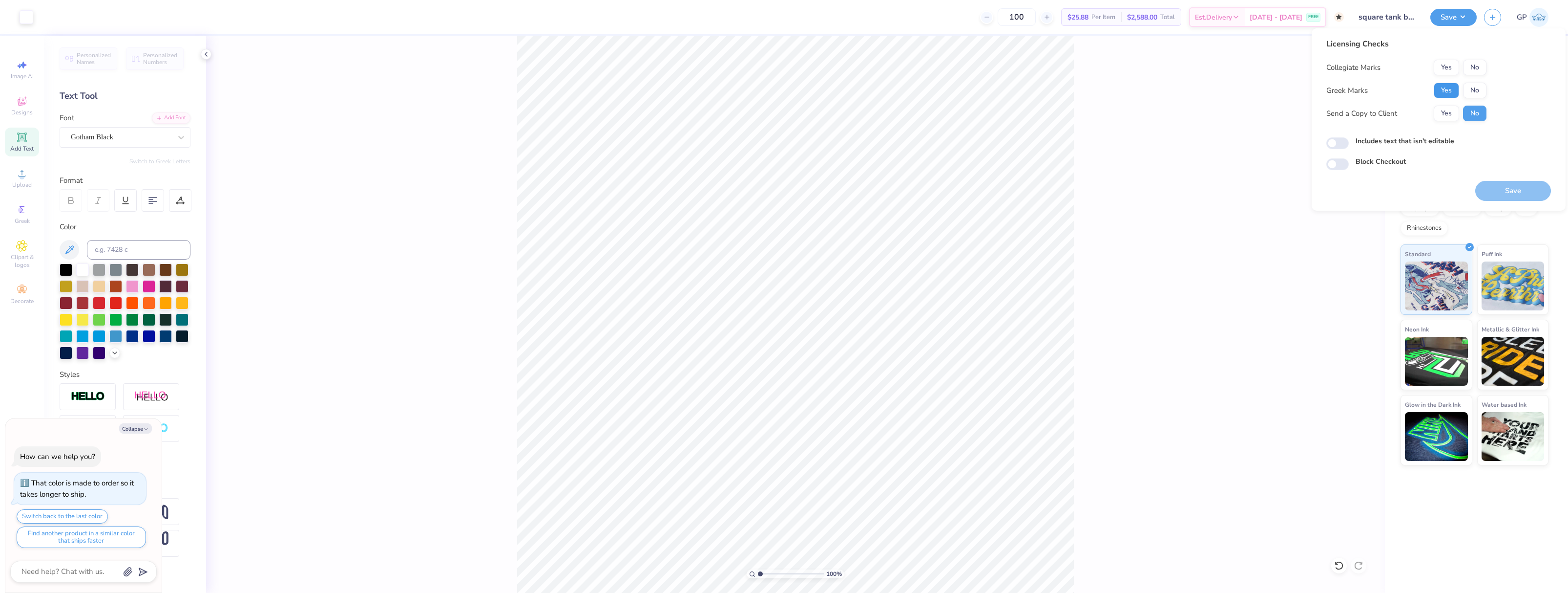
click at [1451, 88] on button "Yes" at bounding box center [1446, 90] width 25 height 16
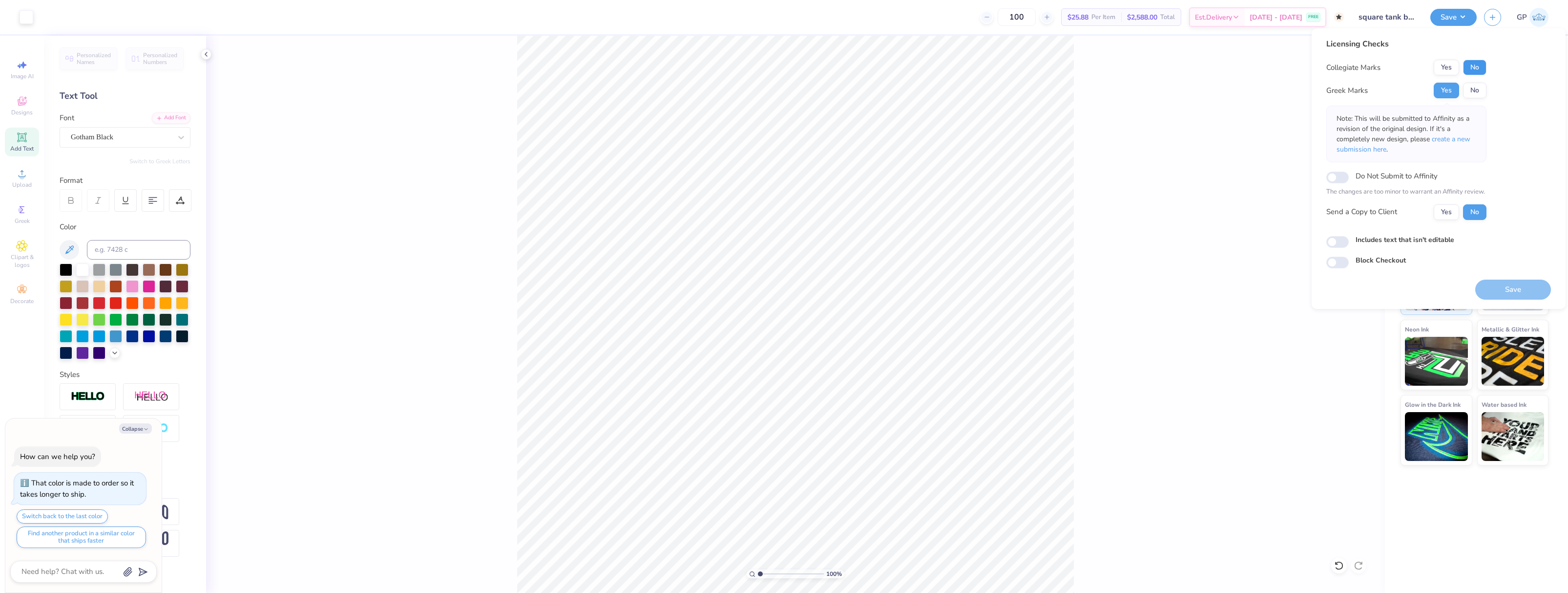
click at [1472, 70] on button "No" at bounding box center [1475, 67] width 24 height 16
click at [1490, 286] on button "Save" at bounding box center [1513, 289] width 76 height 20
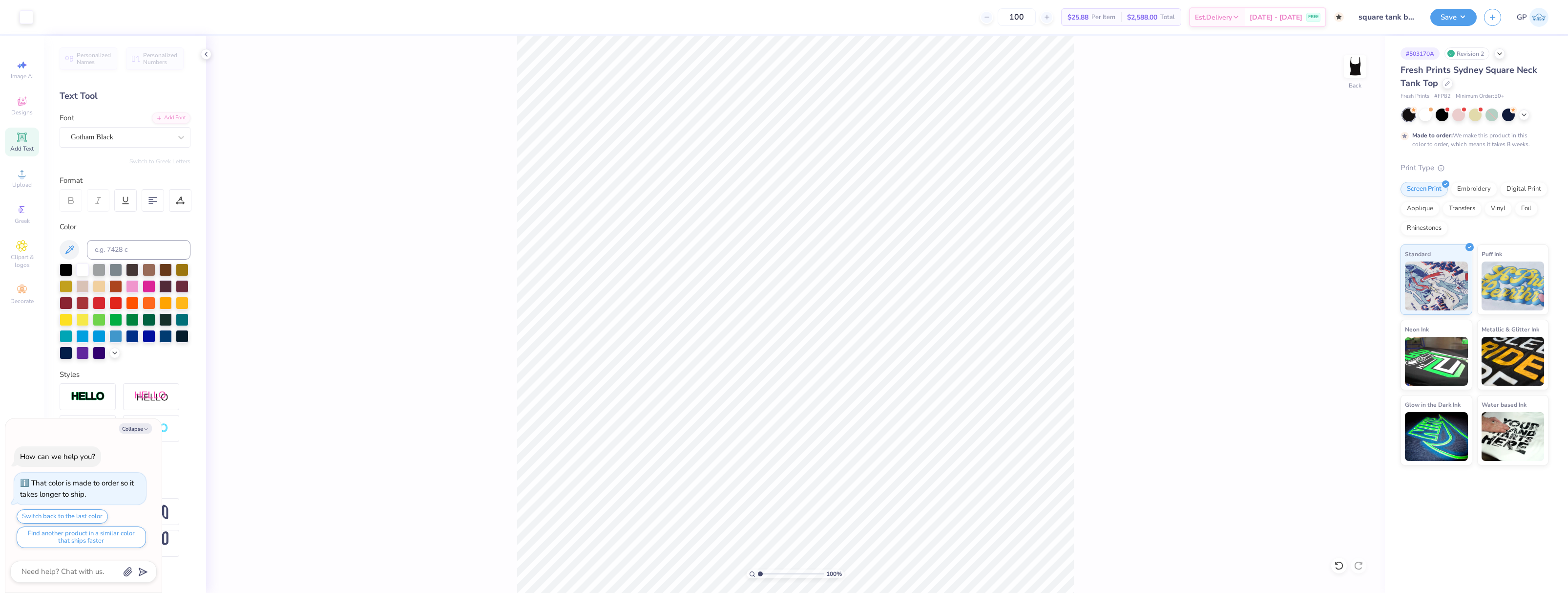
type textarea "x"
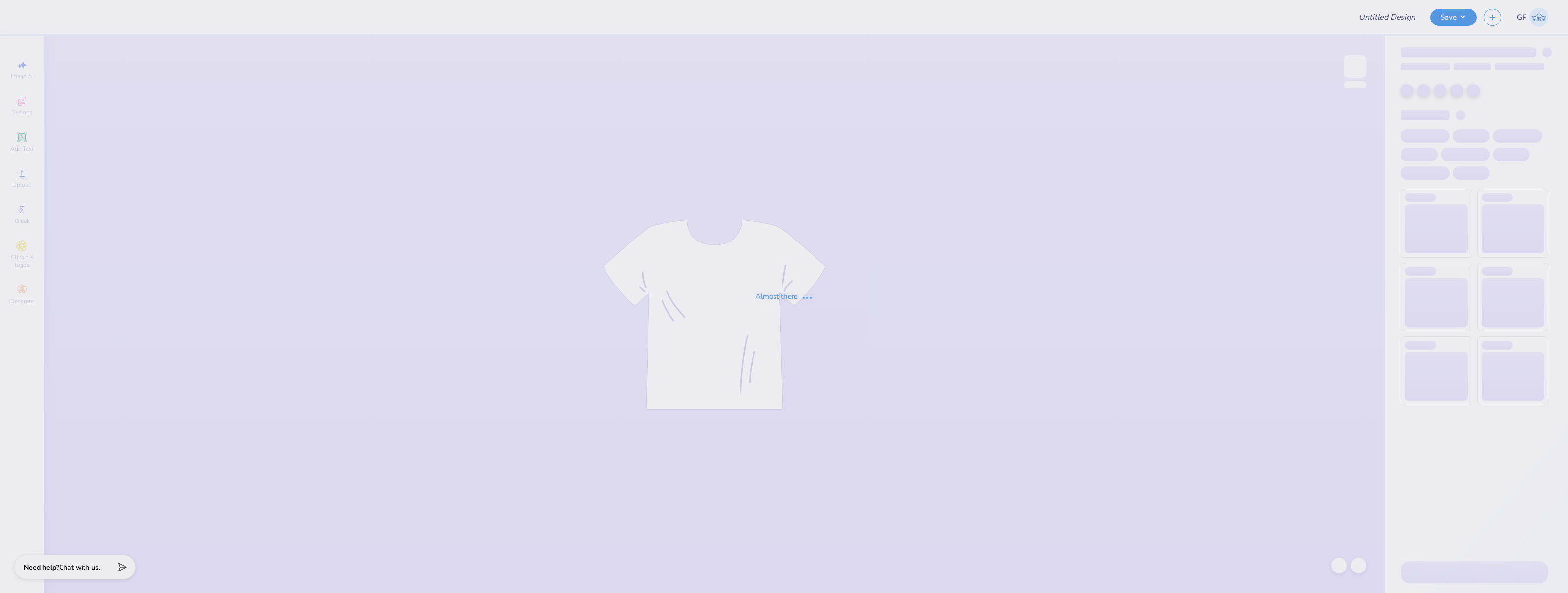
type input "Chi O PR Set"
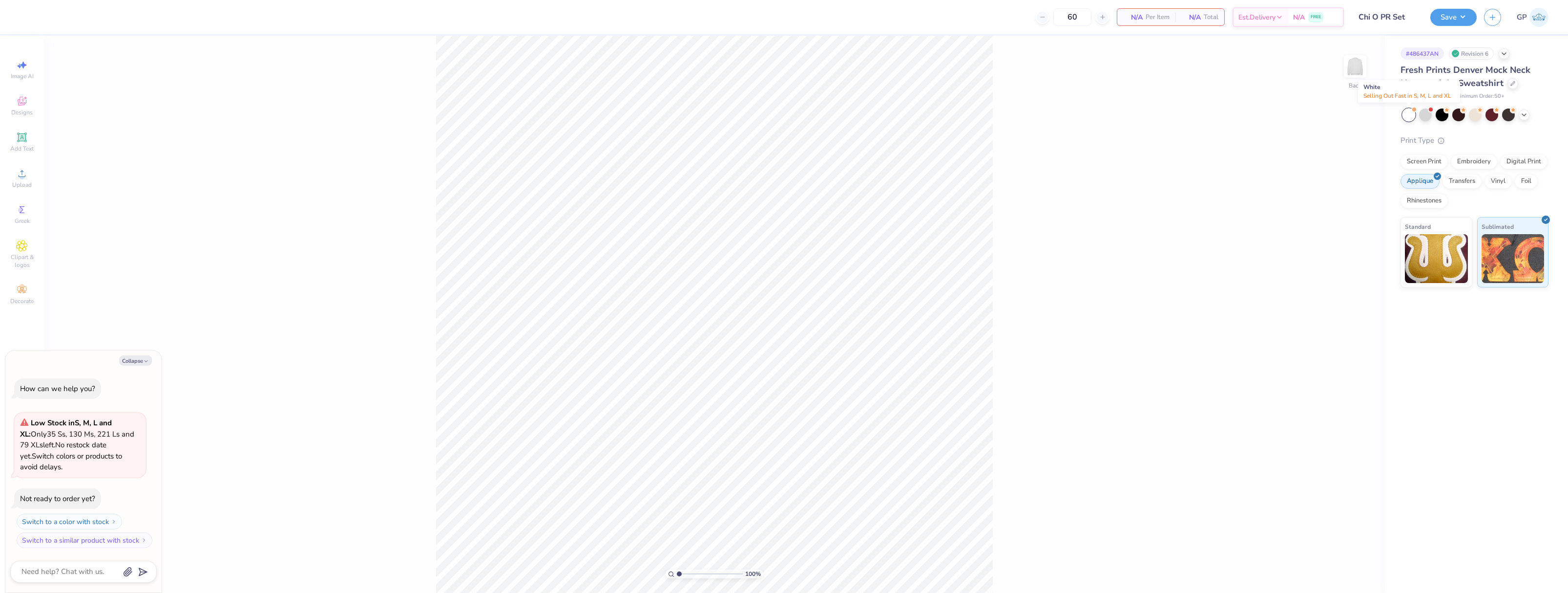
click at [1408, 120] on div at bounding box center [1409, 115] width 13 height 13
type textarea "x"
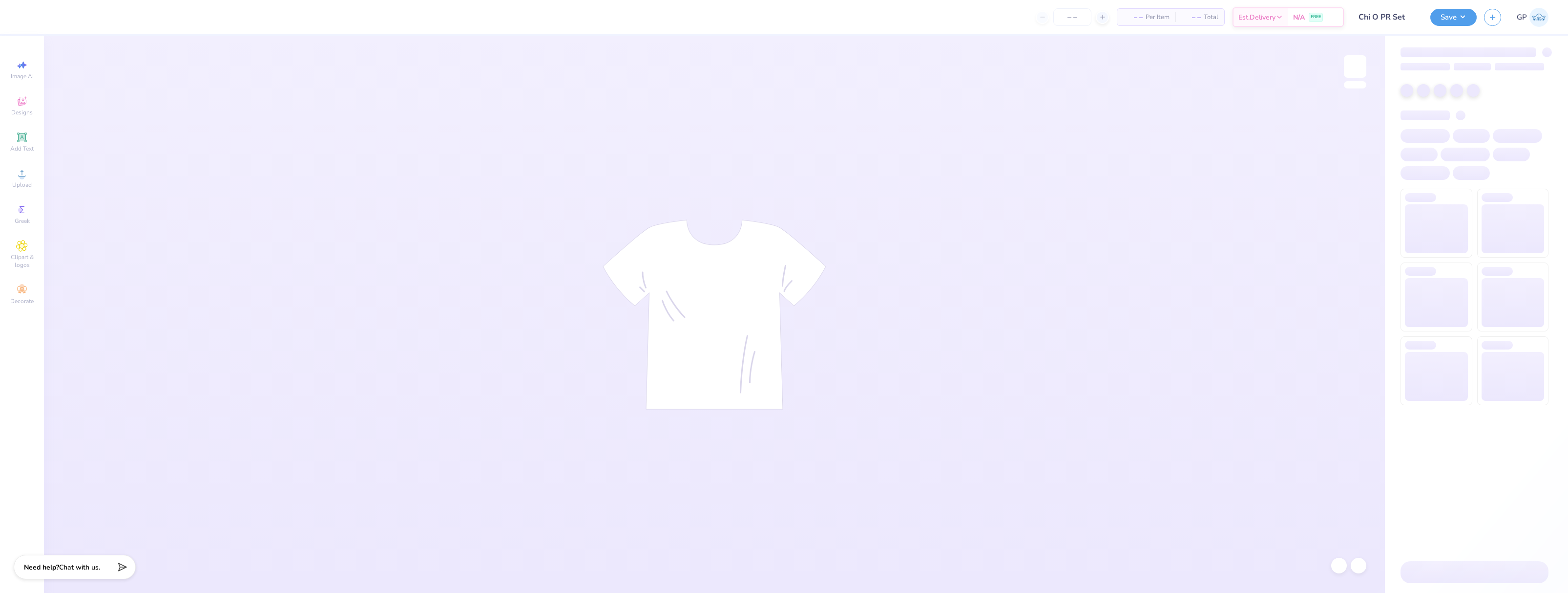
type input "Chi O PR Set"
type input "60"
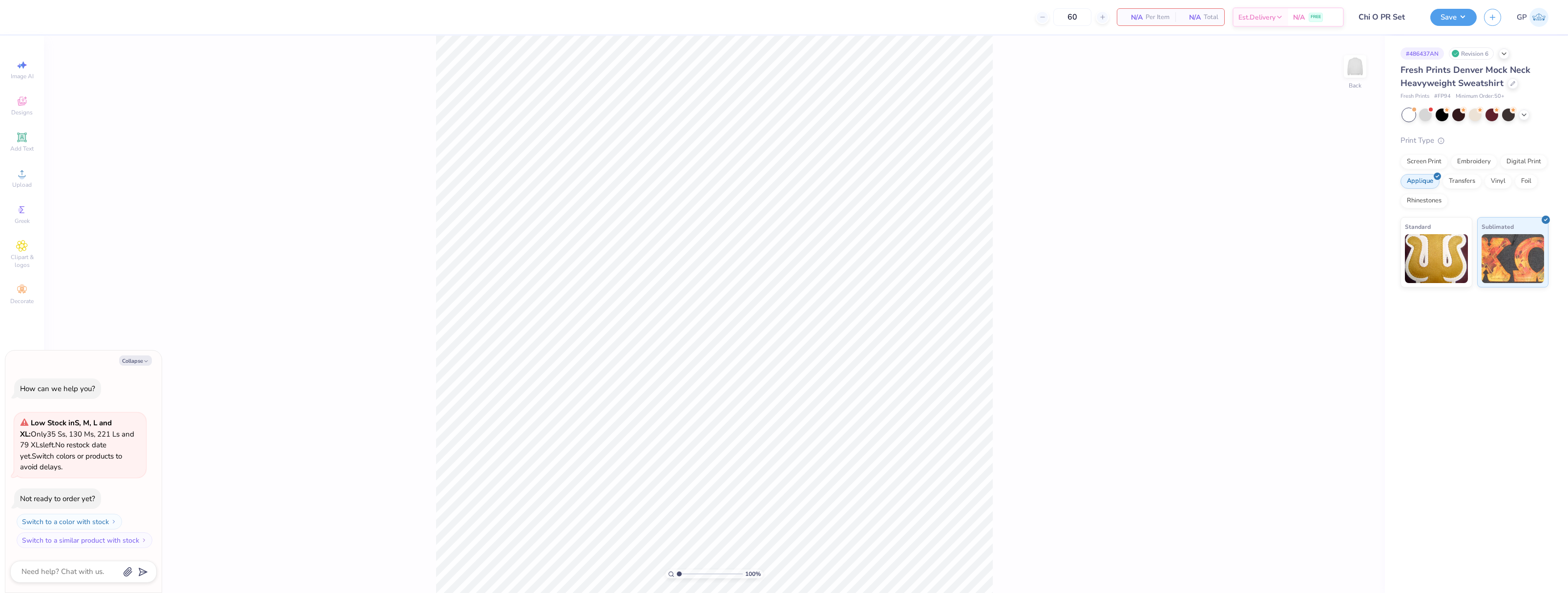
type textarea "x"
click at [1354, 72] on img at bounding box center [1354, 66] width 39 height 39
click at [1090, 215] on div "100 % Front" at bounding box center [714, 314] width 1341 height 557
click at [316, 174] on div "100 % Front" at bounding box center [714, 314] width 1341 height 557
drag, startPoint x: 30, startPoint y: 138, endPoint x: 51, endPoint y: 143, distance: 21.6
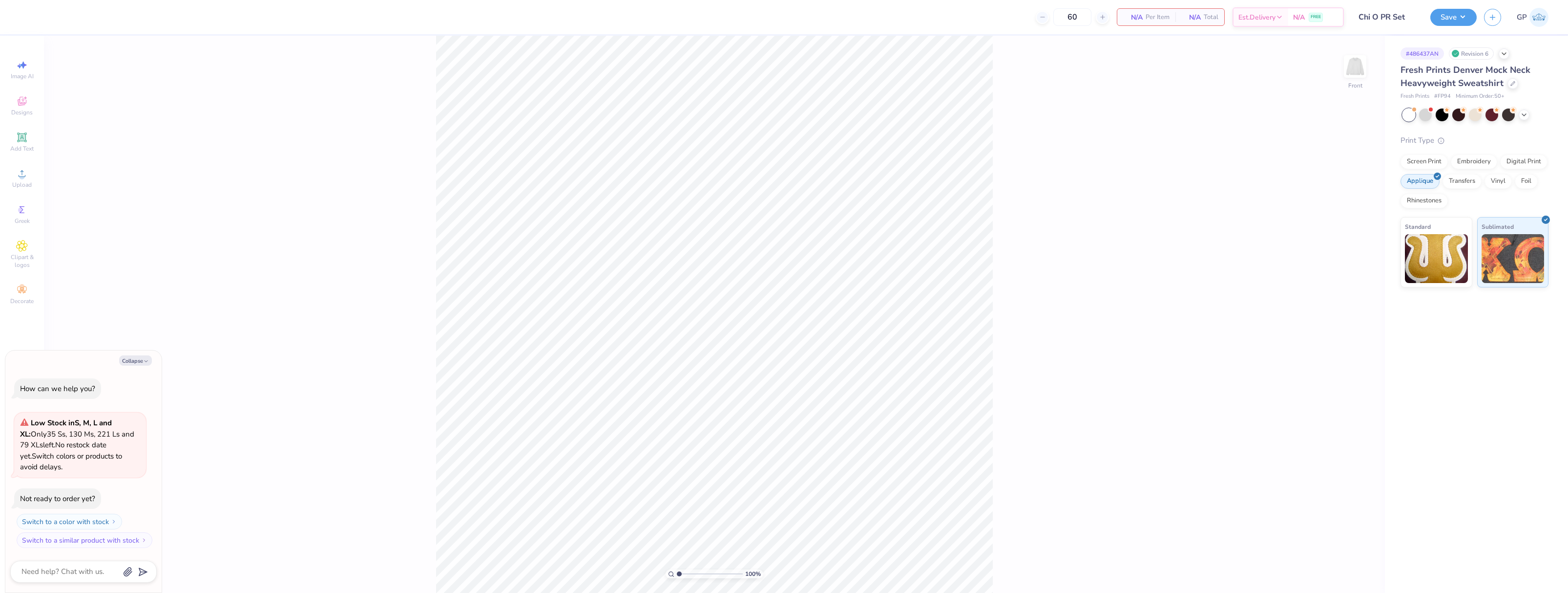
click at [30, 139] on div "Add Text" at bounding box center [21, 142] width 34 height 29
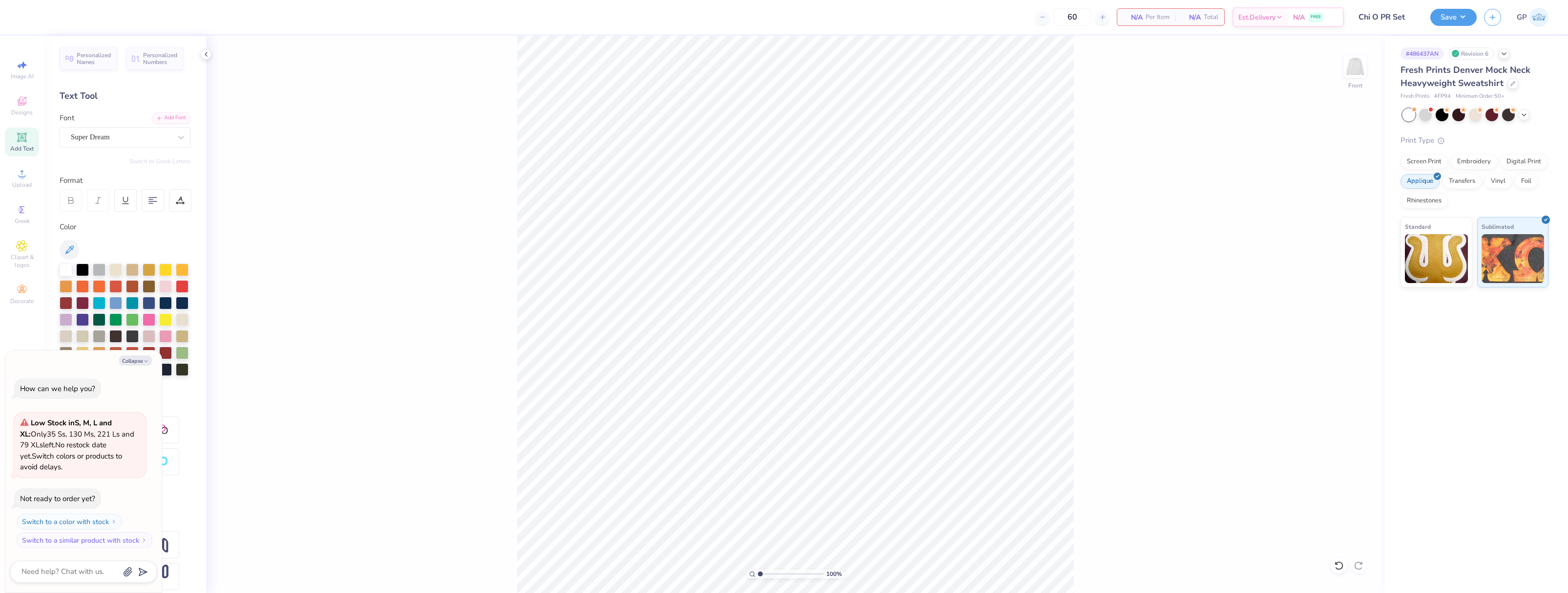
type textarea "x"
